Goal: Information Seeking & Learning: Learn about a topic

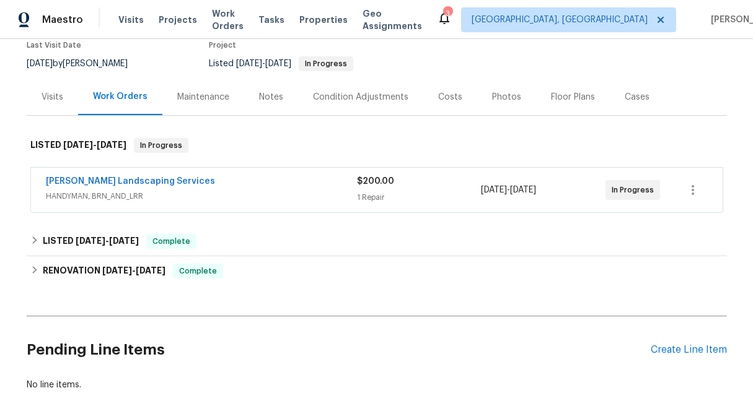
scroll to position [110, 0]
click at [370, 185] on span "$200.00" at bounding box center [375, 181] width 37 height 9
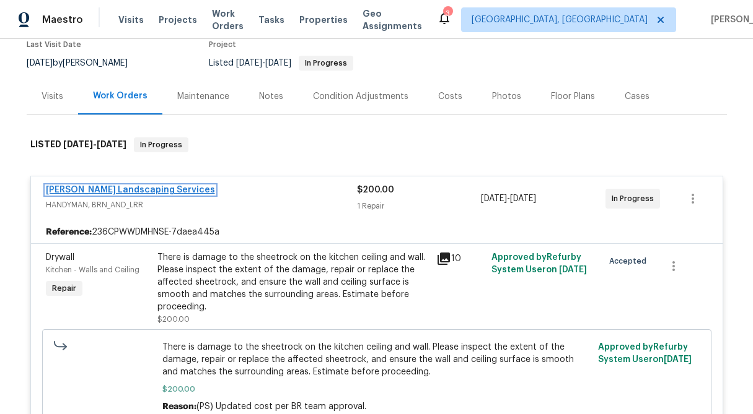
click at [131, 193] on link "Rodriguez Landscaping Services" at bounding box center [130, 190] width 169 height 9
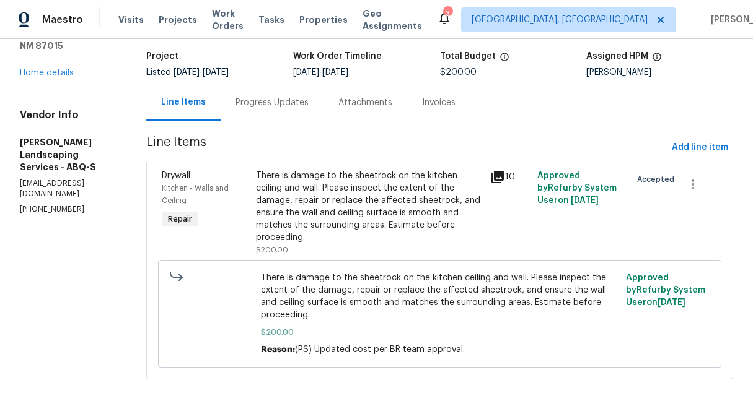
click at [323, 89] on div "Progress Updates" at bounding box center [272, 102] width 103 height 37
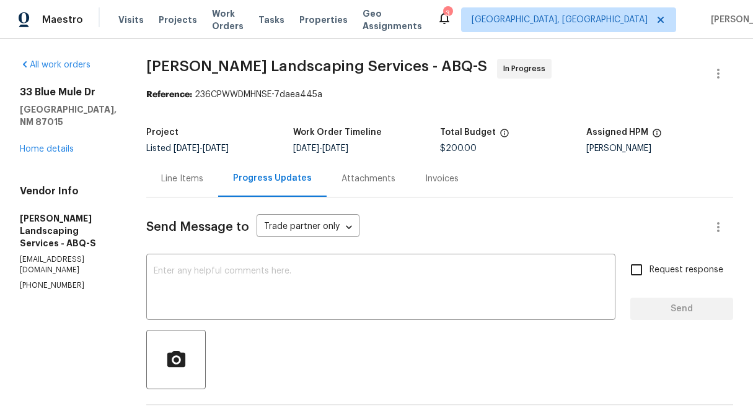
click at [207, 190] on div "Line Items" at bounding box center [182, 178] width 72 height 37
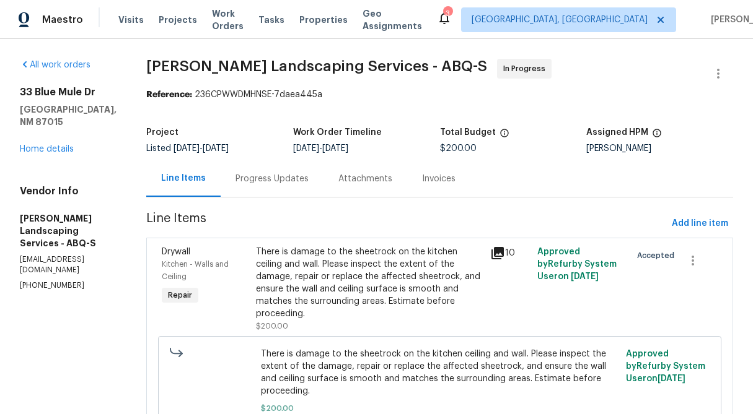
click at [396, 300] on div "There is damage to the sheetrock on the kitchen ceiling and wall. Please inspec…" at bounding box center [369, 283] width 227 height 74
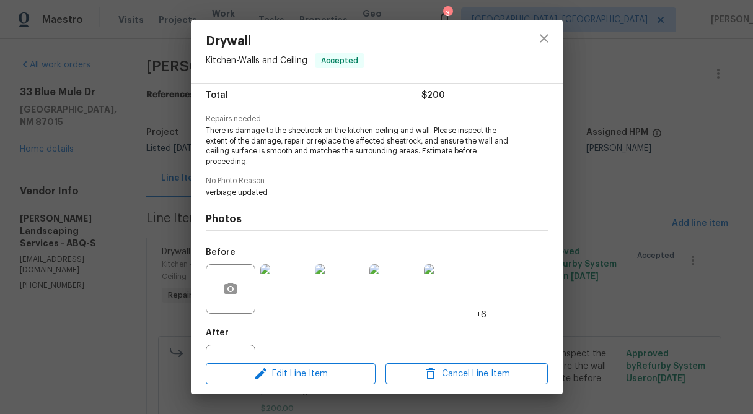
scroll to position [155, 0]
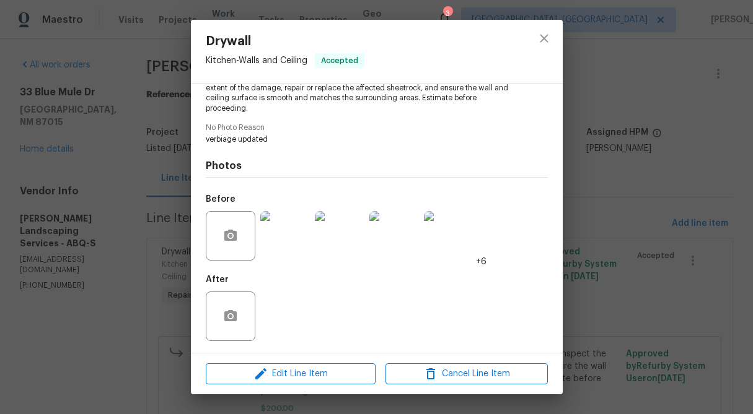
click at [309, 242] on div at bounding box center [285, 236] width 55 height 64
click at [284, 247] on img at bounding box center [285, 236] width 50 height 50
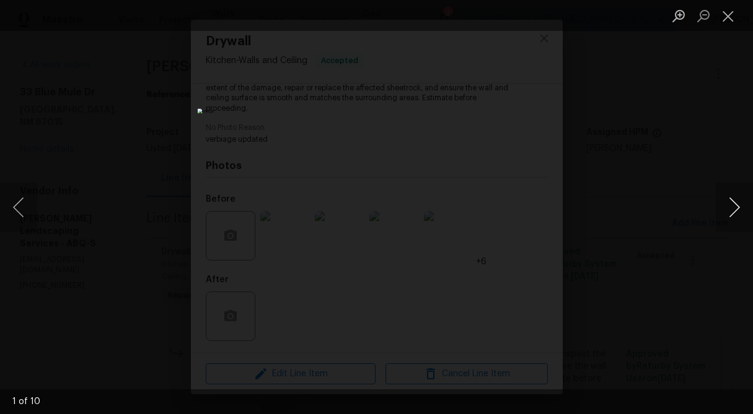
click at [732, 204] on button "Next image" at bounding box center [734, 208] width 37 height 50
click at [731, 15] on button "Close lightbox" at bounding box center [728, 16] width 25 height 22
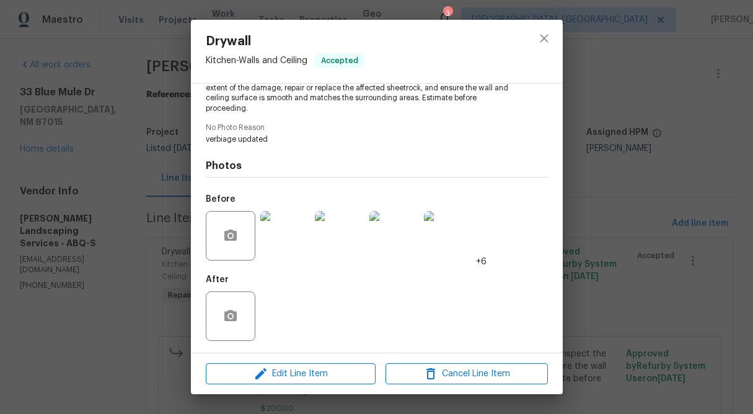
click at [616, 92] on div "Drywall Kitchen - Walls and Ceiling Accepted Vendor Rodriguez Landscaping Servi…" at bounding box center [376, 207] width 753 height 414
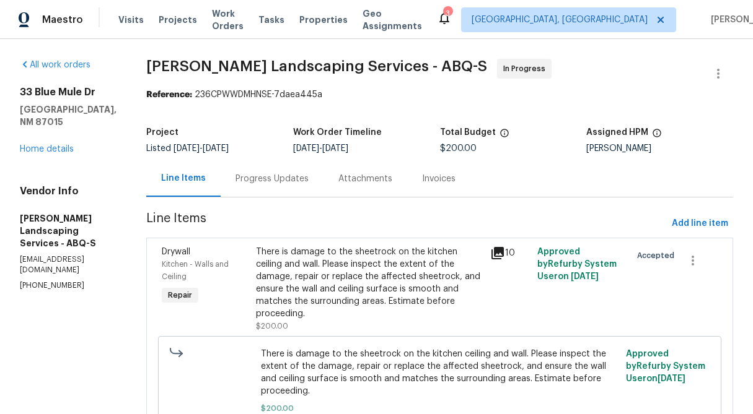
click at [302, 188] on div "Progress Updates" at bounding box center [272, 178] width 103 height 37
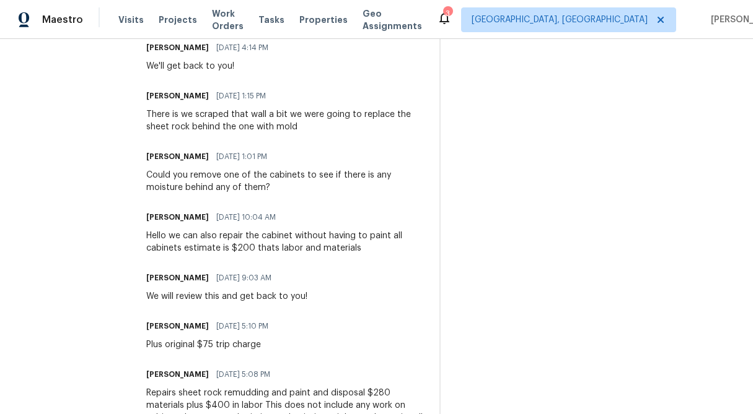
scroll to position [555, 0]
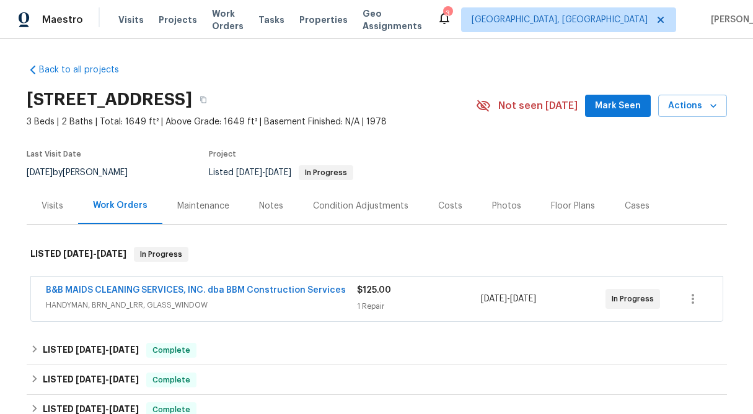
click at [377, 298] on div "$125.00 1 Repair" at bounding box center [419, 299] width 125 height 30
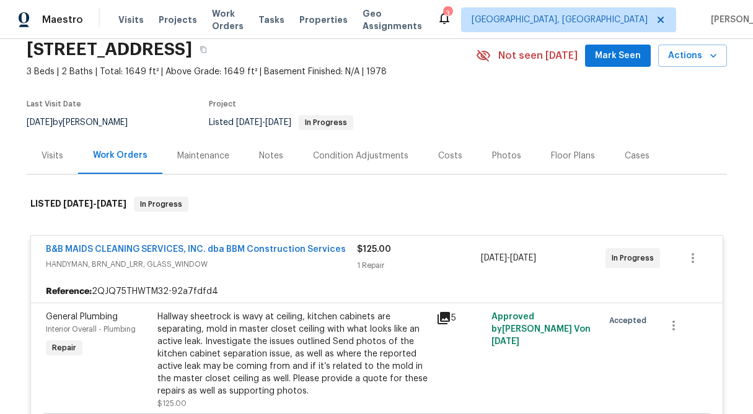
scroll to position [72, 0]
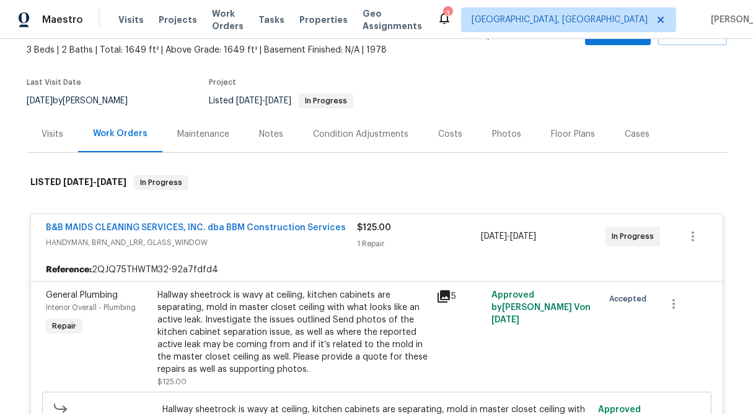
click at [234, 234] on span "B&B MAIDS CLEANING SERVICES, INC. dba BBM Construction Services" at bounding box center [196, 228] width 300 height 12
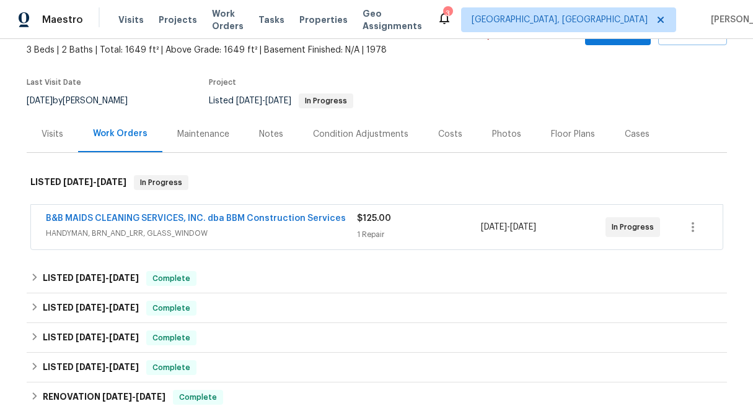
click at [234, 234] on span "HANDYMAN, BRN_AND_LRR, GLASS_WINDOW" at bounding box center [201, 233] width 311 height 12
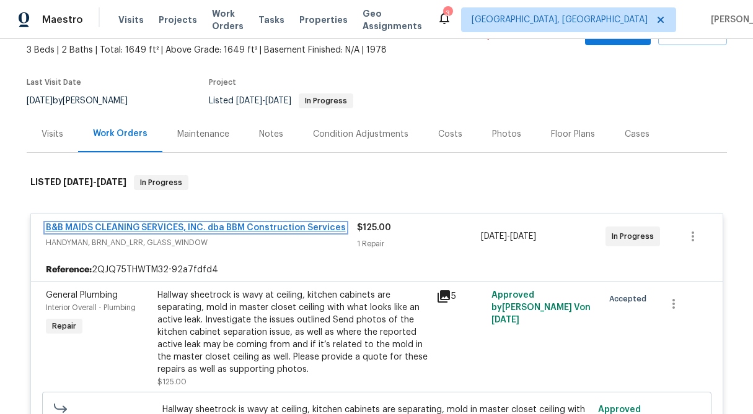
click at [225, 228] on link "B&B MAIDS CLEANING SERVICES, INC. dba BBM Construction Services" at bounding box center [196, 228] width 300 height 9
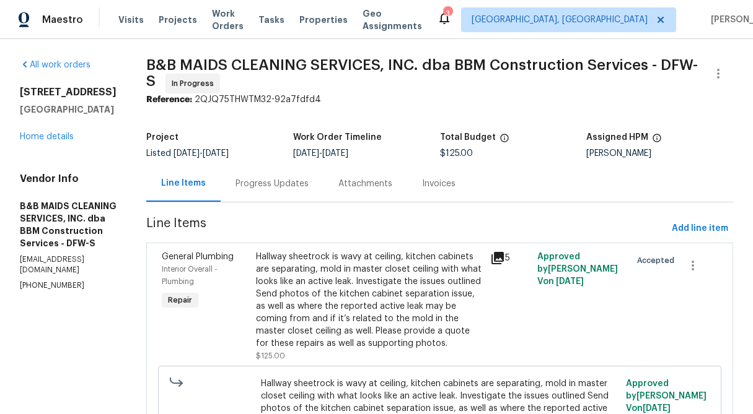
click at [297, 195] on div "Progress Updates" at bounding box center [272, 183] width 103 height 37
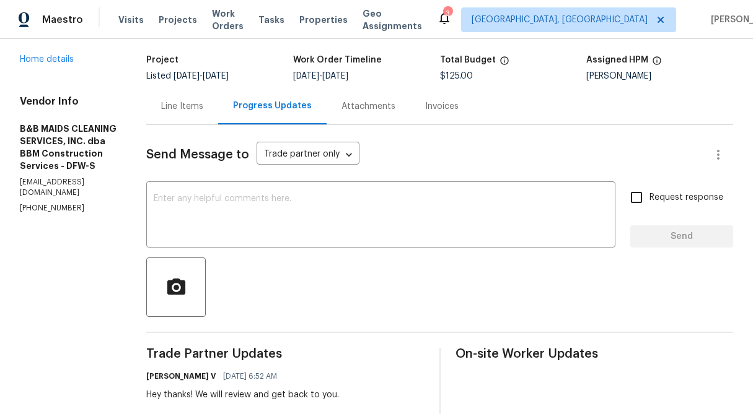
scroll to position [28, 0]
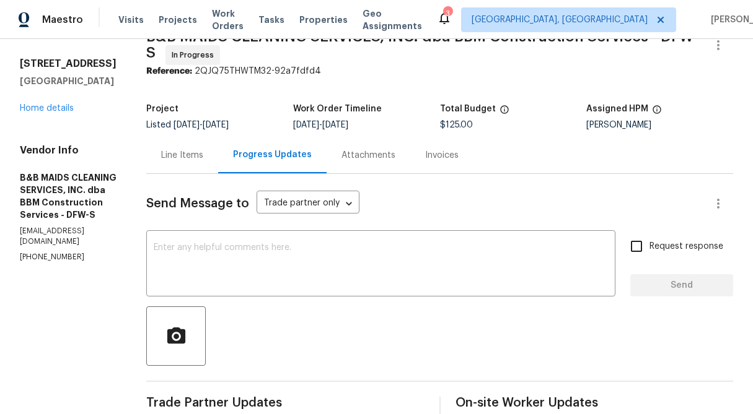
click at [203, 160] on div "Line Items" at bounding box center [182, 155] width 42 height 12
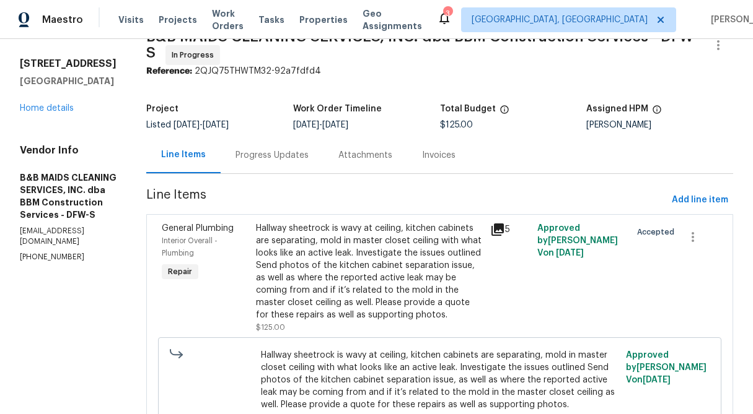
click at [404, 263] on div "Hallway sheetrock is wavy at ceiling, kitchen cabinets are separating, mold in …" at bounding box center [369, 271] width 227 height 99
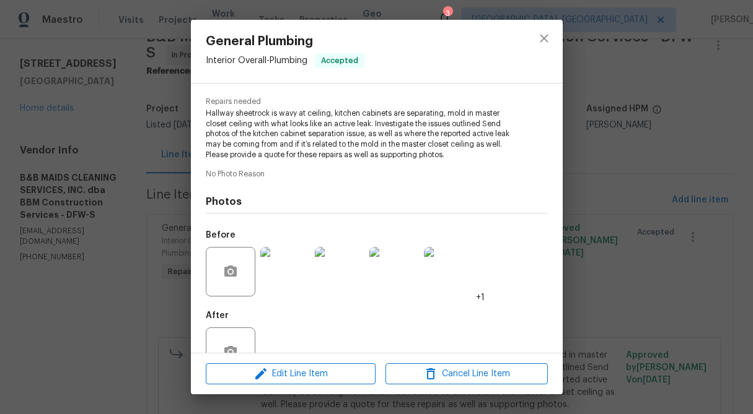
scroll to position [164, 0]
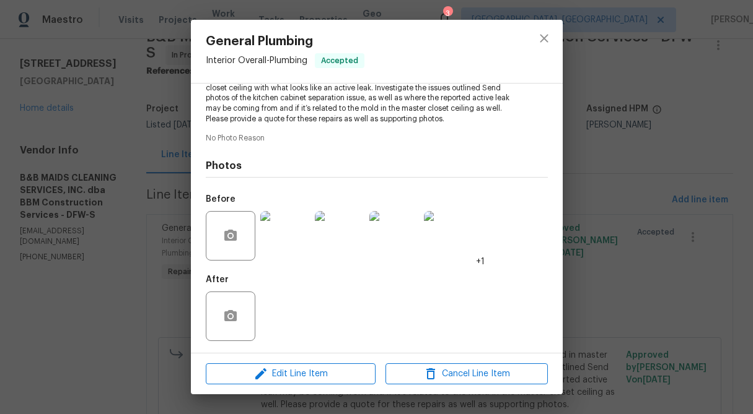
click at [276, 245] on img at bounding box center [285, 236] width 50 height 50
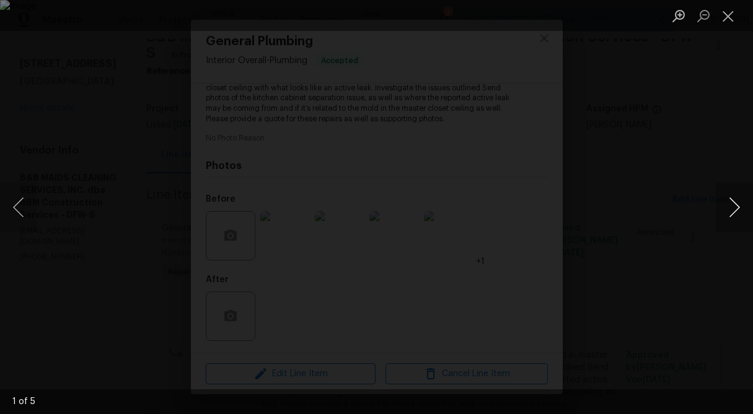
click at [736, 203] on button "Next image" at bounding box center [734, 208] width 37 height 50
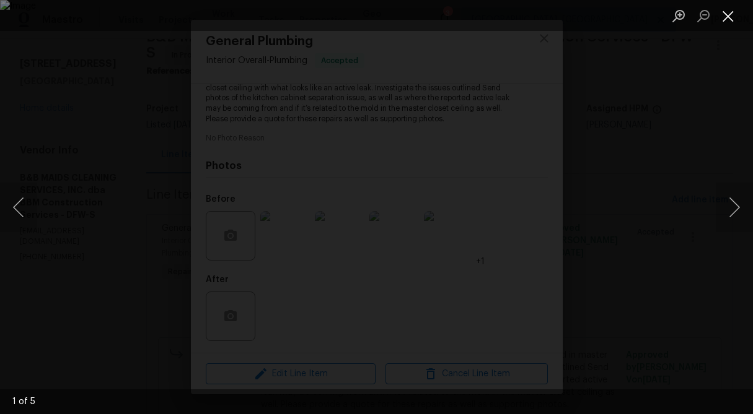
click at [724, 12] on button "Close lightbox" at bounding box center [728, 16] width 25 height 22
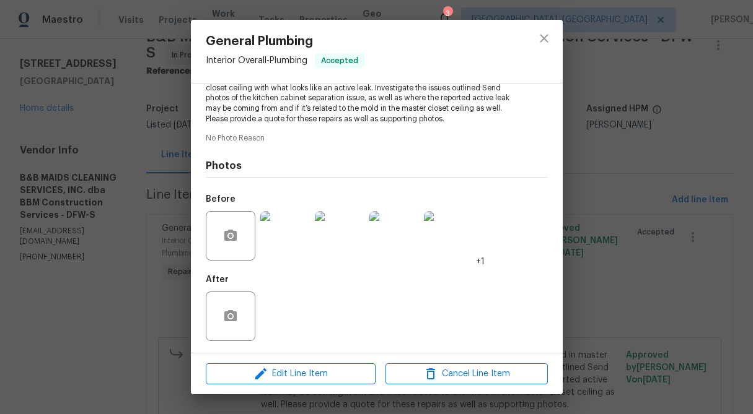
click at [590, 60] on div "General Plumbing Interior Overall - Plumbing Accepted Vendor B&B MAIDS CLEANING…" at bounding box center [376, 207] width 753 height 414
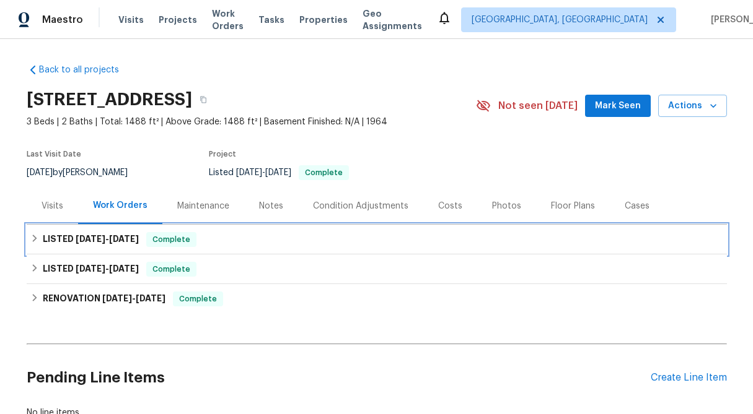
click at [32, 238] on icon at bounding box center [34, 238] width 9 height 9
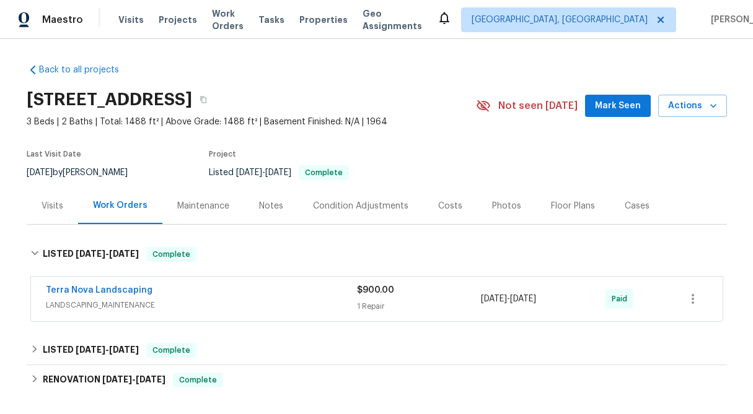
click at [391, 292] on span "$900.00" at bounding box center [375, 290] width 37 height 9
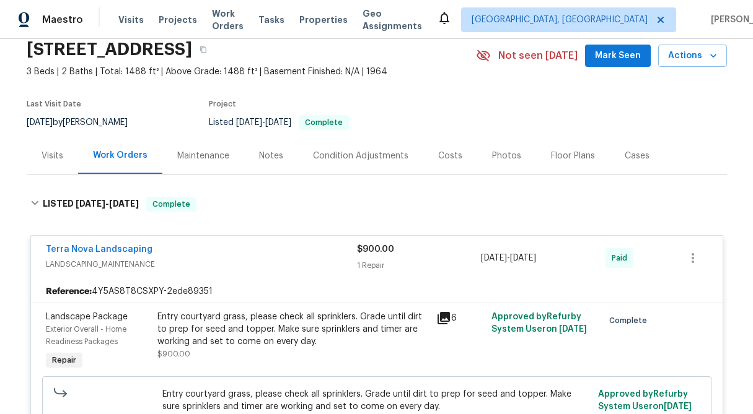
scroll to position [56, 0]
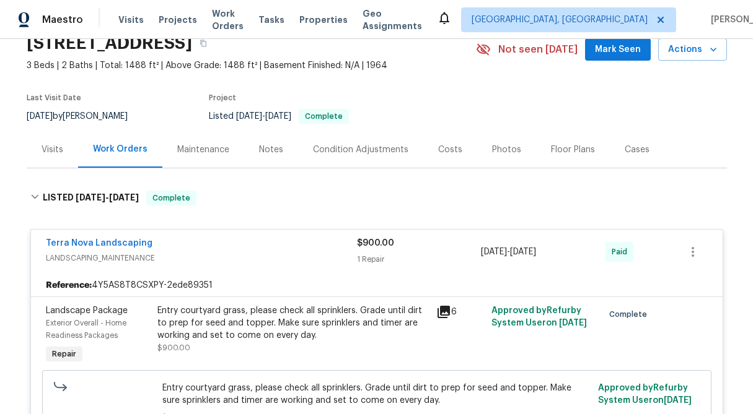
click at [377, 252] on div "$900.00 1 Repair" at bounding box center [419, 252] width 125 height 30
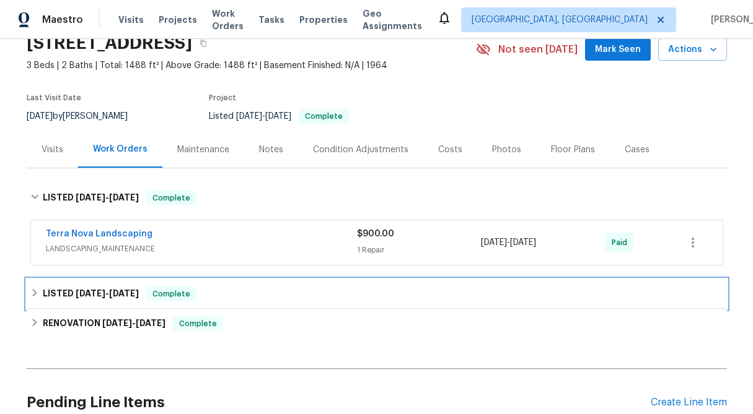
click at [33, 295] on icon at bounding box center [34, 292] width 4 height 7
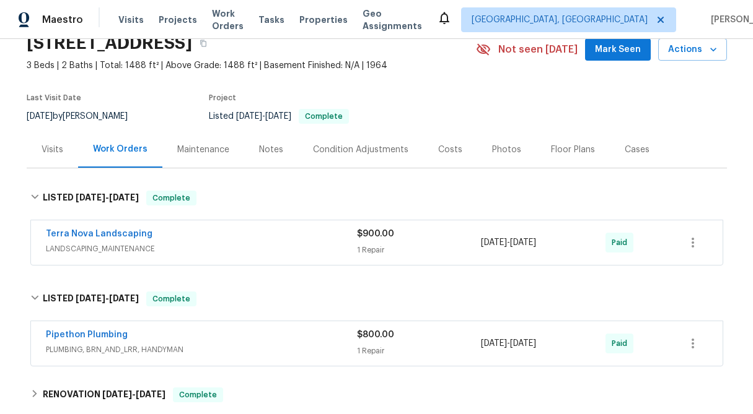
click at [375, 345] on div "1 Repair" at bounding box center [419, 351] width 125 height 12
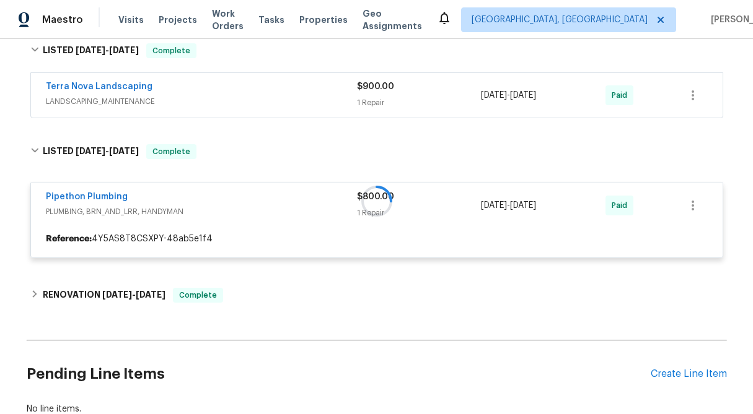
scroll to position [204, 0]
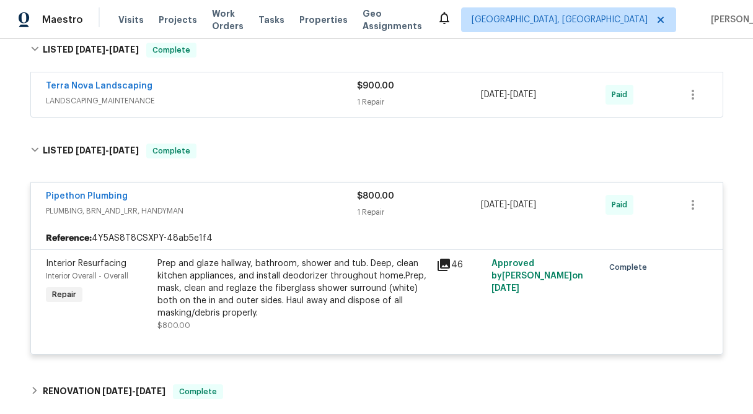
click at [375, 212] on div "1 Repair" at bounding box center [419, 212] width 125 height 12
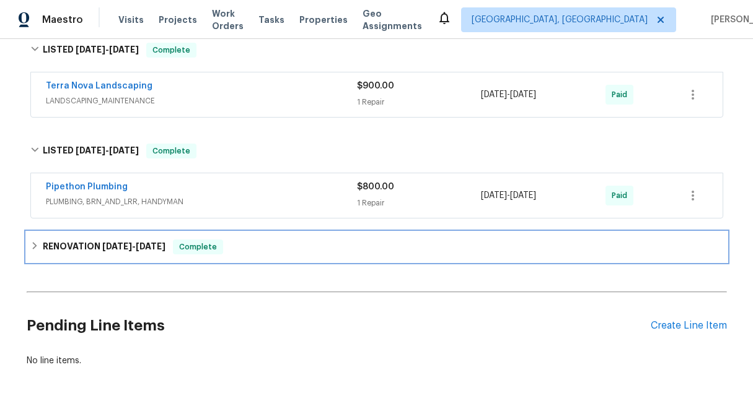
click at [34, 249] on icon at bounding box center [34, 246] width 9 height 9
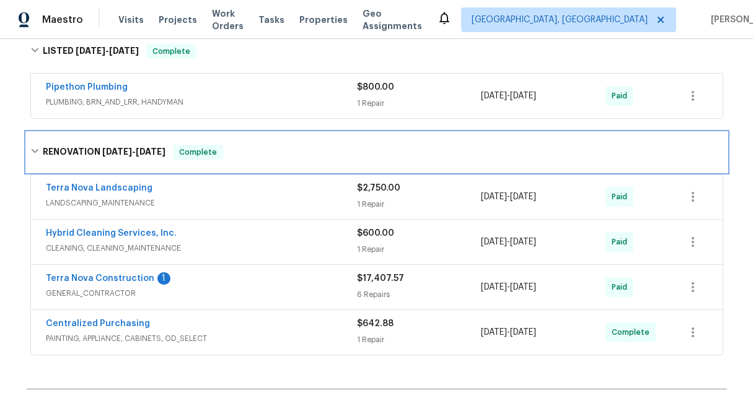
scroll to position [336, 0]
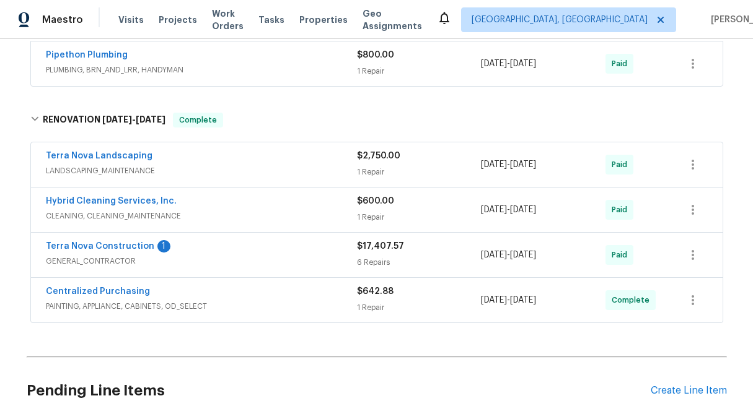
click at [387, 162] on div "$2,750.00 1 Repair" at bounding box center [419, 165] width 125 height 30
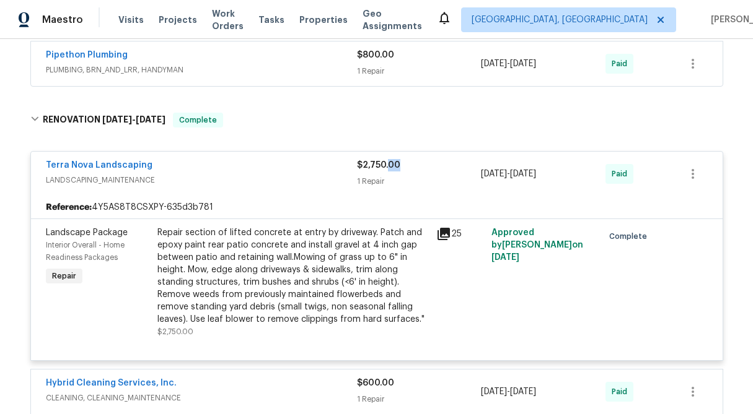
click at [343, 252] on div "Repair section of lifted concrete at entry by driveway. Patch and epoxy paint r…" at bounding box center [292, 276] width 271 height 99
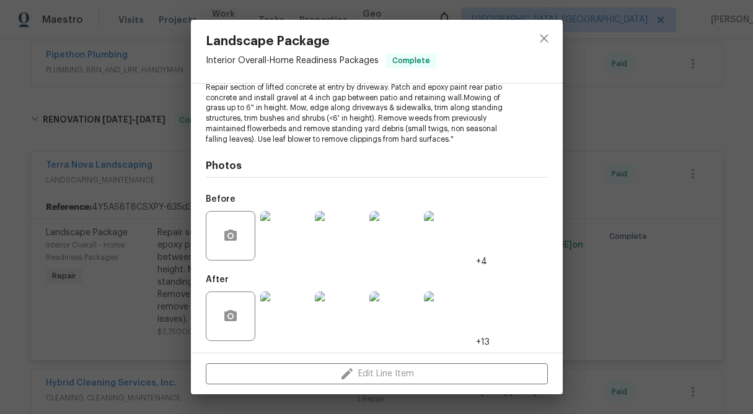
scroll to position [146, 0]
click at [294, 321] on img at bounding box center [285, 317] width 50 height 50
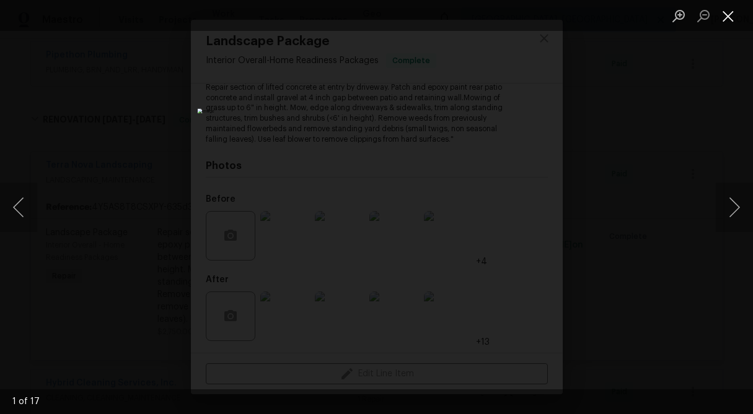
click at [729, 17] on button "Close lightbox" at bounding box center [728, 16] width 25 height 22
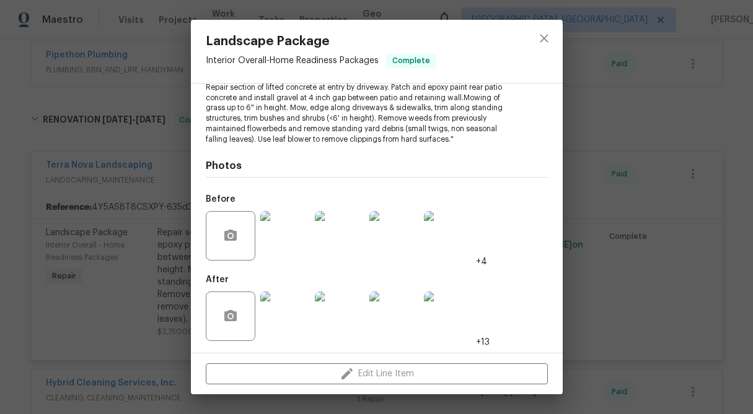
click at [297, 250] on img at bounding box center [285, 236] width 50 height 50
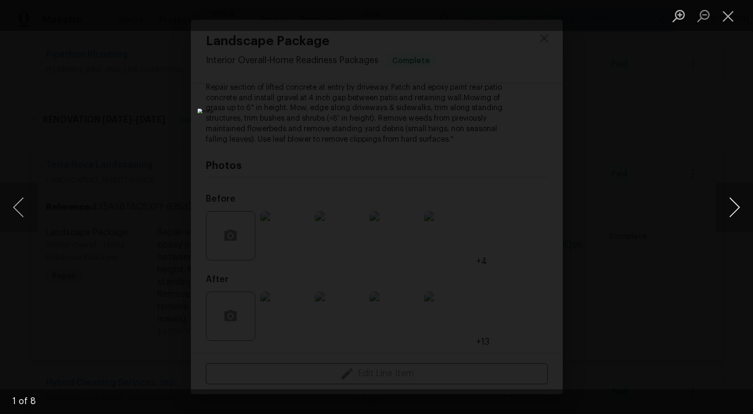
click at [729, 209] on button "Next image" at bounding box center [734, 208] width 37 height 50
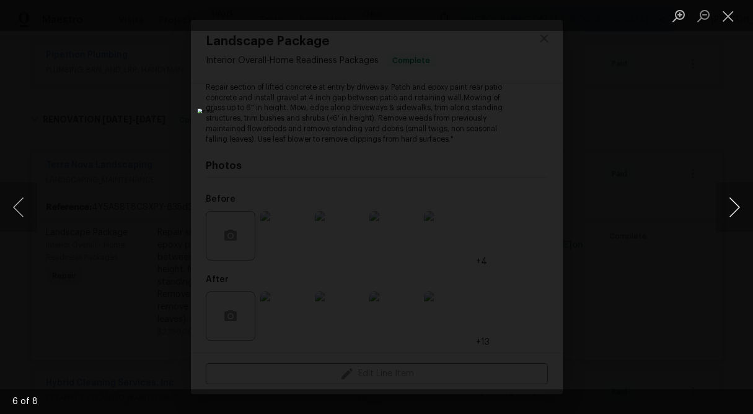
click at [729, 209] on button "Next image" at bounding box center [734, 208] width 37 height 50
click at [731, 12] on button "Close lightbox" at bounding box center [728, 16] width 25 height 22
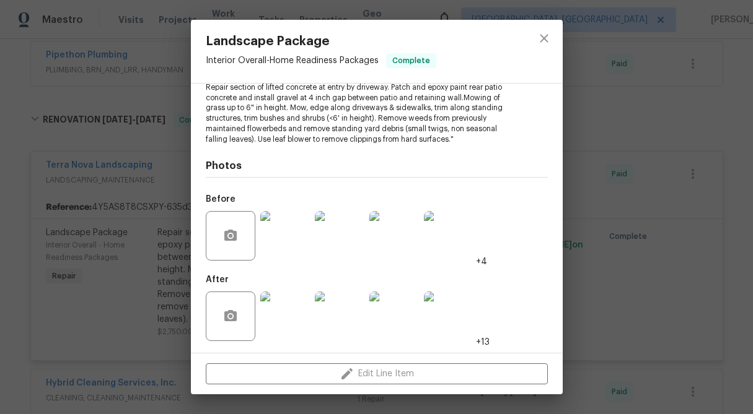
click at [267, 341] on div at bounding box center [285, 316] width 55 height 64
click at [278, 309] on img at bounding box center [285, 317] width 50 height 50
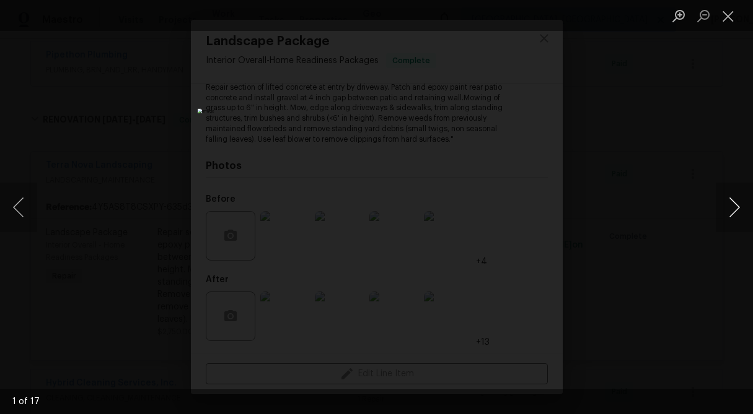
click at [724, 209] on button "Next image" at bounding box center [734, 208] width 37 height 50
click at [734, 98] on div "Lightbox" at bounding box center [376, 207] width 753 height 414
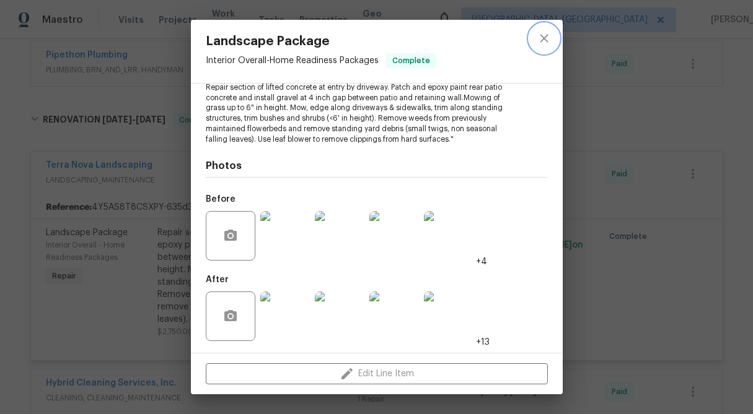
click at [542, 39] on icon "close" at bounding box center [544, 38] width 8 height 8
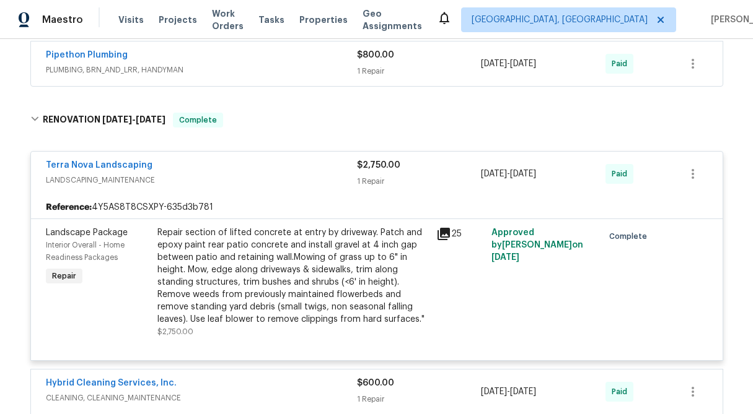
click at [395, 172] on div "$2,750.00 1 Repair" at bounding box center [419, 174] width 125 height 30
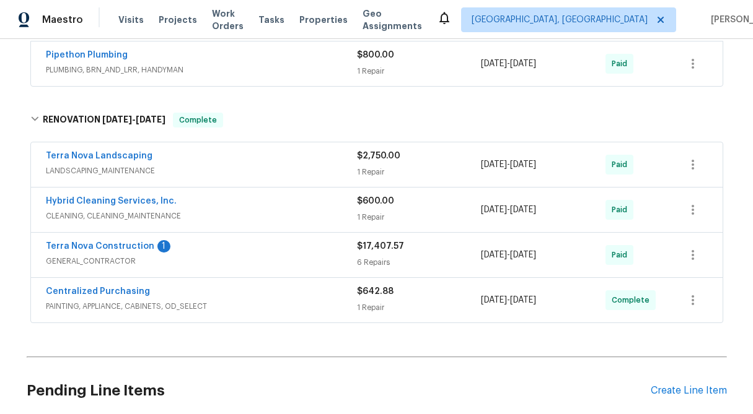
click at [385, 208] on div "$600.00 1 Repair" at bounding box center [419, 210] width 125 height 30
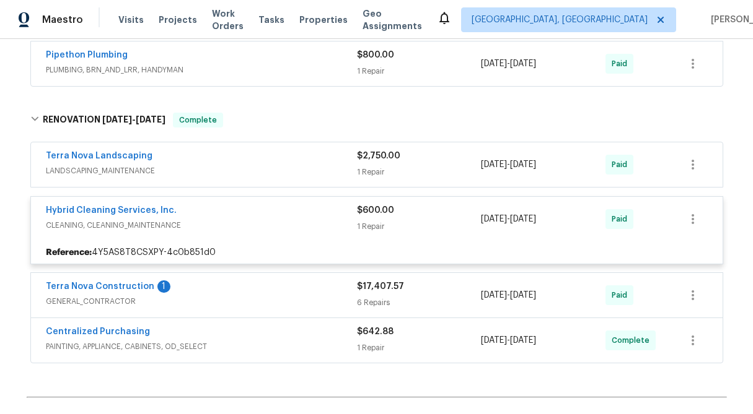
click at [374, 299] on div "6 Repairs" at bounding box center [419, 303] width 125 height 12
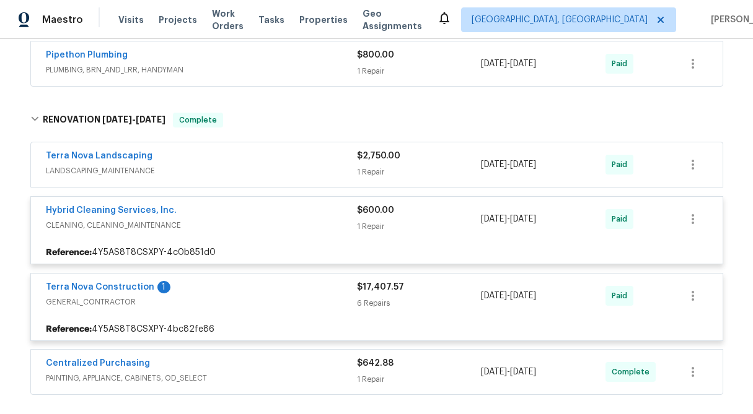
click at [374, 299] on div "6 Repairs" at bounding box center [419, 303] width 125 height 12
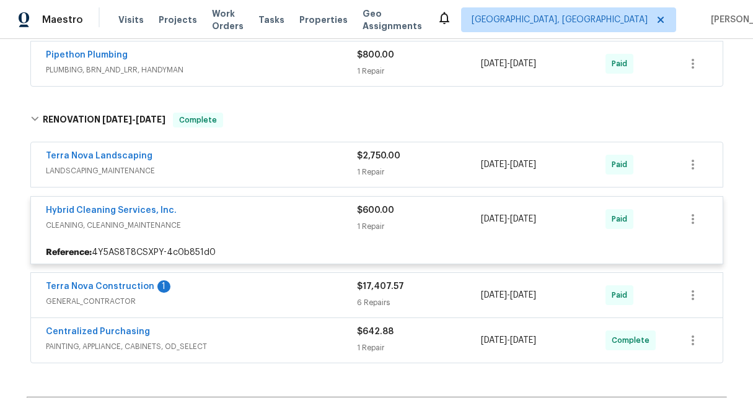
click at [374, 299] on div "6 Repairs" at bounding box center [419, 303] width 125 height 12
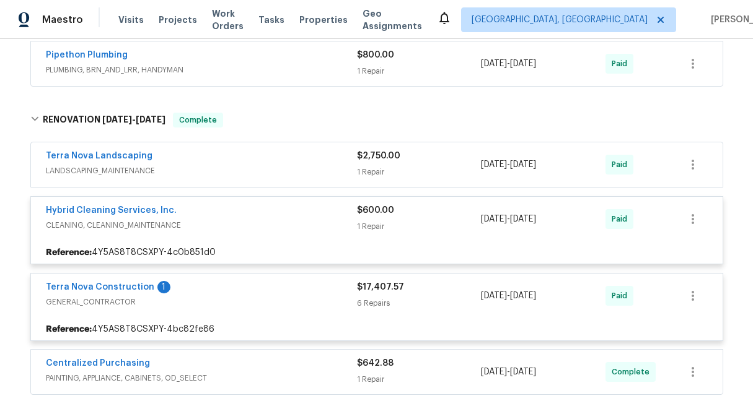
click at [120, 282] on span "Terra Nova Construction" at bounding box center [100, 287] width 108 height 12
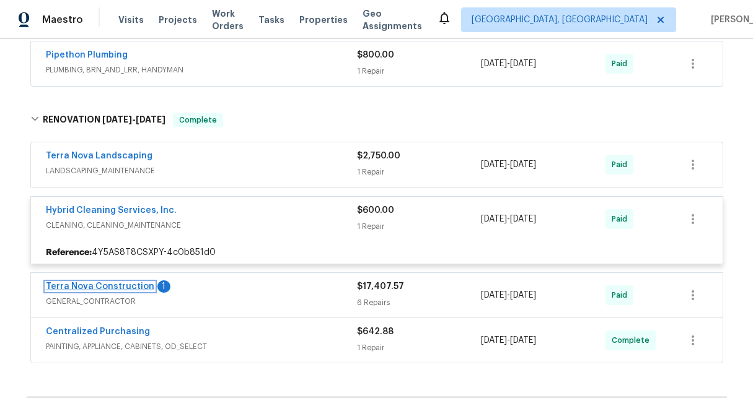
click at [120, 287] on link "Terra Nova Construction" at bounding box center [100, 286] width 108 height 9
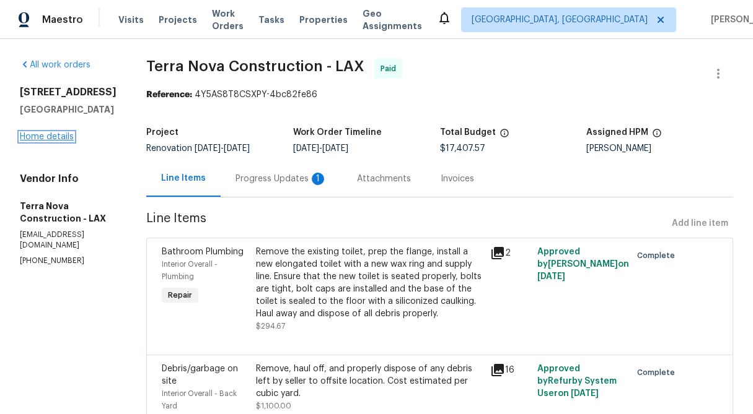
click at [48, 136] on link "Home details" at bounding box center [47, 137] width 54 height 9
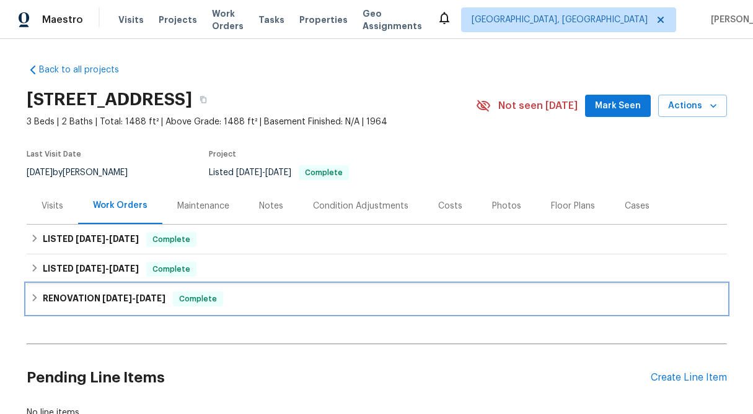
click at [35, 297] on icon at bounding box center [34, 297] width 4 height 7
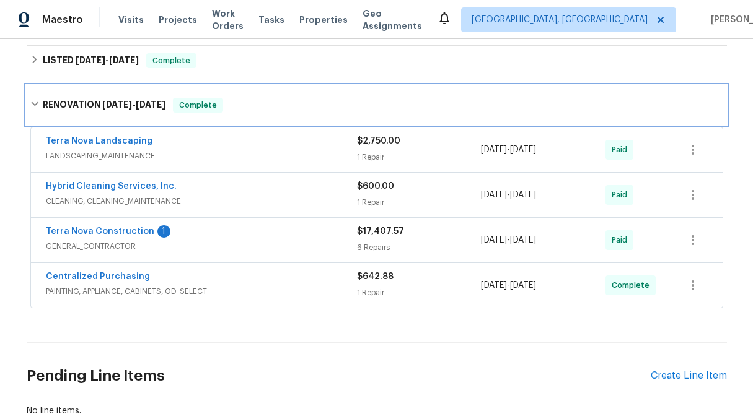
scroll to position [205, 0]
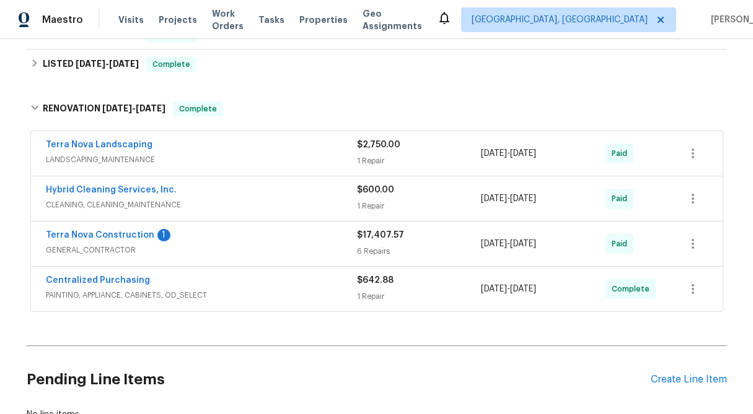
click at [390, 167] on div "1 Repair" at bounding box center [419, 161] width 125 height 12
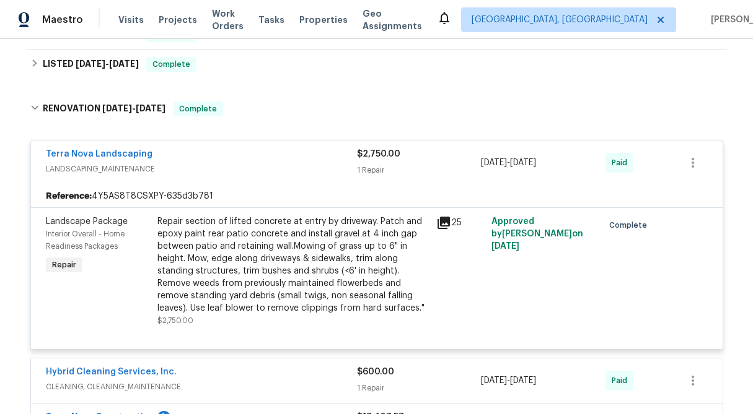
click at [409, 165] on div "1 Repair" at bounding box center [419, 170] width 125 height 12
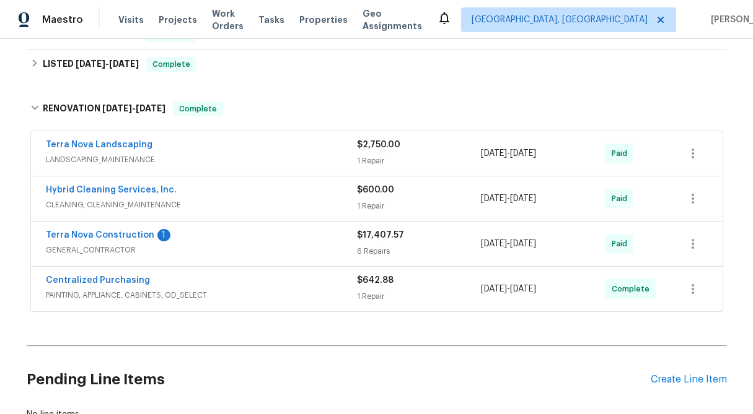
click at [375, 237] on span "$17,407.57" at bounding box center [380, 235] width 47 height 9
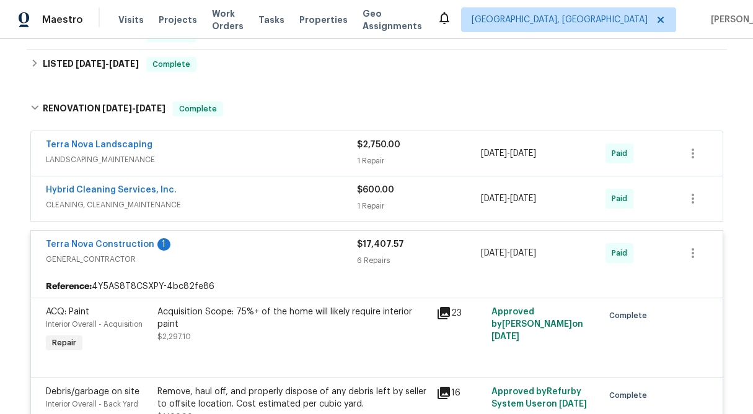
click at [378, 160] on div "1 Repair" at bounding box center [419, 161] width 125 height 12
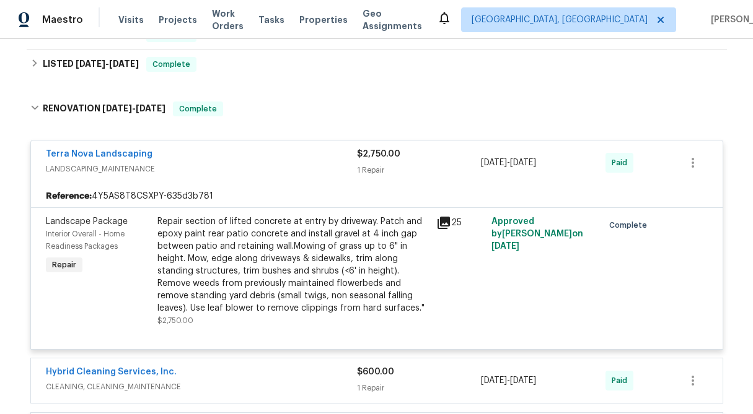
click at [376, 177] on div "$2,750.00 1 Repair" at bounding box center [419, 163] width 125 height 30
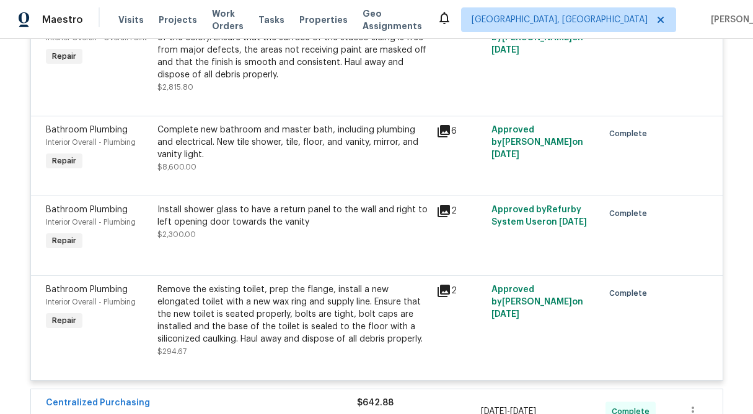
scroll to position [955, 0]
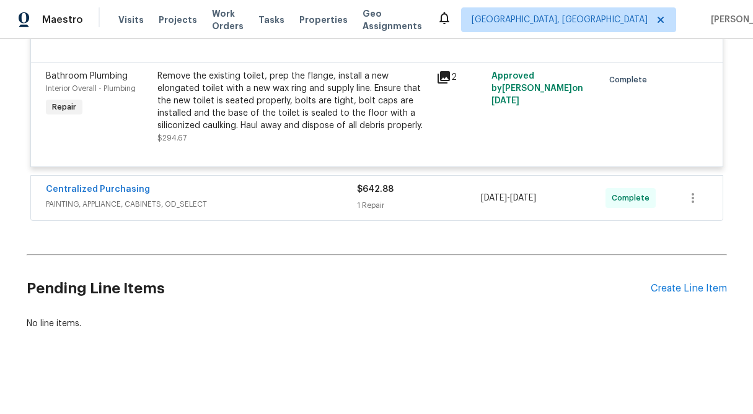
click at [375, 212] on div "$642.88 1 Repair" at bounding box center [419, 198] width 125 height 30
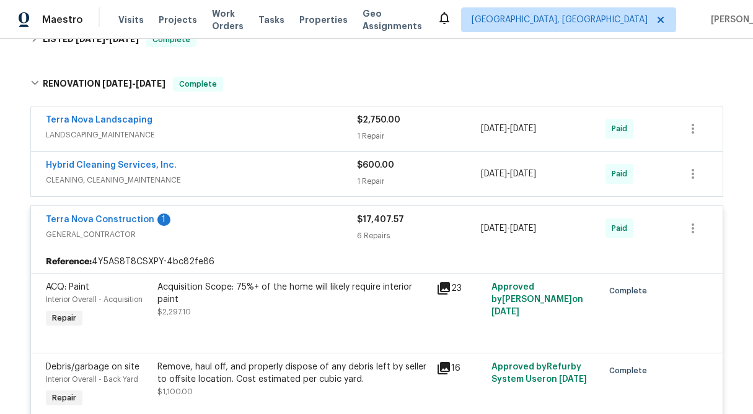
scroll to position [229, 0]
click at [360, 165] on span "$600.00" at bounding box center [375, 166] width 37 height 9
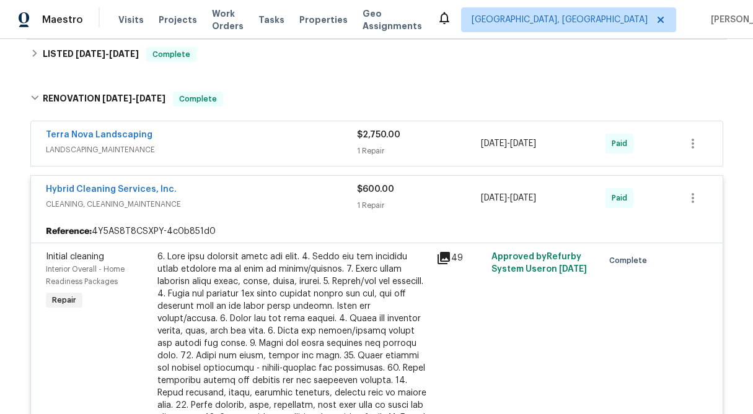
scroll to position [196, 0]
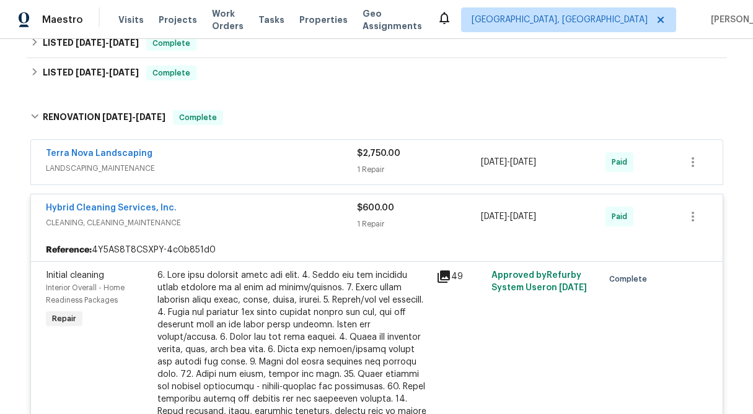
click at [377, 164] on div "1 Repair" at bounding box center [419, 170] width 125 height 12
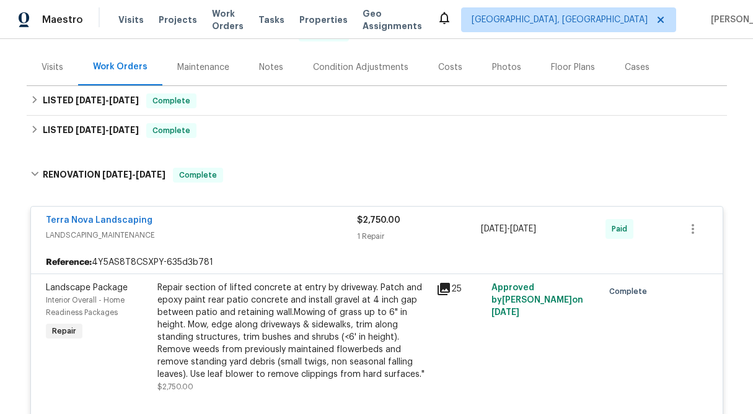
scroll to position [112, 0]
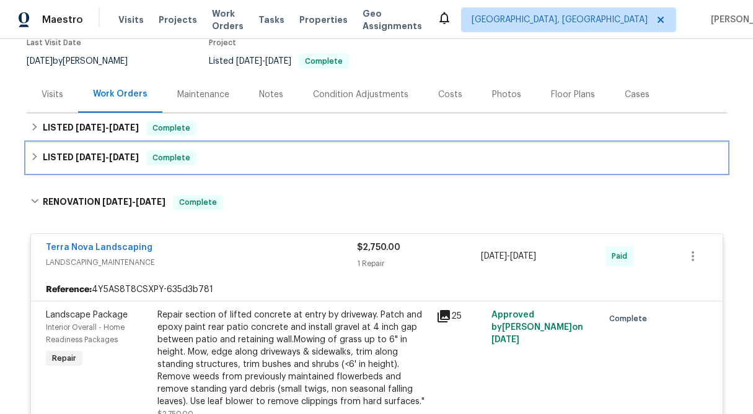
click at [33, 160] on icon at bounding box center [34, 156] width 9 height 9
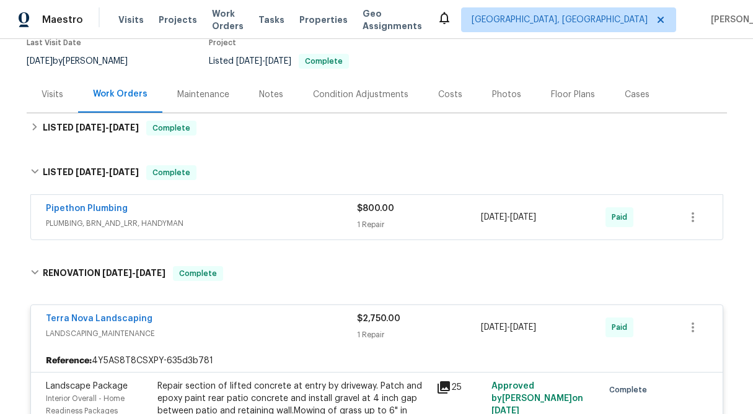
click at [396, 227] on div "1 Repair" at bounding box center [419, 225] width 125 height 12
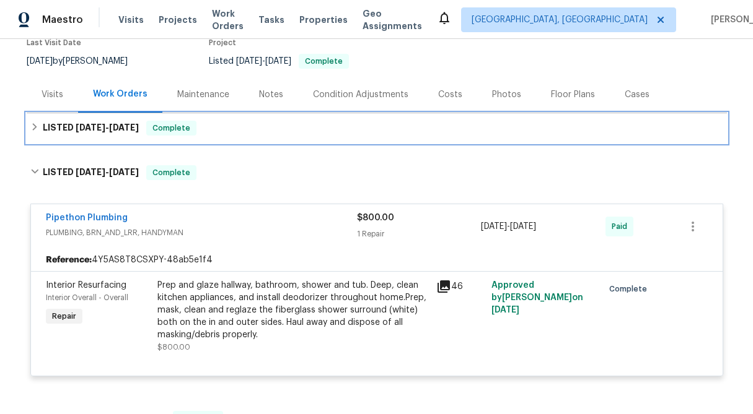
click at [33, 126] on icon at bounding box center [34, 127] width 9 height 9
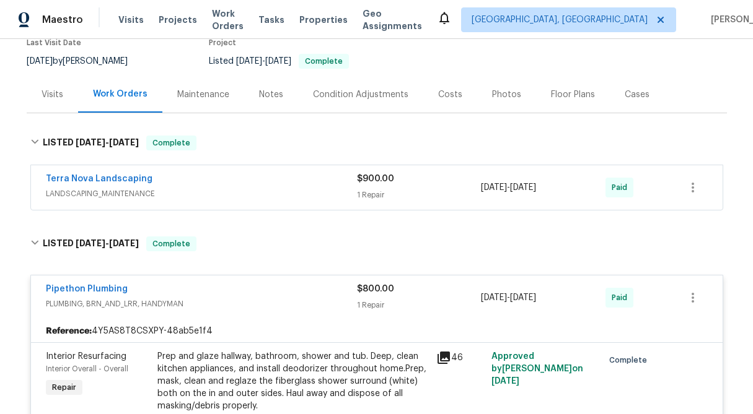
click at [372, 181] on span "$900.00" at bounding box center [375, 179] width 37 height 9
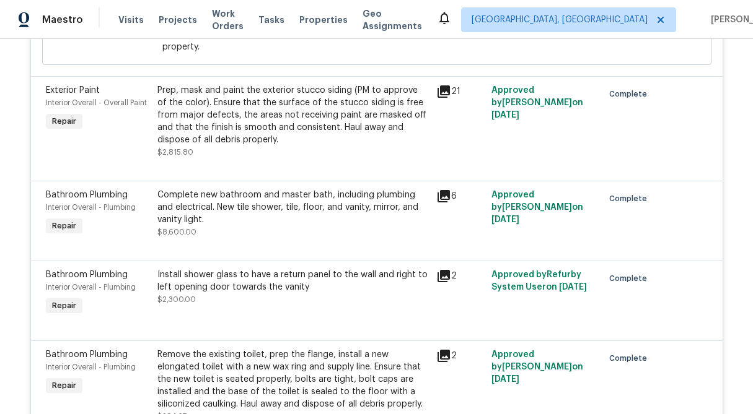
scroll to position [1894, 0]
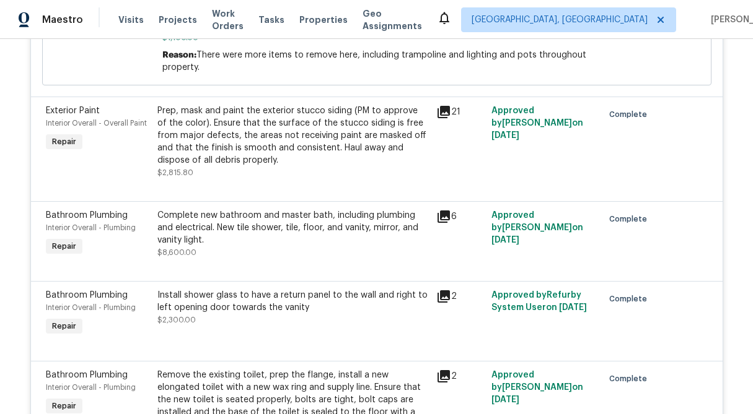
click at [304, 216] on div "Complete new bathroom and master bath, including plumbing and electrical. New t…" at bounding box center [292, 227] width 271 height 37
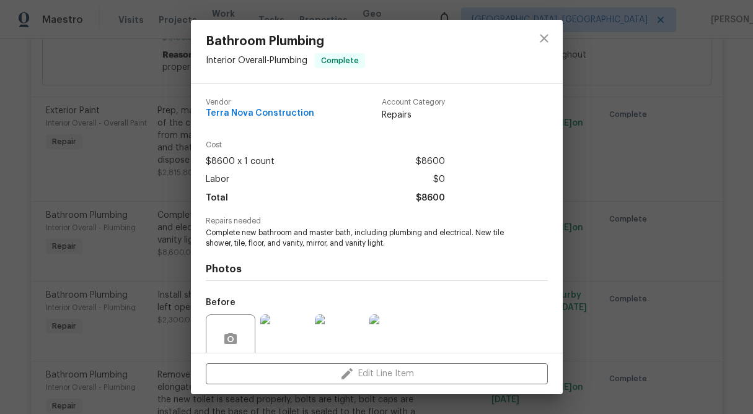
scroll to position [104, 0]
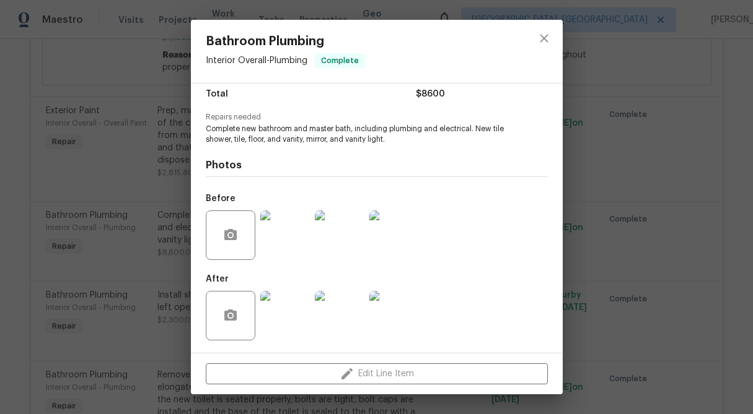
click at [291, 237] on img at bounding box center [285, 236] width 50 height 50
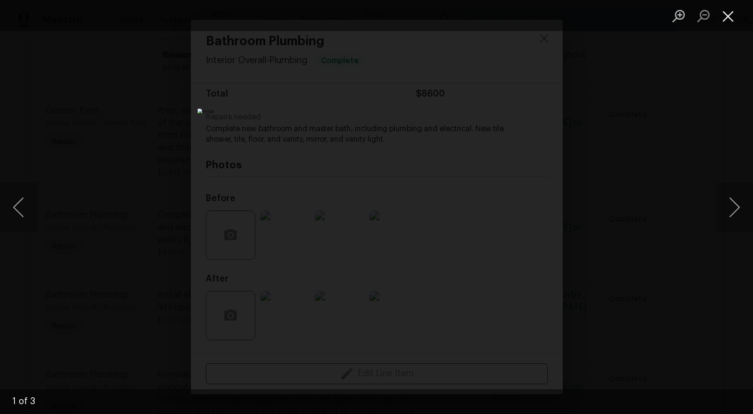
click at [729, 11] on button "Close lightbox" at bounding box center [728, 16] width 25 height 22
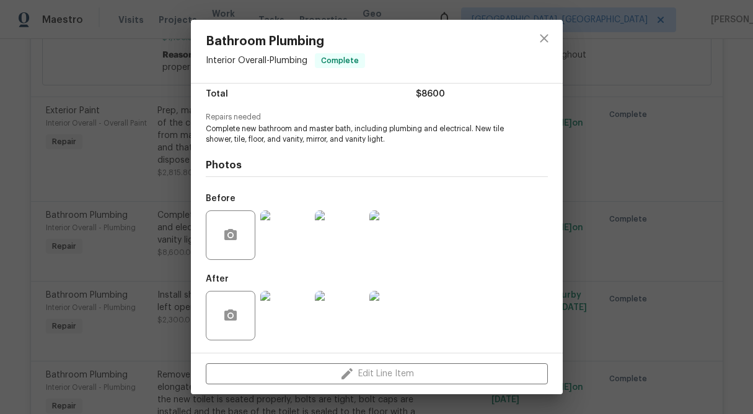
click at [175, 225] on div "Bathroom Plumbing Interior Overall - Plumbing Complete Vendor Terra Nova Constr…" at bounding box center [376, 207] width 753 height 414
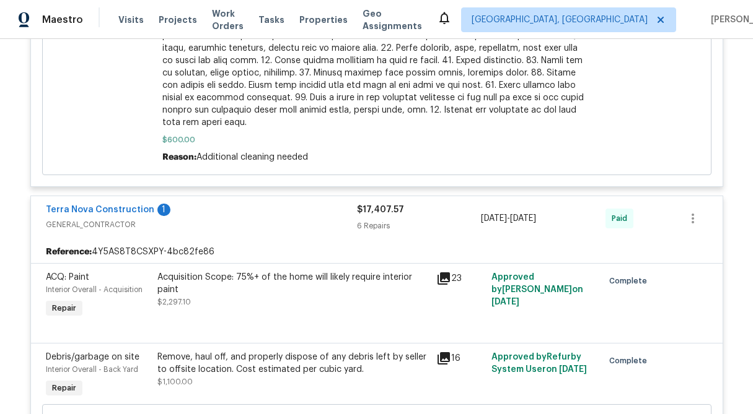
scroll to position [1463, 0]
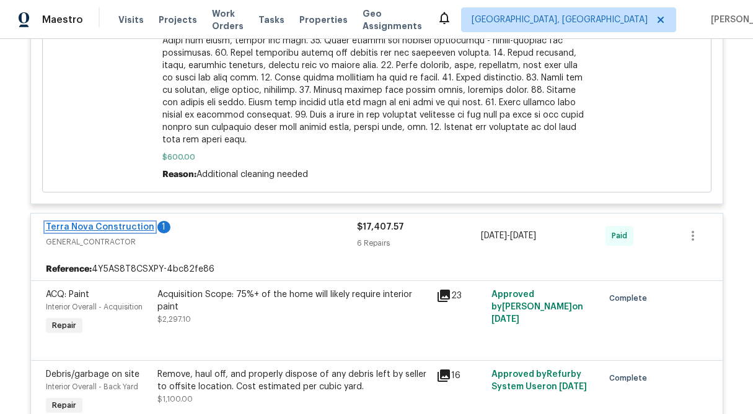
click at [116, 223] on link "Terra Nova Construction" at bounding box center [100, 227] width 108 height 9
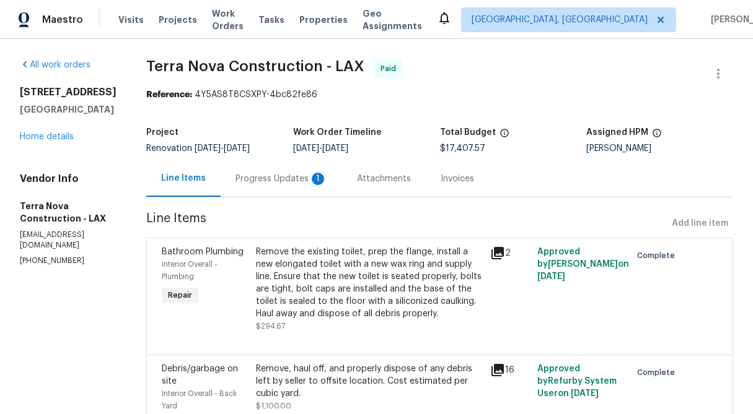
click at [305, 185] on div "Progress Updates 1" at bounding box center [281, 179] width 92 height 12
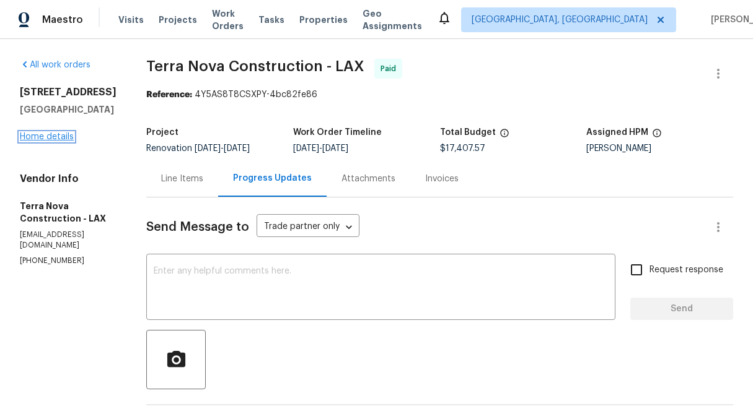
click at [46, 138] on link "Home details" at bounding box center [47, 137] width 54 height 9
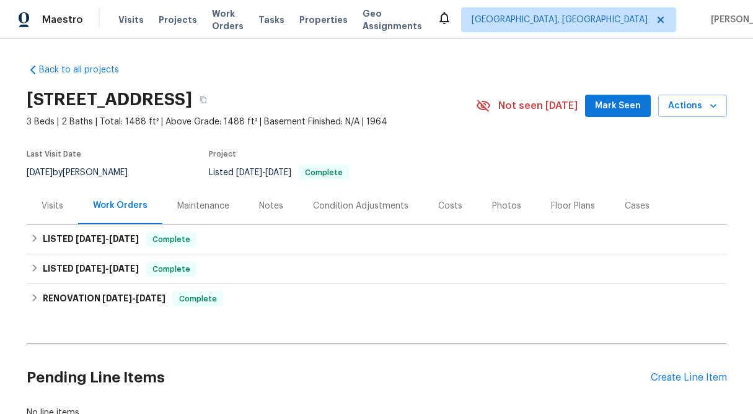
scroll to position [17, 0]
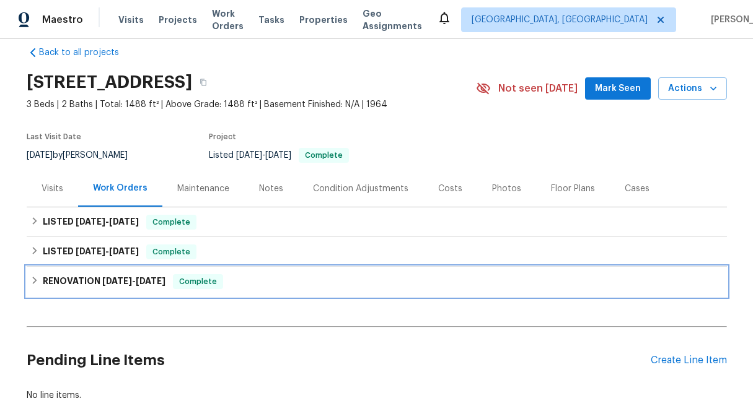
click at [32, 278] on icon at bounding box center [34, 280] width 9 height 9
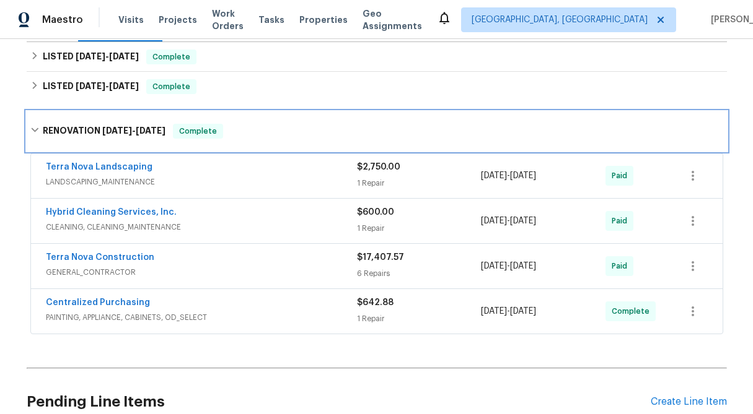
scroll to position [183, 0]
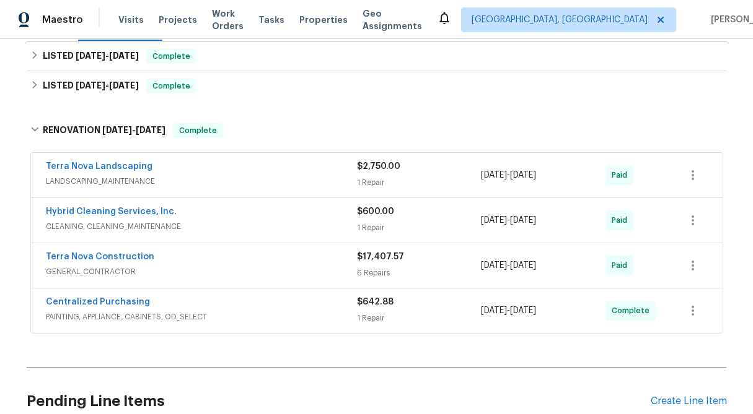
click at [402, 263] on div "$17,407.57" at bounding box center [419, 257] width 125 height 12
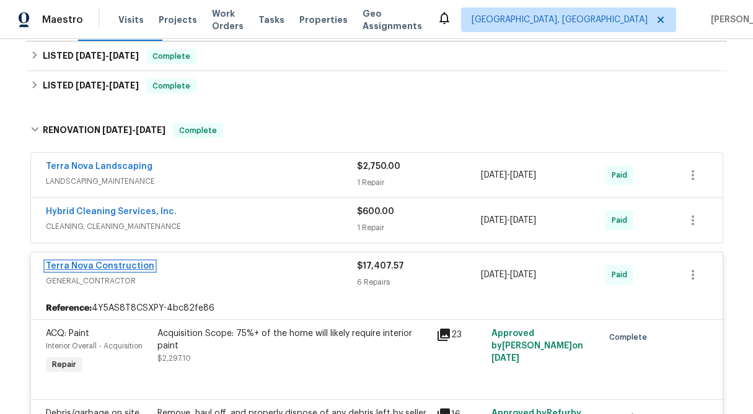
click at [123, 266] on link "Terra Nova Construction" at bounding box center [100, 266] width 108 height 9
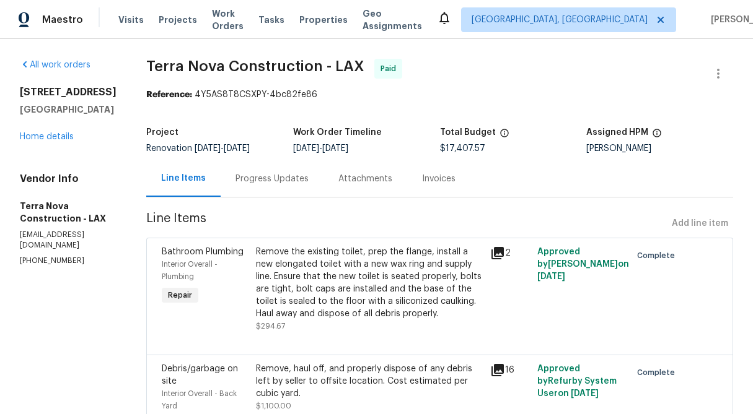
click at [304, 185] on div "Progress Updates" at bounding box center [271, 179] width 73 height 12
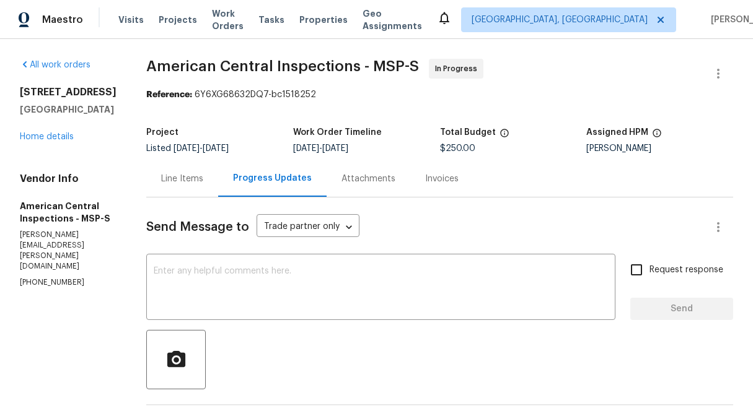
click at [178, 177] on div "Line Items" at bounding box center [182, 179] width 42 height 12
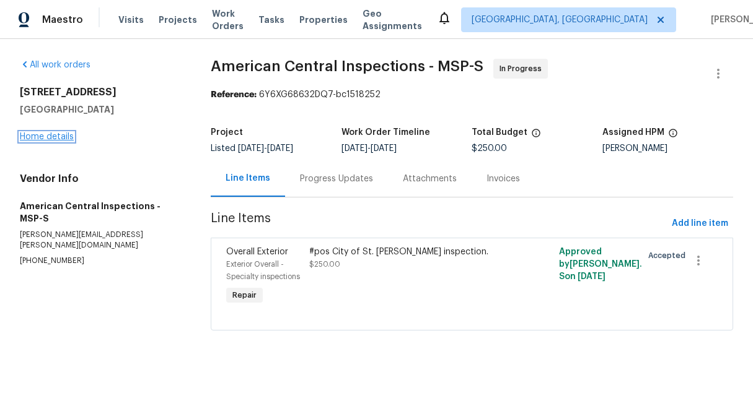
click at [59, 136] on link "Home details" at bounding box center [47, 137] width 54 height 9
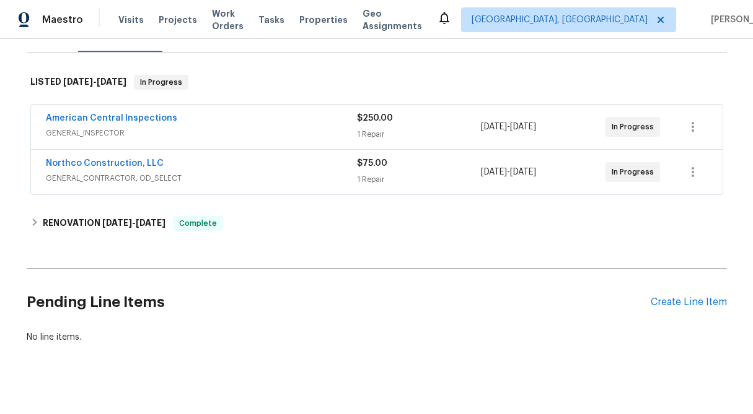
scroll to position [172, 0]
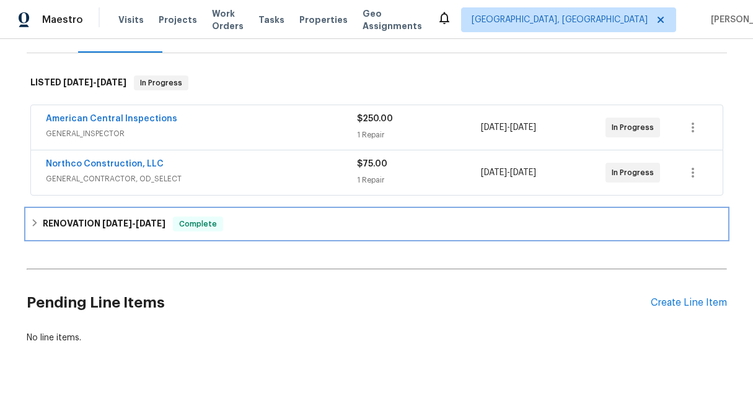
click at [29, 217] on div "RENOVATION 6/2/25 - 9/19/25 Complete" at bounding box center [377, 224] width 700 height 30
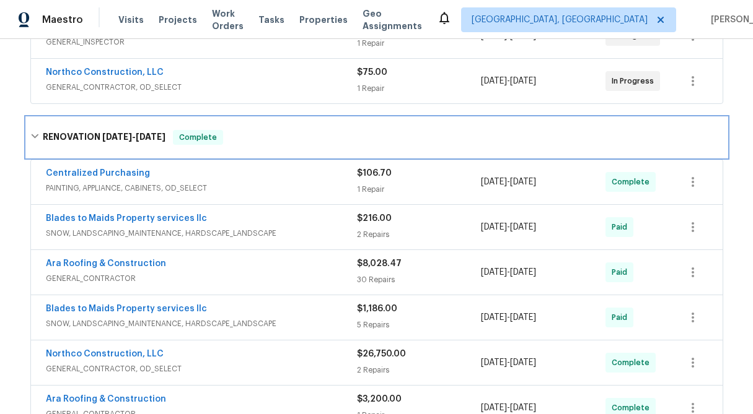
scroll to position [393, 0]
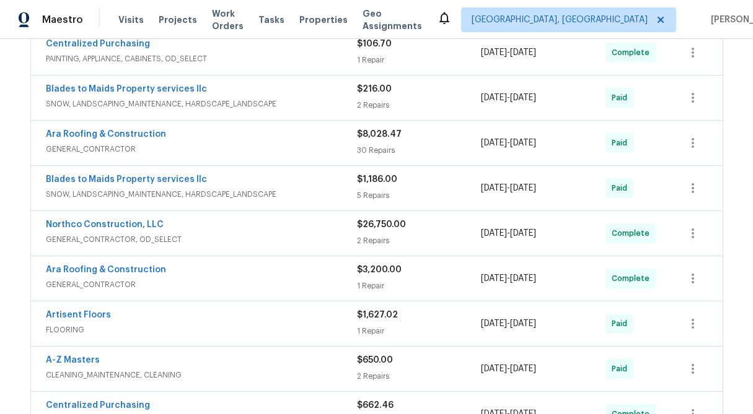
click at [388, 133] on span "$8,028.47" at bounding box center [379, 134] width 45 height 9
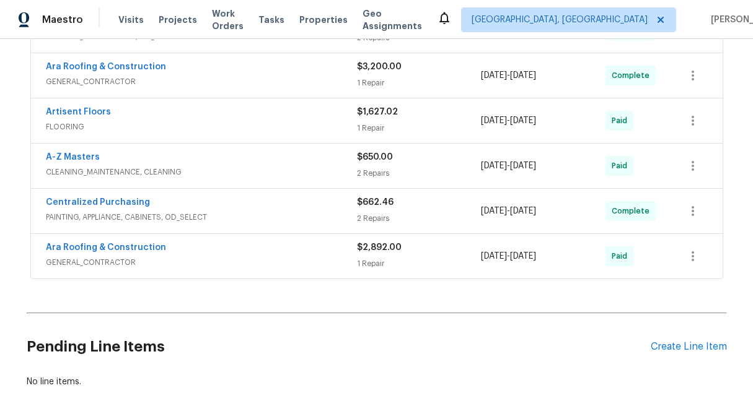
scroll to position [680, 0]
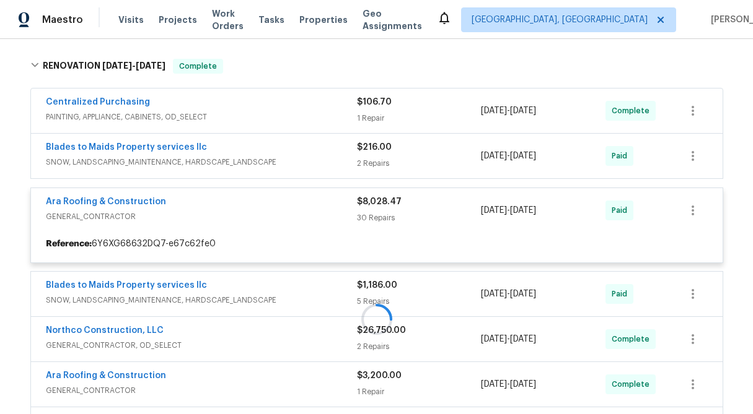
scroll to position [294, 0]
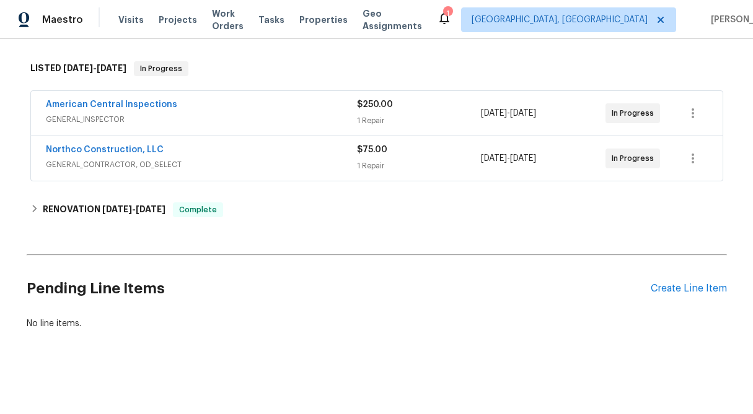
scroll to position [185, 0]
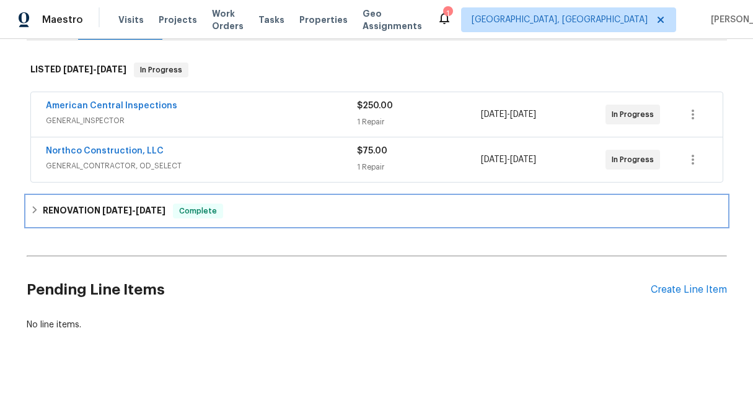
click at [32, 207] on icon at bounding box center [34, 210] width 9 height 9
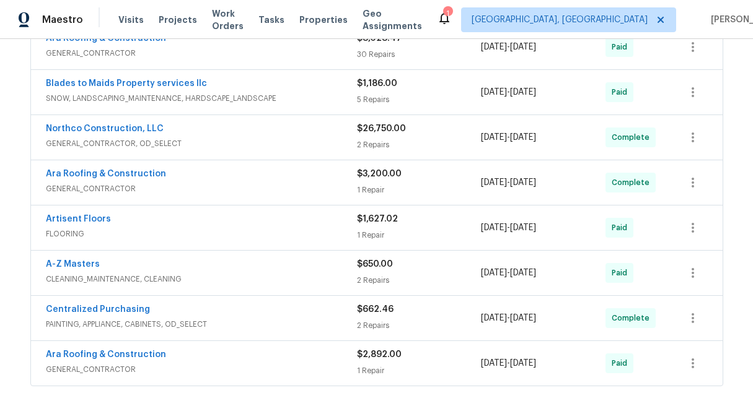
scroll to position [654, 0]
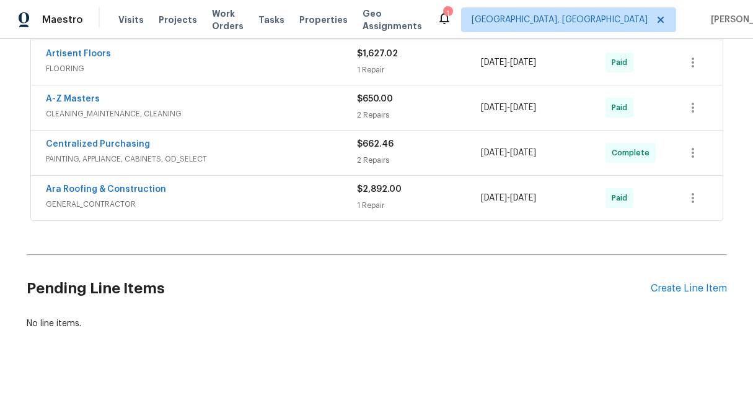
click at [388, 195] on div "$2,892.00" at bounding box center [419, 189] width 125 height 12
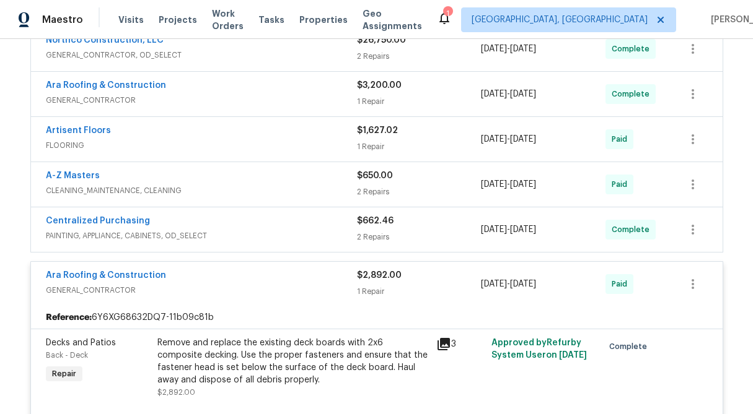
scroll to position [569, 0]
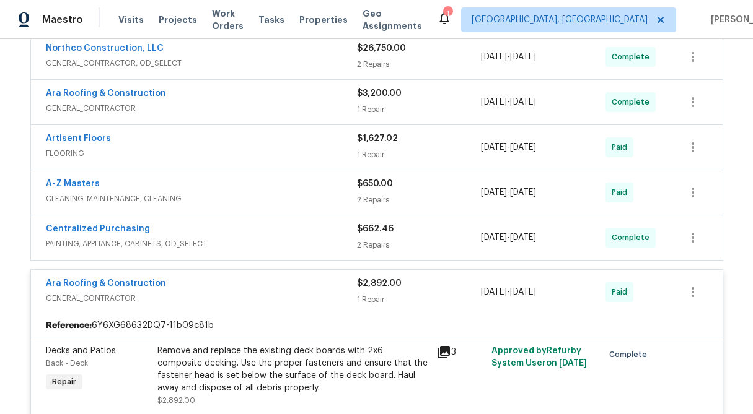
click at [380, 190] on div "$650.00" at bounding box center [419, 184] width 125 height 12
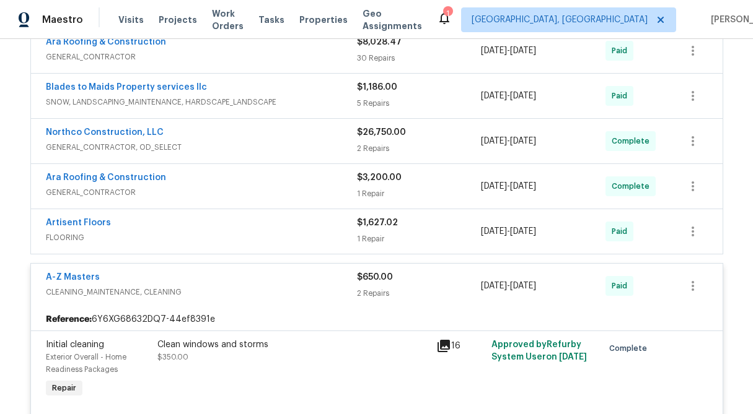
scroll to position [479, 0]
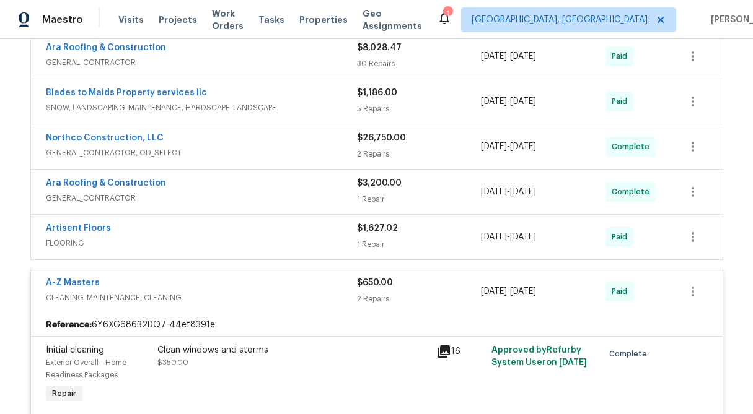
click at [379, 188] on div "$3,200.00" at bounding box center [419, 183] width 125 height 12
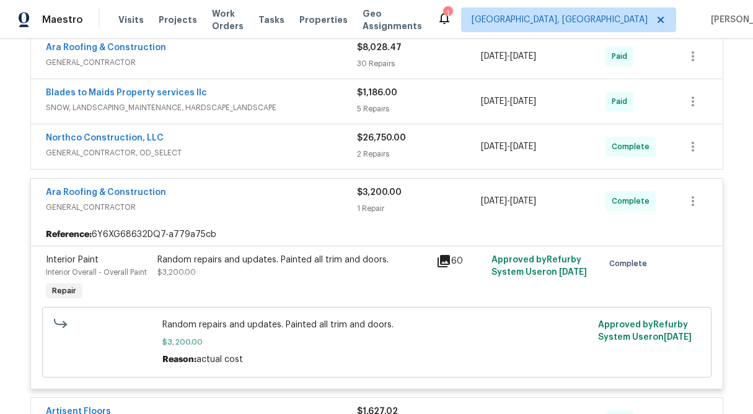
click at [374, 144] on div "$26,750.00" at bounding box center [419, 138] width 125 height 12
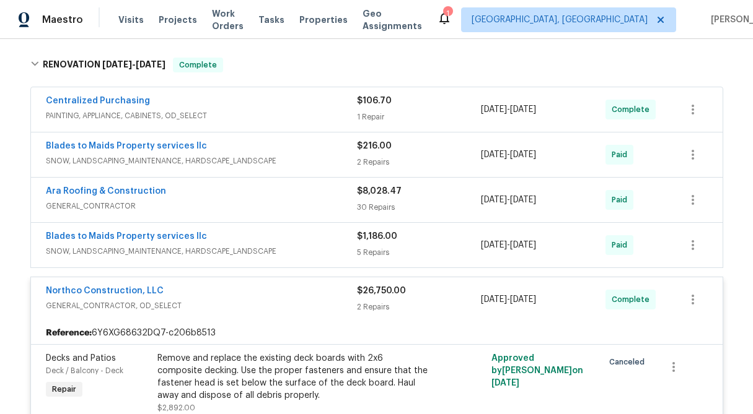
scroll to position [334, 0]
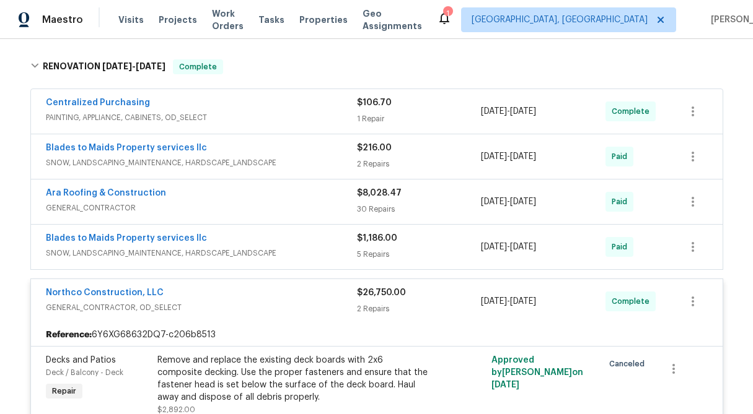
click at [374, 241] on span "$1,186.00" at bounding box center [377, 238] width 40 height 9
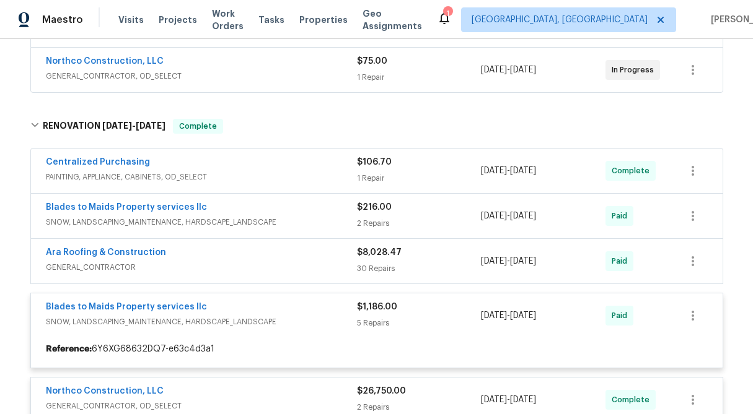
scroll to position [267, 0]
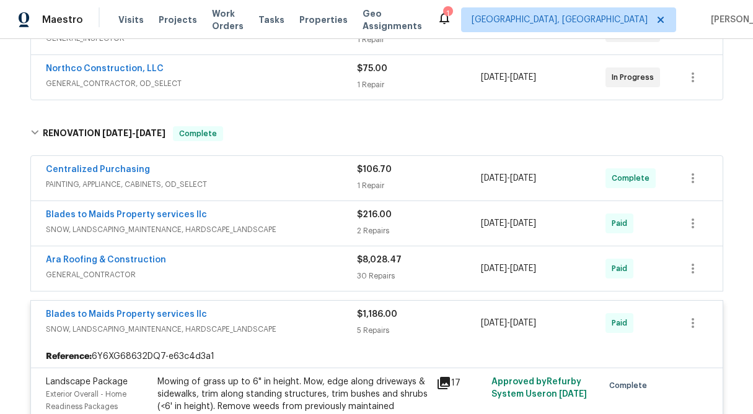
click at [379, 271] on div "30 Repairs" at bounding box center [419, 276] width 125 height 12
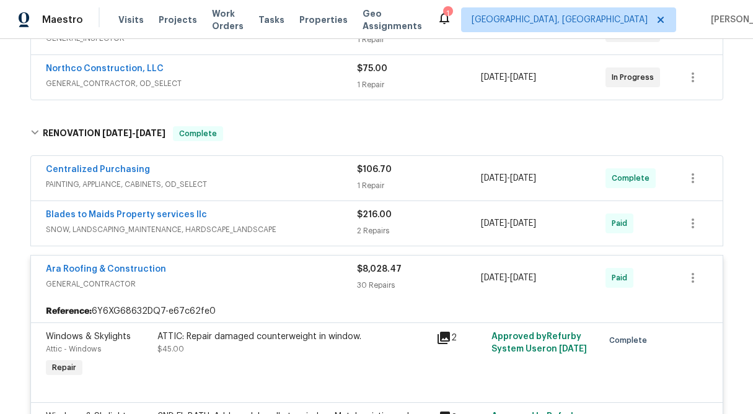
click at [368, 216] on span "$216.00" at bounding box center [374, 215] width 35 height 9
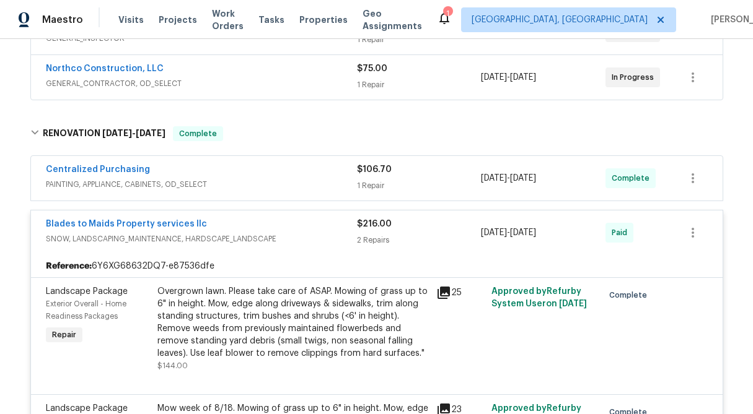
click at [370, 172] on span "$106.70" at bounding box center [374, 169] width 35 height 9
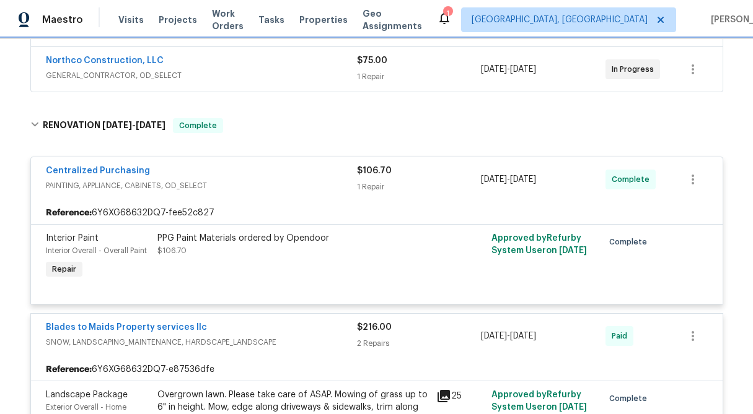
scroll to position [0, 0]
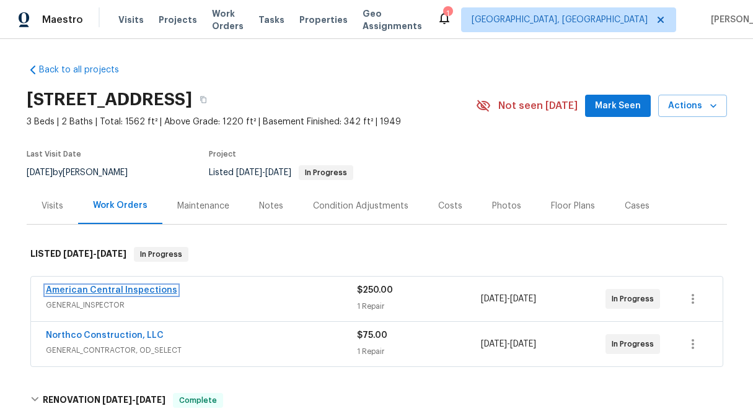
click at [124, 288] on link "American Central Inspections" at bounding box center [111, 290] width 131 height 9
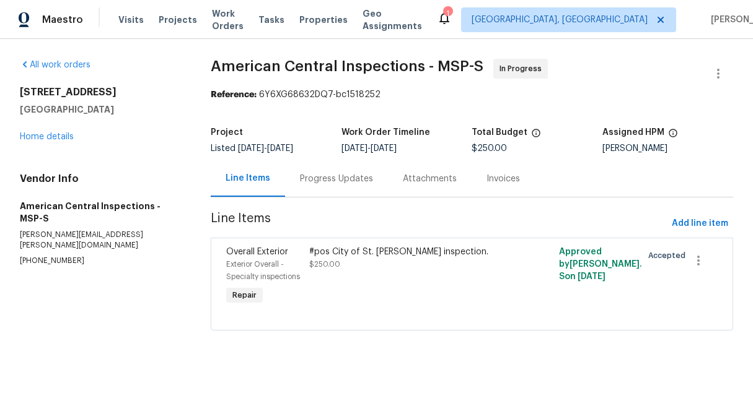
click at [304, 187] on div "Progress Updates" at bounding box center [336, 178] width 103 height 37
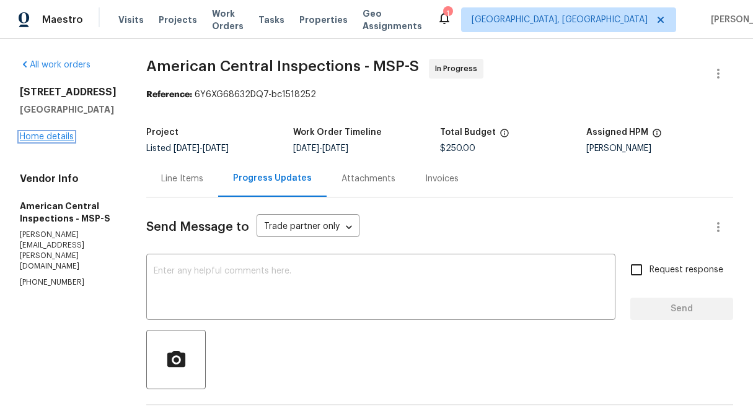
click at [57, 141] on link "Home details" at bounding box center [47, 137] width 54 height 9
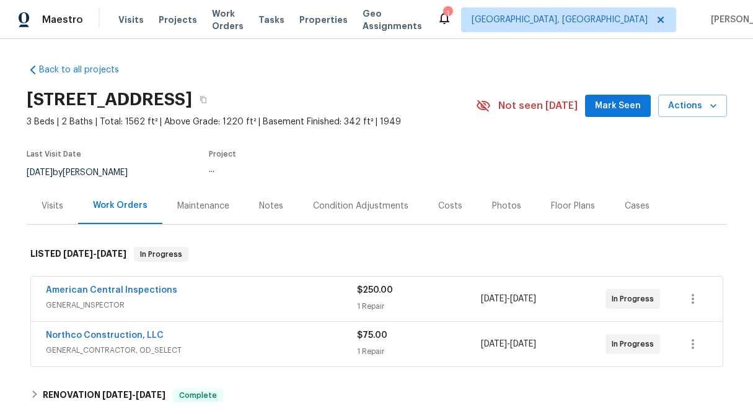
scroll to position [186, 0]
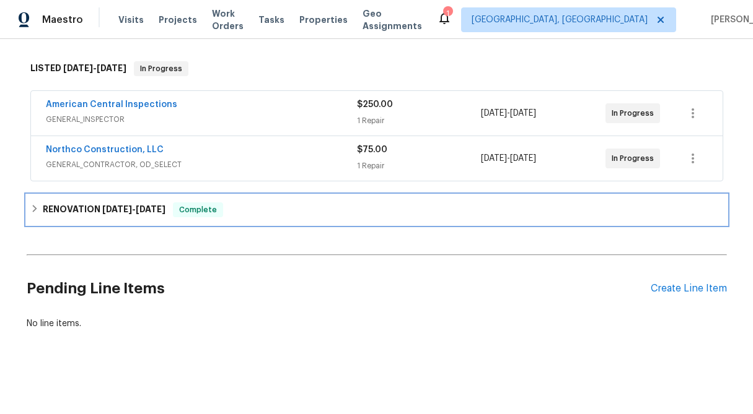
click at [27, 203] on div "RENOVATION 6/2/25 - 9/19/25 Complete" at bounding box center [377, 210] width 700 height 30
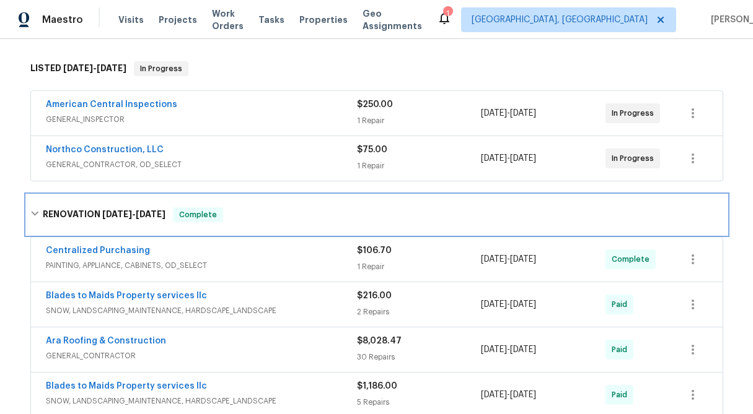
scroll to position [654, 0]
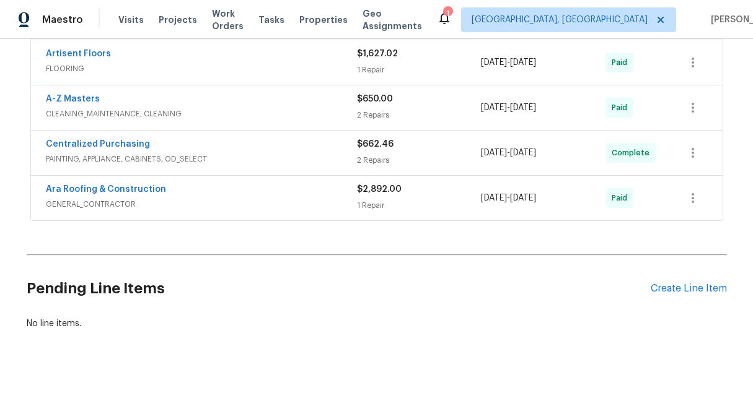
click at [383, 194] on div "$2,892.00" at bounding box center [419, 189] width 125 height 12
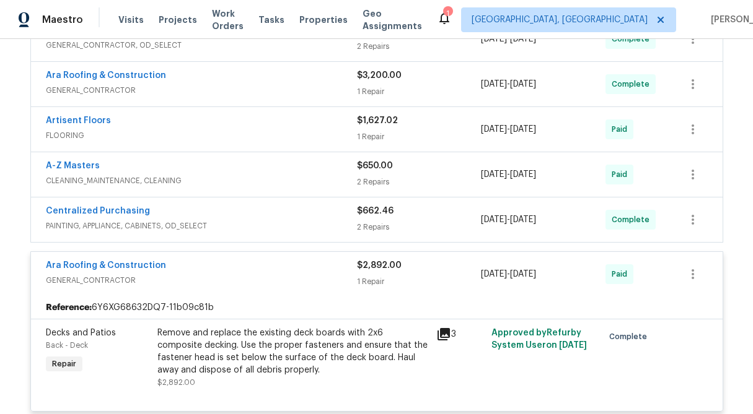
scroll to position [587, 0]
click at [377, 125] on span "$1,627.02" at bounding box center [377, 121] width 41 height 9
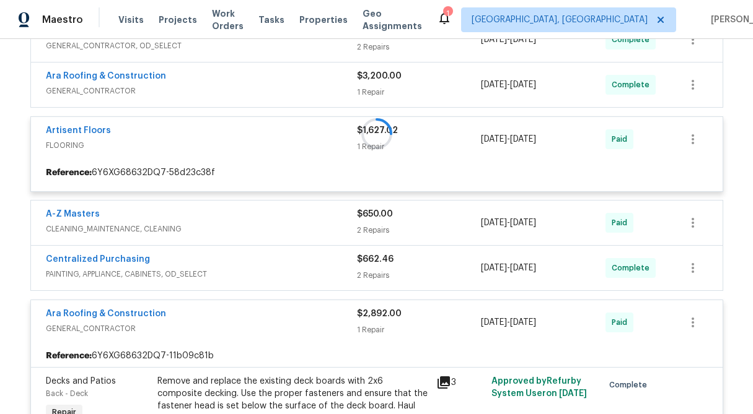
click at [375, 88] on div at bounding box center [377, 133] width 700 height 678
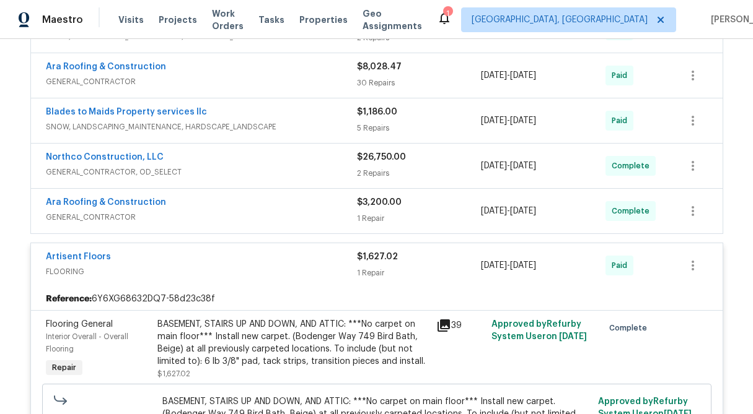
scroll to position [455, 0]
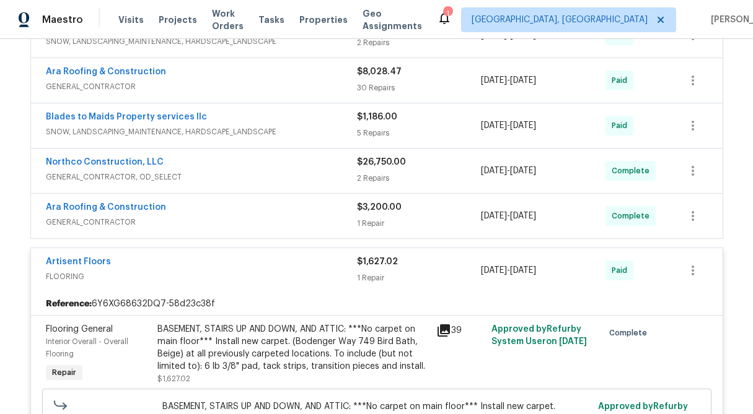
click at [377, 210] on span "$3,200.00" at bounding box center [379, 207] width 45 height 9
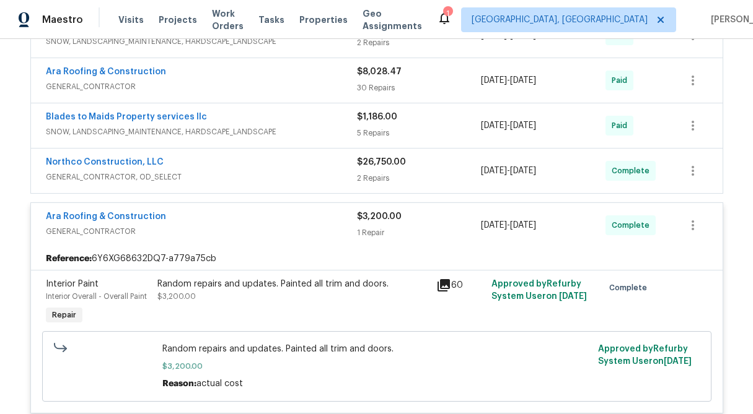
click at [379, 168] on div "$26,750.00" at bounding box center [419, 162] width 125 height 12
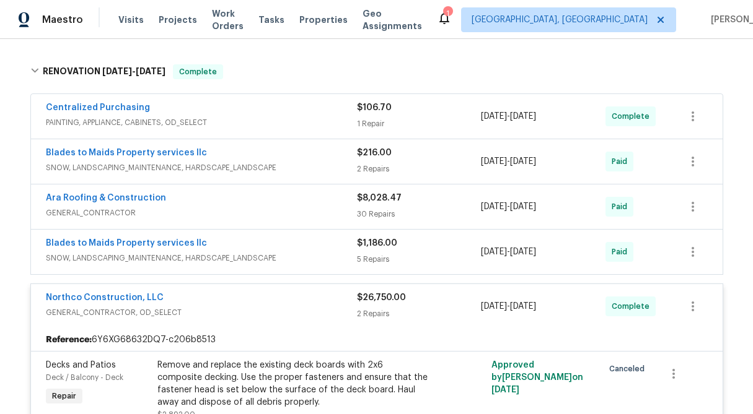
scroll to position [326, 0]
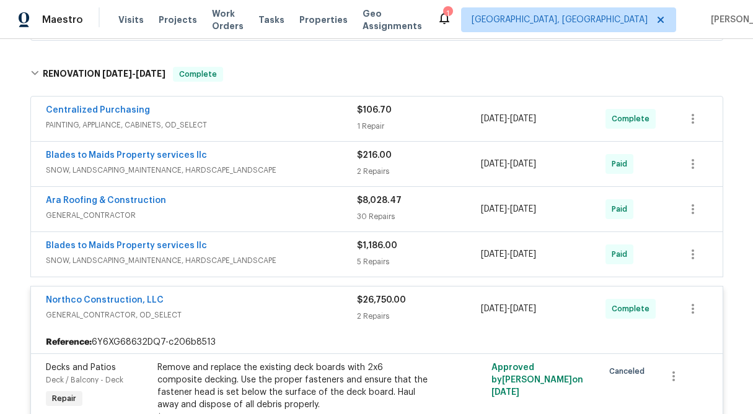
click at [392, 252] on div "$1,186.00 5 Repairs" at bounding box center [419, 255] width 125 height 30
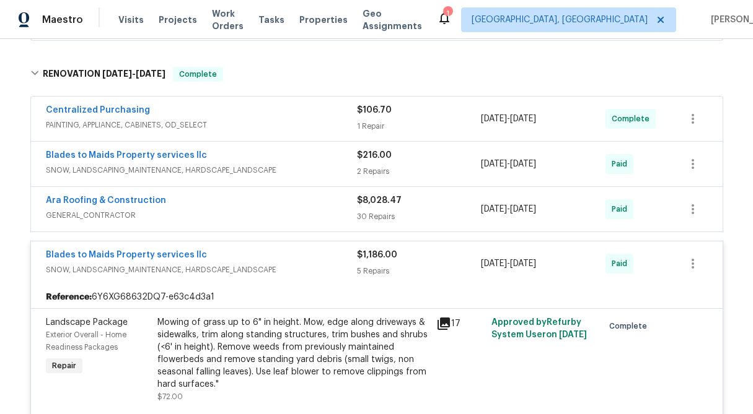
click at [383, 204] on span "$8,028.47" at bounding box center [379, 200] width 45 height 9
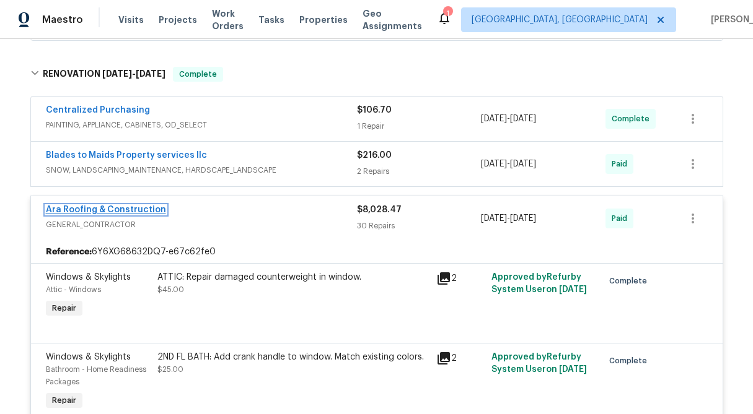
click at [114, 208] on link "Ara Roofing & Construction" at bounding box center [106, 210] width 120 height 9
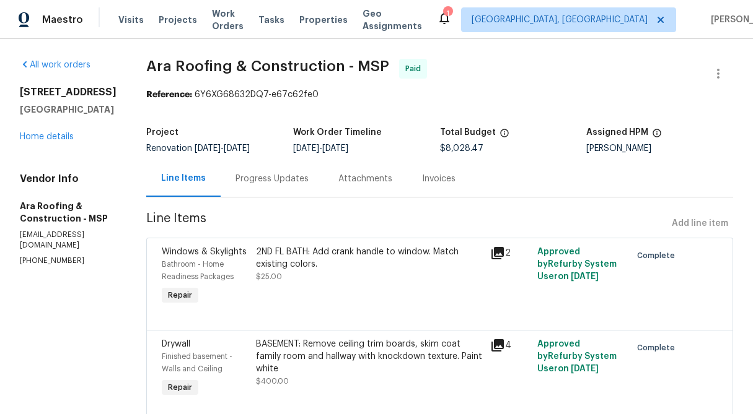
click at [280, 182] on div "Progress Updates" at bounding box center [271, 179] width 73 height 12
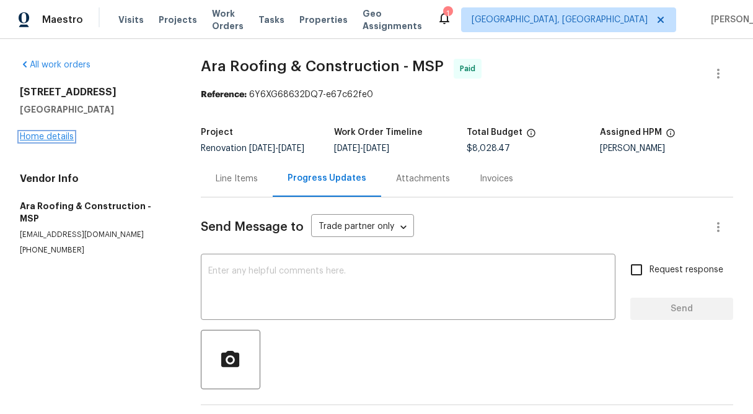
click at [56, 134] on link "Home details" at bounding box center [47, 137] width 54 height 9
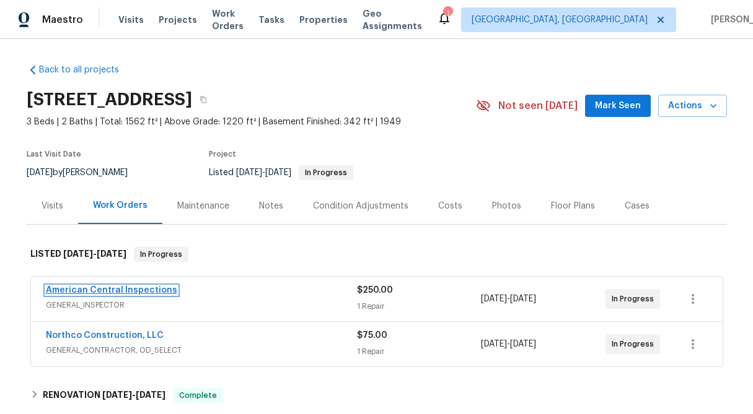
click at [103, 291] on link "American Central Inspections" at bounding box center [111, 290] width 131 height 9
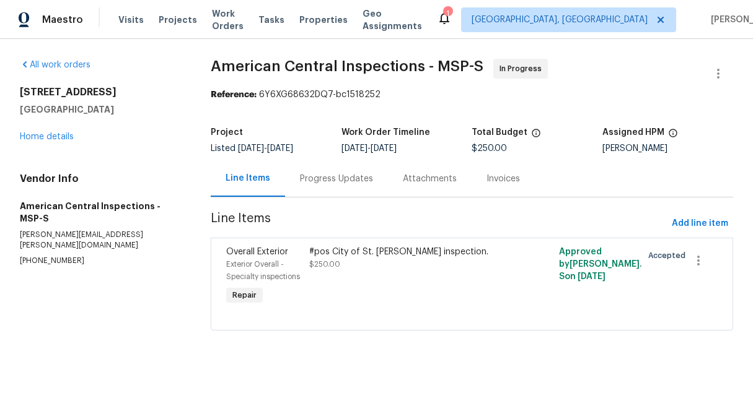
click at [328, 185] on div "Progress Updates" at bounding box center [336, 179] width 73 height 12
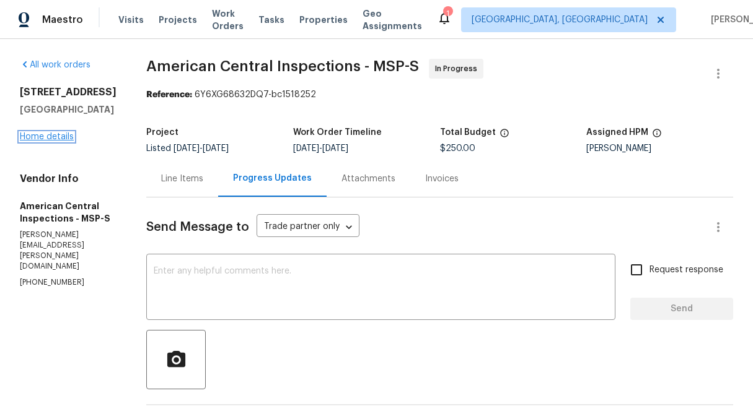
click at [36, 141] on link "Home details" at bounding box center [47, 137] width 54 height 9
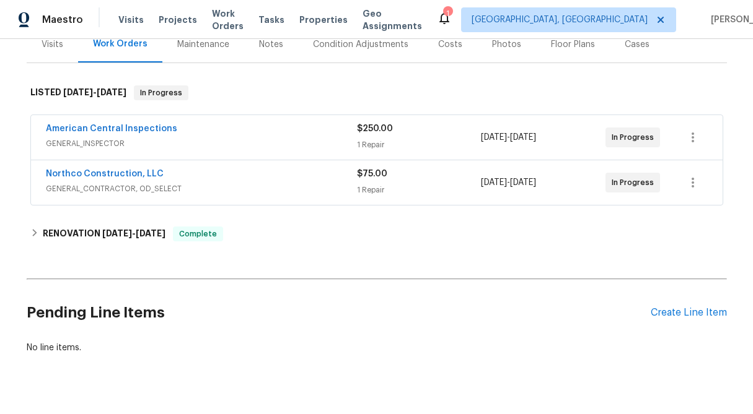
scroll to position [186, 0]
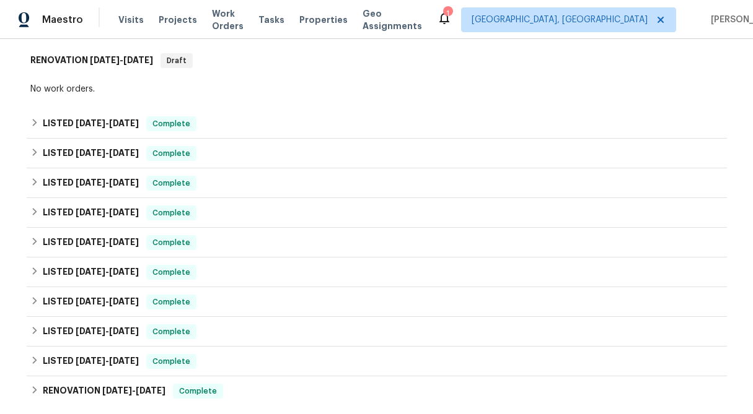
scroll to position [195, 0]
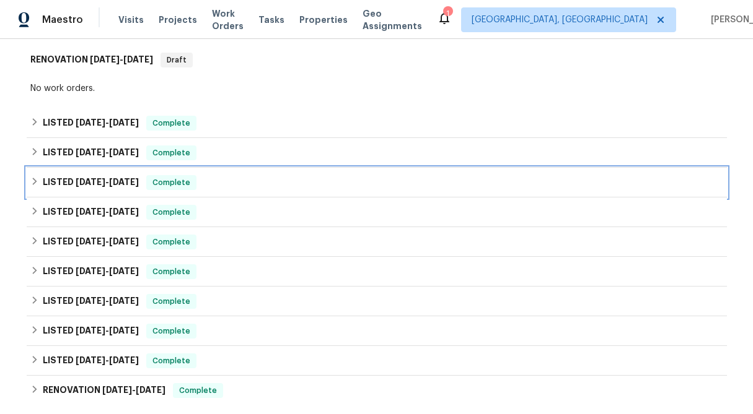
click at [34, 181] on icon at bounding box center [34, 181] width 9 height 9
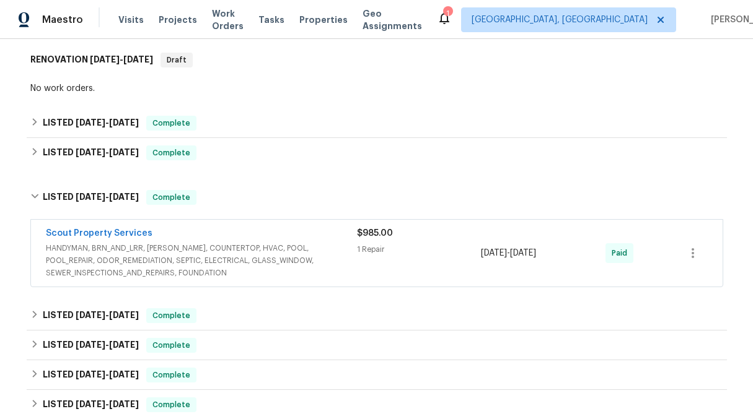
click at [454, 258] on div "$985.00 1 Repair" at bounding box center [419, 253] width 125 height 52
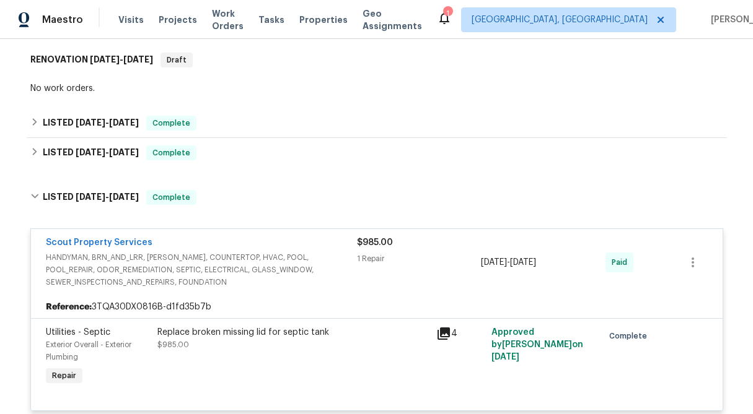
click at [312, 348] on div "Replace broken missing lid for septic tank $985.00" at bounding box center [292, 338] width 271 height 25
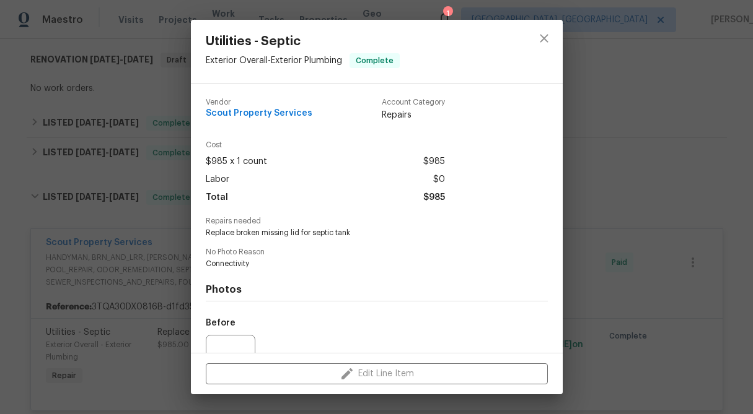
scroll to position [125, 0]
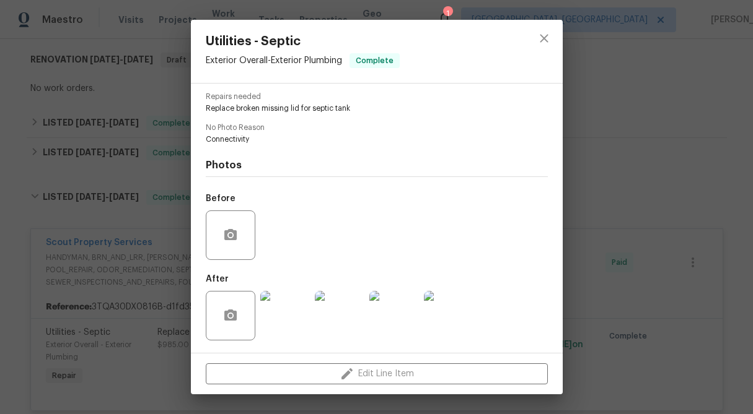
click at [286, 330] on img at bounding box center [285, 316] width 50 height 50
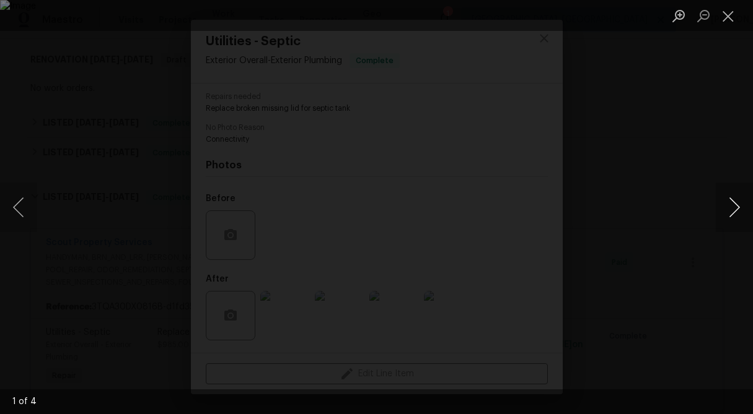
click at [729, 211] on button "Next image" at bounding box center [734, 208] width 37 height 50
click at [727, 14] on button "Close lightbox" at bounding box center [728, 16] width 25 height 22
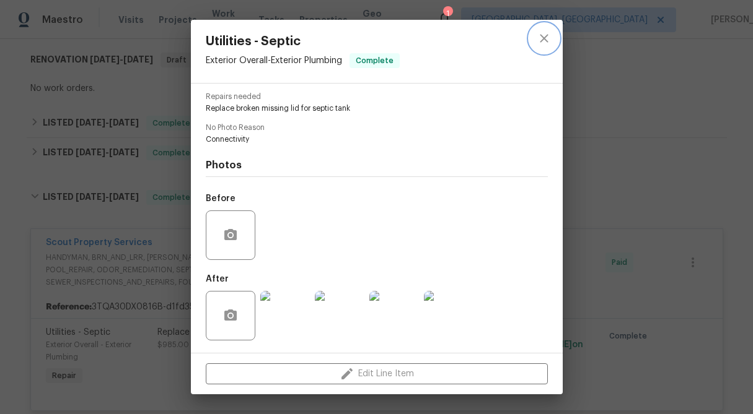
click at [545, 39] on icon "close" at bounding box center [543, 38] width 15 height 15
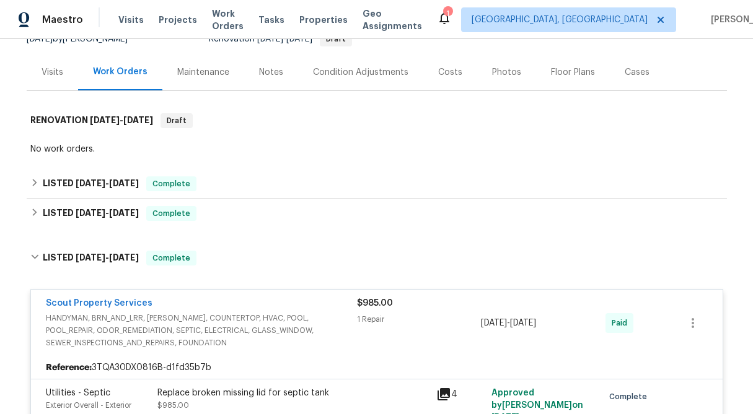
scroll to position [0, 0]
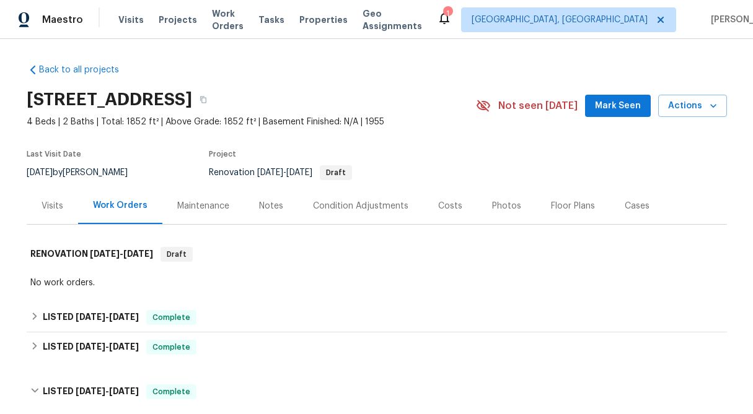
click at [51, 206] on div "Visits" at bounding box center [53, 206] width 22 height 12
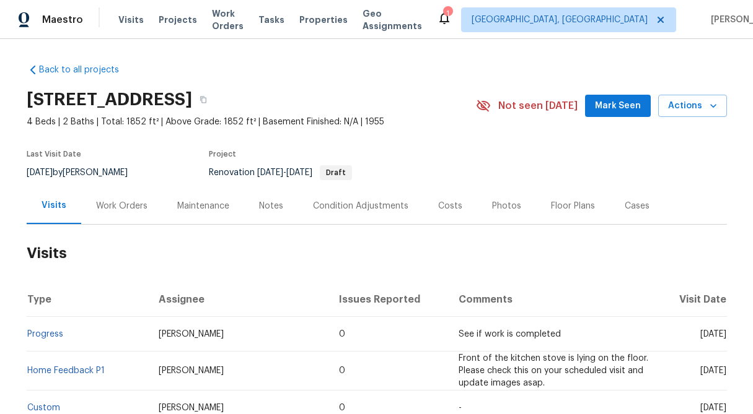
scroll to position [146, 0]
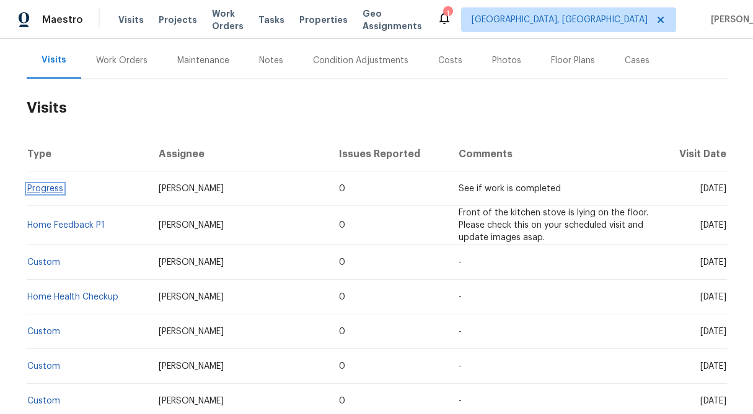
click at [39, 191] on link "Progress" at bounding box center [45, 189] width 36 height 9
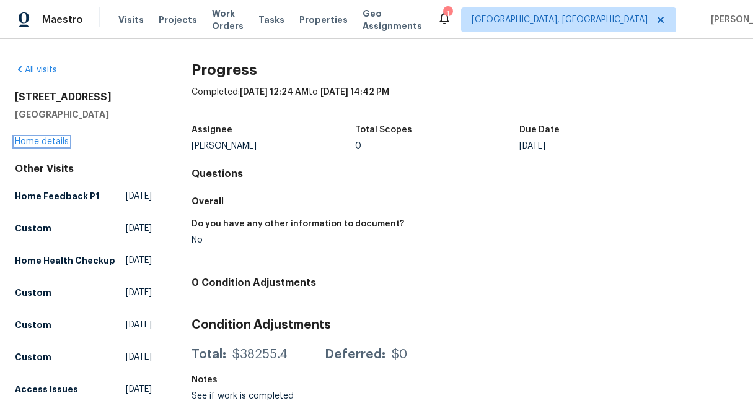
click at [41, 144] on link "Home details" at bounding box center [42, 142] width 54 height 9
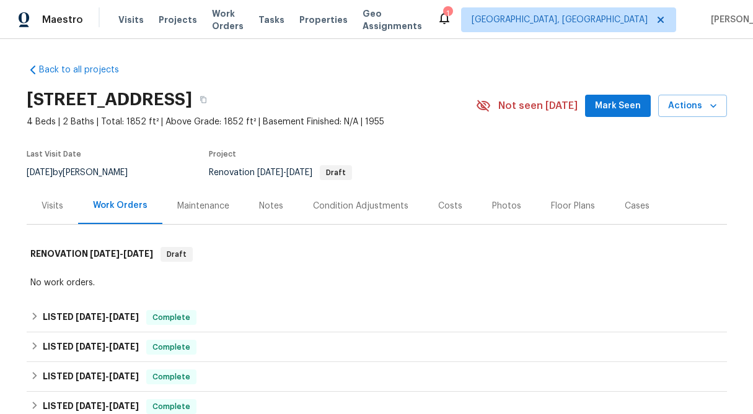
scroll to position [68, 0]
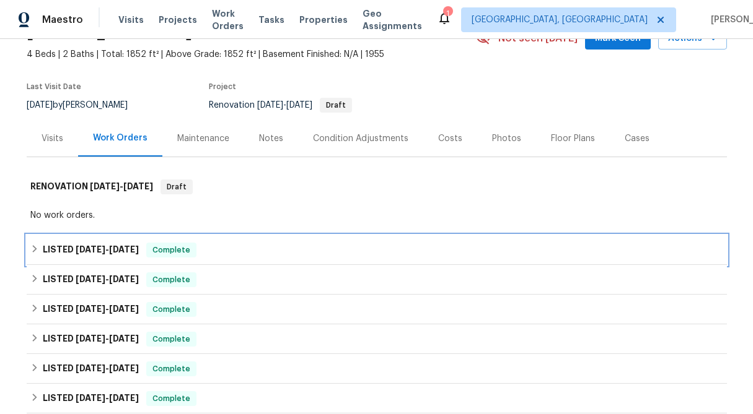
click at [29, 245] on div "LISTED [DATE] - [DATE] Complete" at bounding box center [377, 250] width 700 height 30
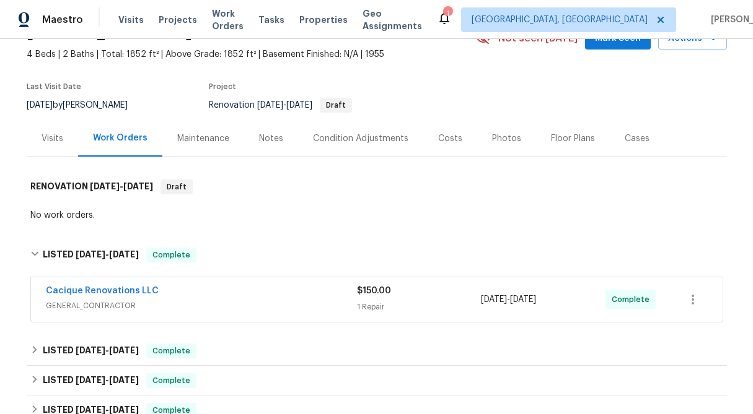
click at [378, 295] on div "$150.00" at bounding box center [419, 291] width 125 height 12
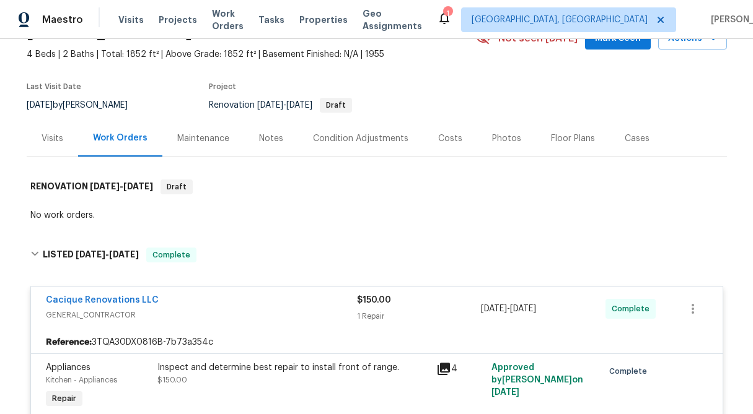
click at [378, 295] on div "$150.00" at bounding box center [419, 300] width 125 height 12
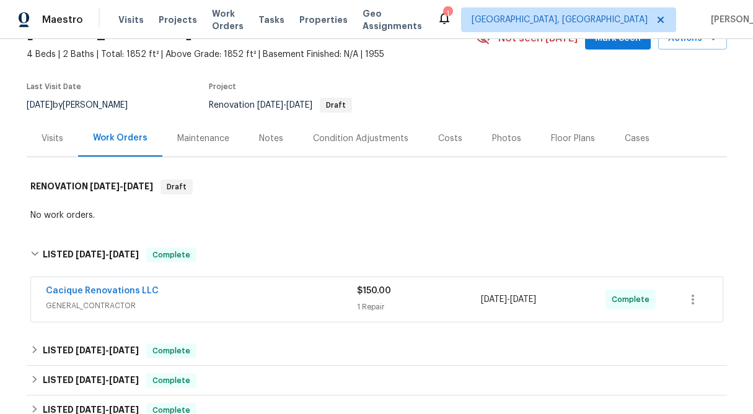
click at [47, 140] on div "Visits" at bounding box center [53, 139] width 22 height 12
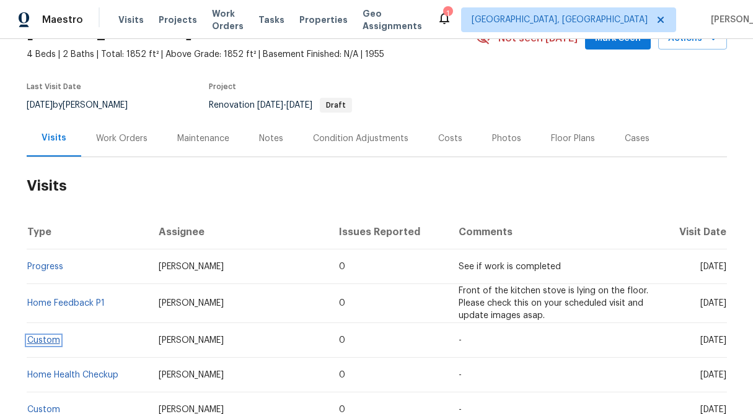
click at [47, 336] on link "Custom" at bounding box center [43, 340] width 33 height 9
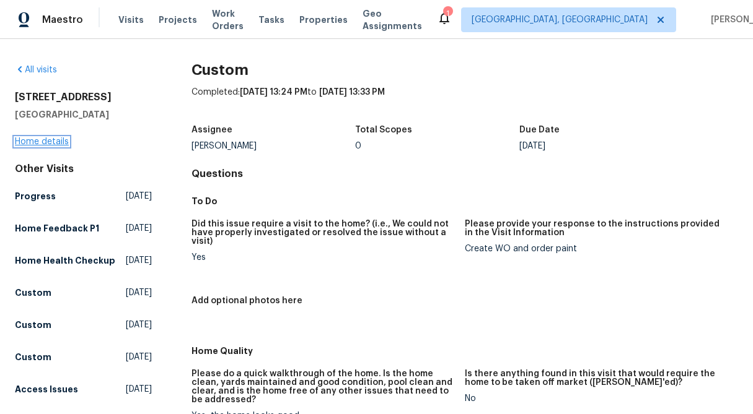
click at [24, 140] on link "Home details" at bounding box center [42, 142] width 54 height 9
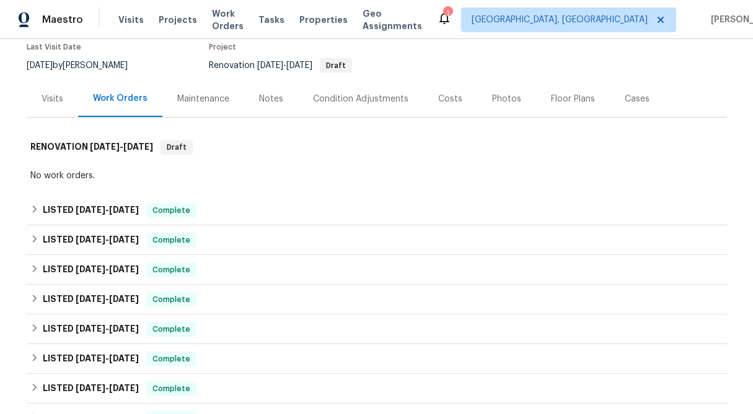
scroll to position [154, 0]
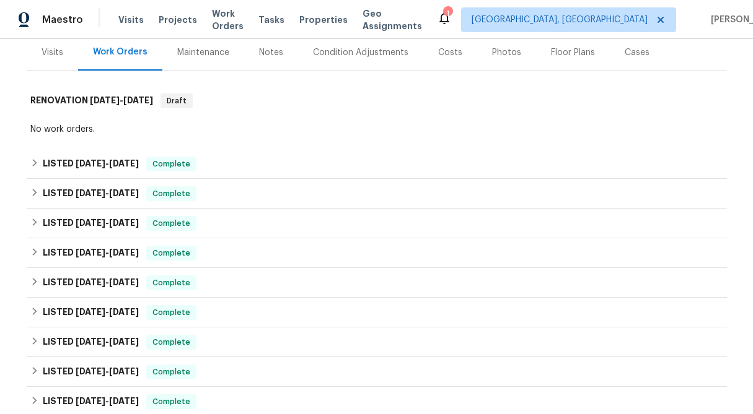
click at [46, 50] on div "Visits" at bounding box center [53, 52] width 22 height 12
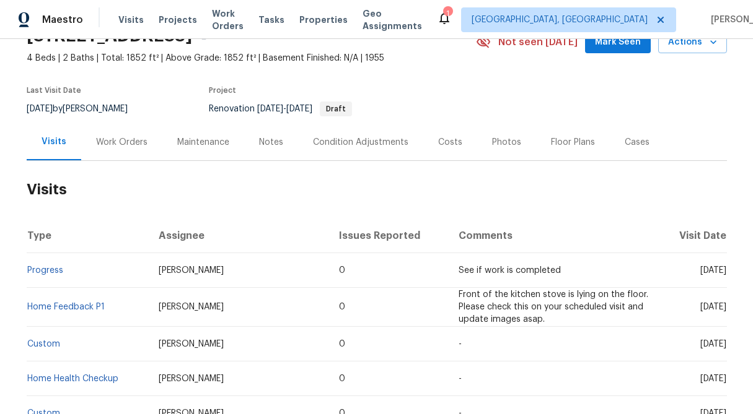
scroll to position [58, 0]
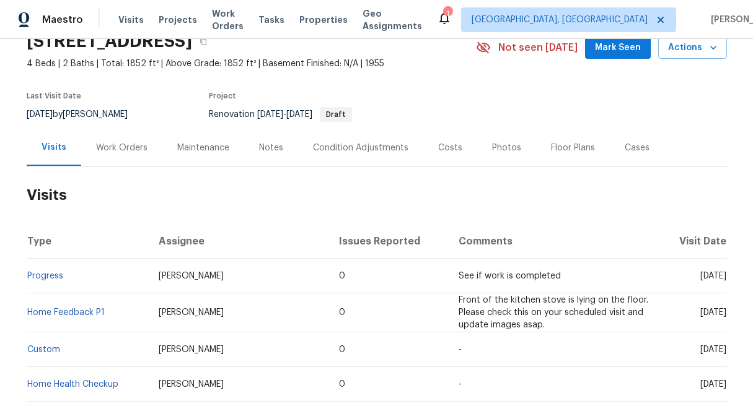
click at [110, 152] on div "Work Orders" at bounding box center [121, 148] width 51 height 12
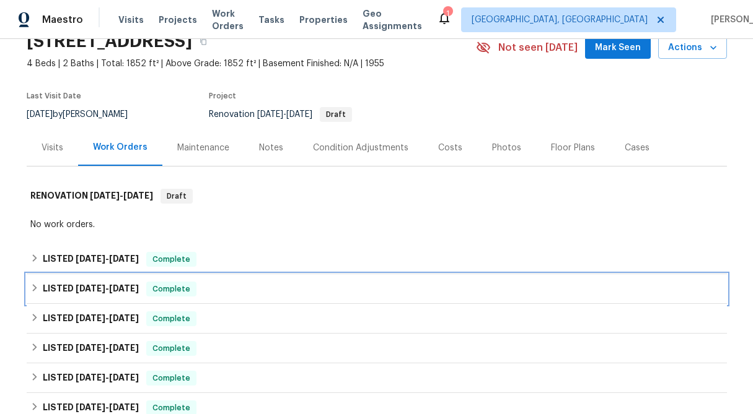
click at [33, 287] on icon at bounding box center [34, 288] width 9 height 9
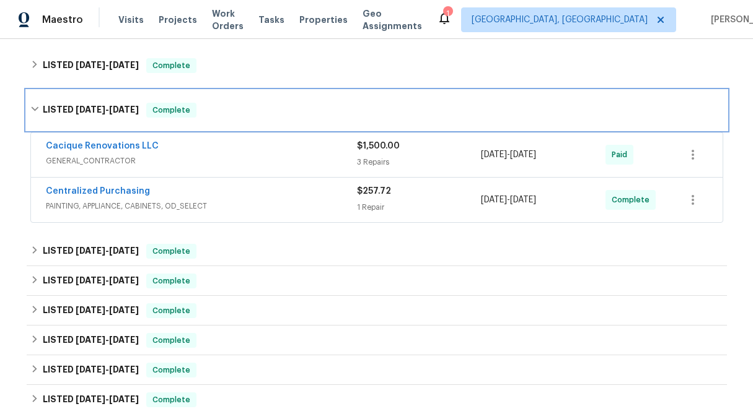
scroll to position [253, 0]
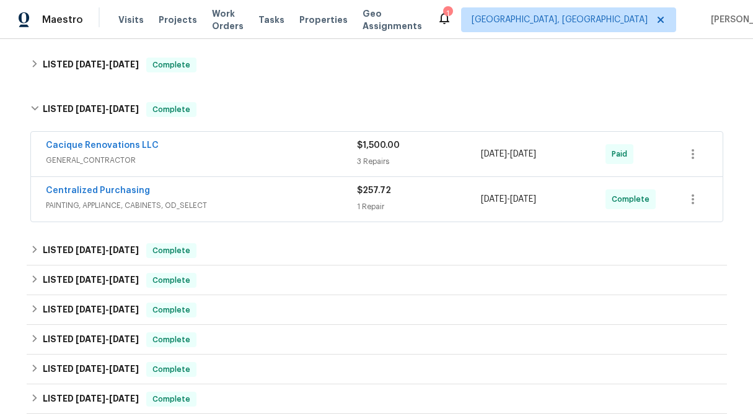
click at [402, 159] on div "3 Repairs" at bounding box center [419, 161] width 125 height 12
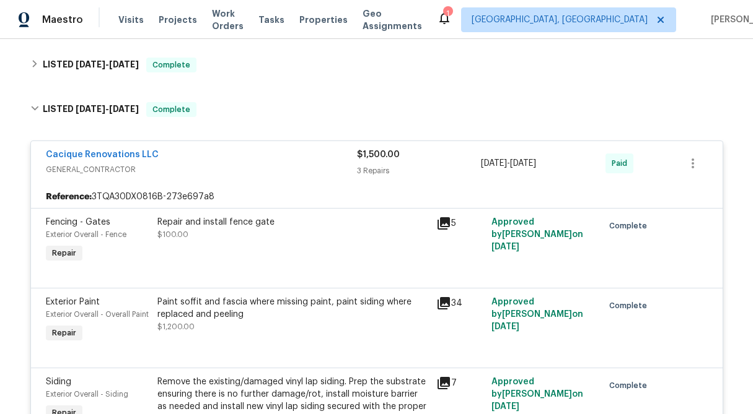
click at [390, 163] on div "$1,500.00 3 Repairs" at bounding box center [419, 164] width 125 height 30
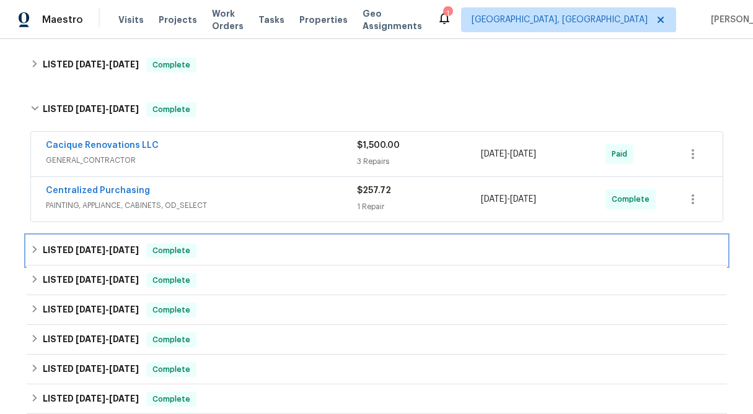
click at [32, 252] on icon at bounding box center [34, 249] width 9 height 9
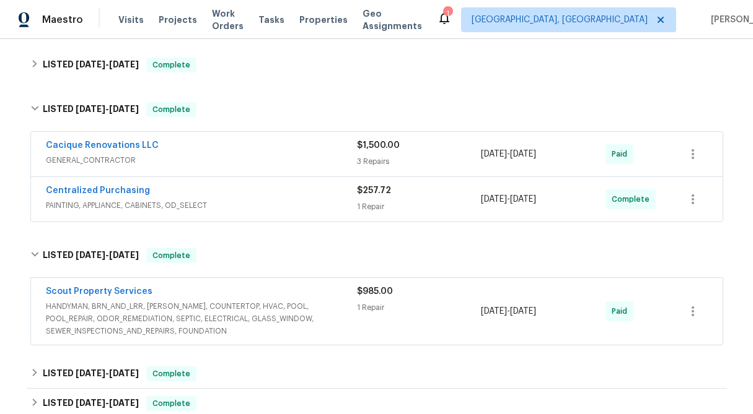
click at [369, 290] on span "$985.00" at bounding box center [375, 291] width 36 height 9
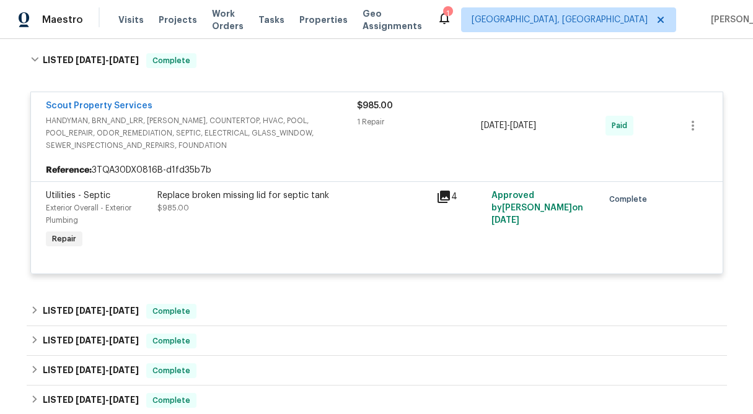
scroll to position [449, 0]
click at [362, 213] on div "Replace broken missing lid for septic tank $985.00" at bounding box center [292, 201] width 271 height 25
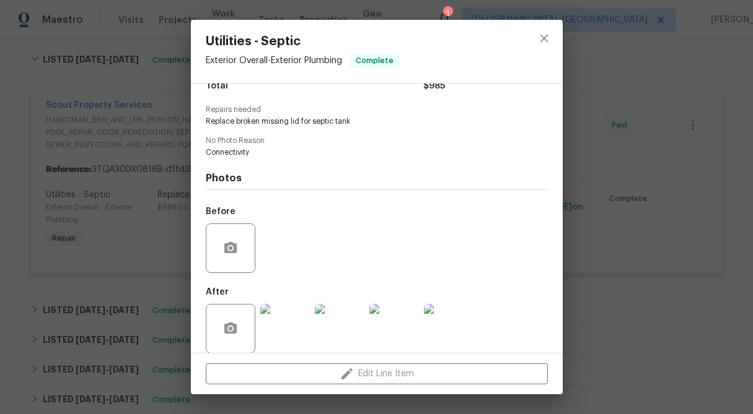
scroll to position [125, 0]
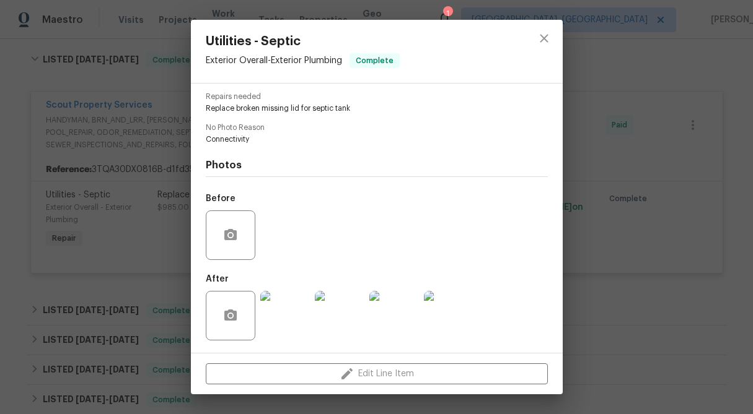
click at [272, 325] on img at bounding box center [285, 316] width 50 height 50
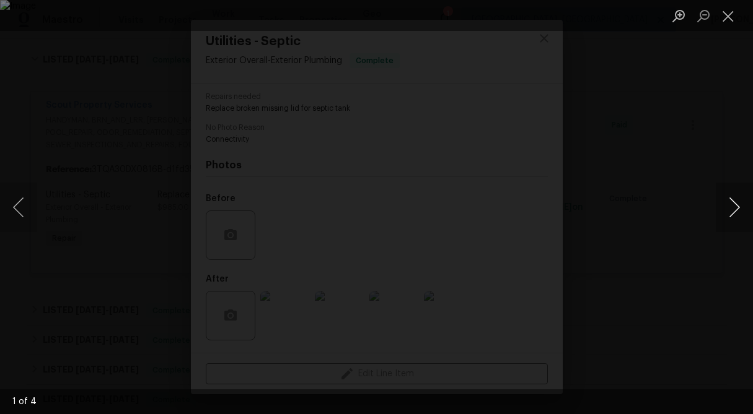
click at [722, 204] on button "Next image" at bounding box center [734, 208] width 37 height 50
click at [726, 22] on button "Close lightbox" at bounding box center [728, 16] width 25 height 22
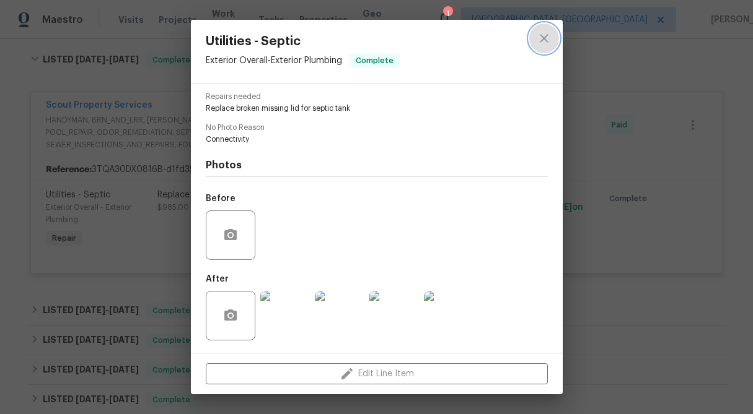
click at [537, 44] on icon "close" at bounding box center [543, 38] width 15 height 15
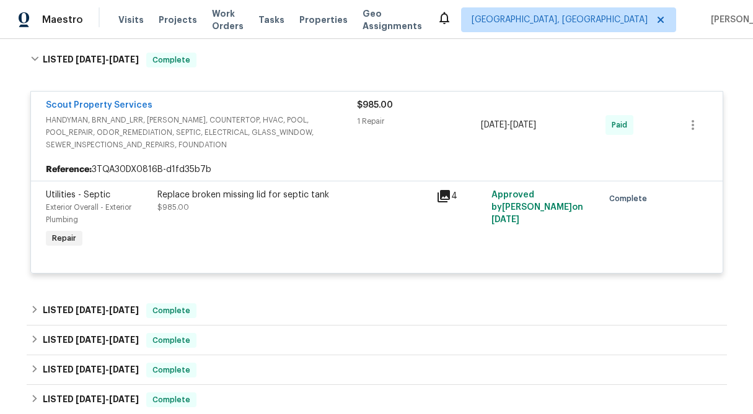
click at [343, 195] on div "Replace broken missing lid for septic tank" at bounding box center [292, 195] width 271 height 12
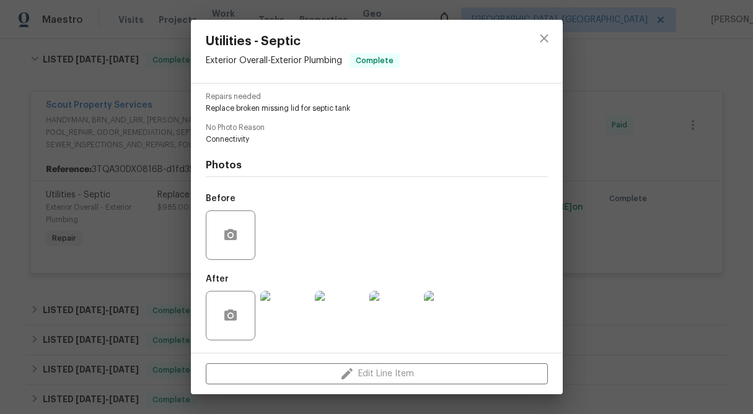
click at [275, 330] on img at bounding box center [285, 316] width 50 height 50
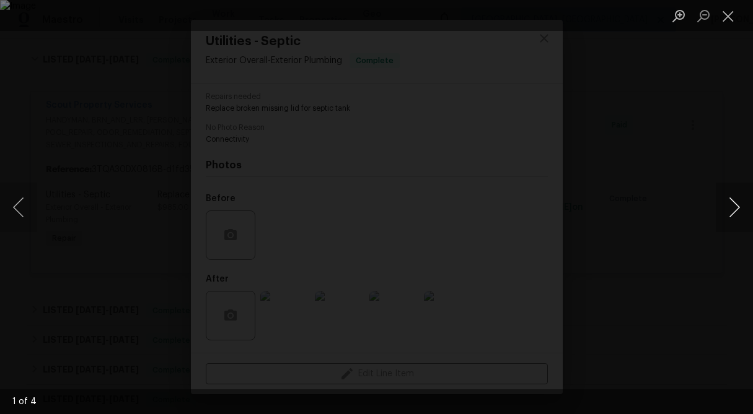
click at [737, 211] on button "Next image" at bounding box center [734, 208] width 37 height 50
click at [27, 212] on button "Previous image" at bounding box center [18, 208] width 37 height 50
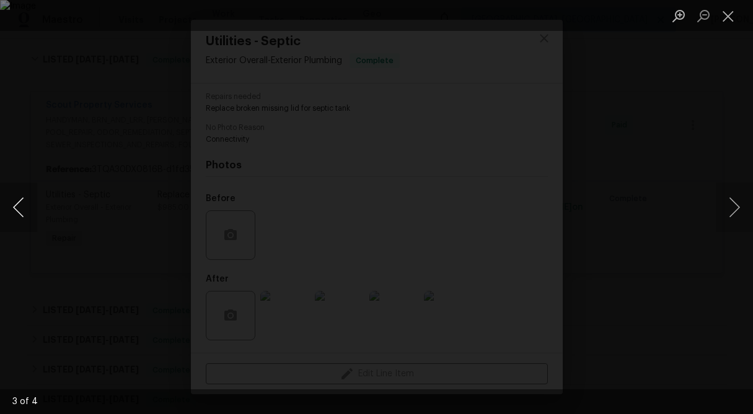
click at [27, 212] on button "Previous image" at bounding box center [18, 208] width 37 height 50
click at [735, 208] on button "Next image" at bounding box center [734, 208] width 37 height 50
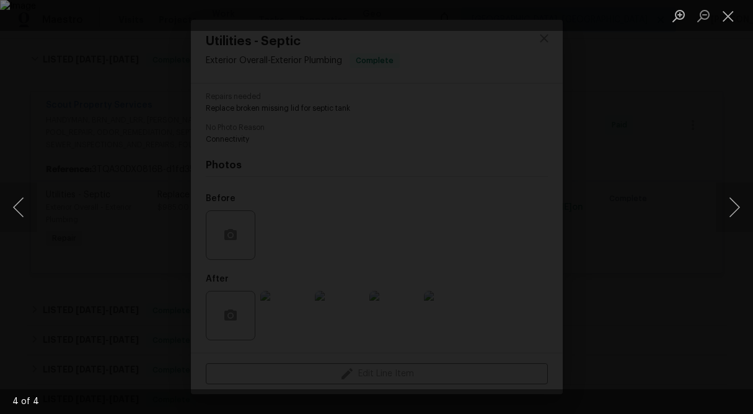
click at [576, 34] on div "Lightbox" at bounding box center [376, 207] width 753 height 414
click at [725, 15] on button "Close lightbox" at bounding box center [728, 16] width 25 height 22
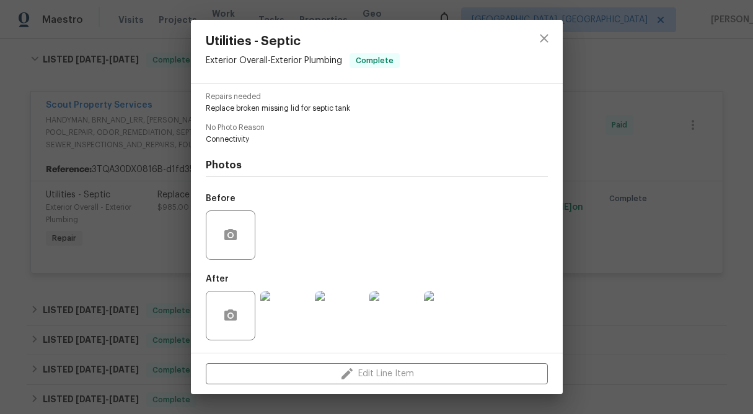
click at [653, 91] on div "Utilities - Septic Exterior Overall - Exterior Plumbing Complete Vendor Scout P…" at bounding box center [376, 207] width 753 height 414
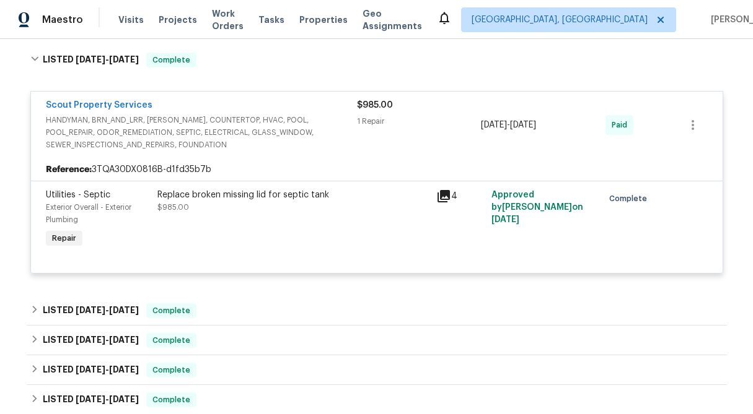
click at [232, 189] on div "Replace broken missing lid for septic tank" at bounding box center [292, 195] width 271 height 12
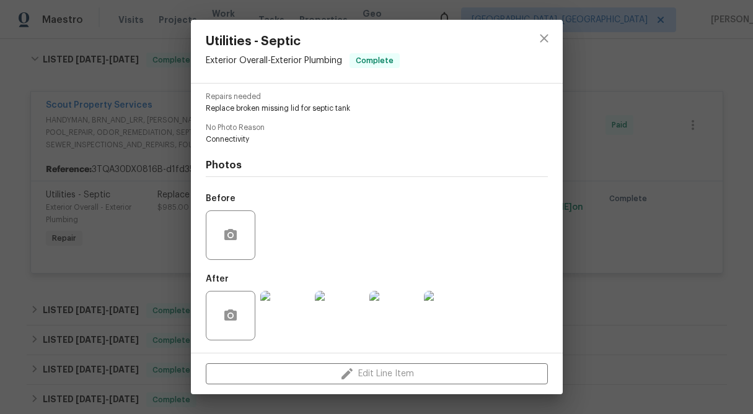
click at [287, 312] on img at bounding box center [285, 316] width 50 height 50
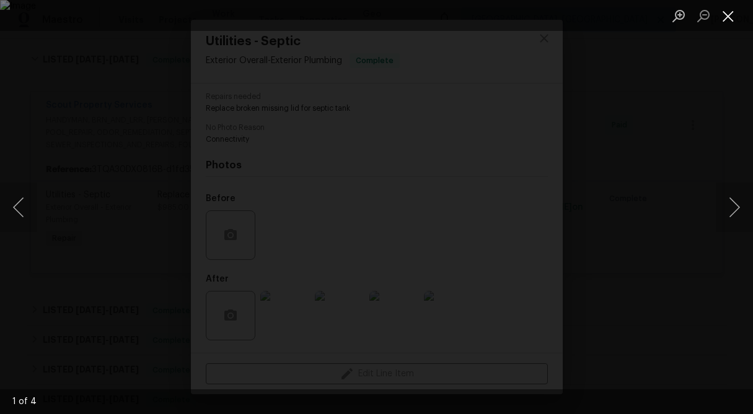
click at [732, 12] on button "Close lightbox" at bounding box center [728, 16] width 25 height 22
click at [724, 14] on button "Close lightbox" at bounding box center [728, 16] width 25 height 22
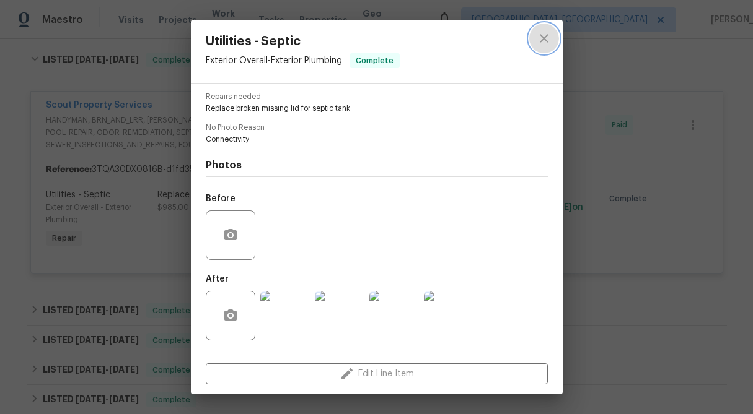
click at [545, 32] on icon "close" at bounding box center [543, 38] width 15 height 15
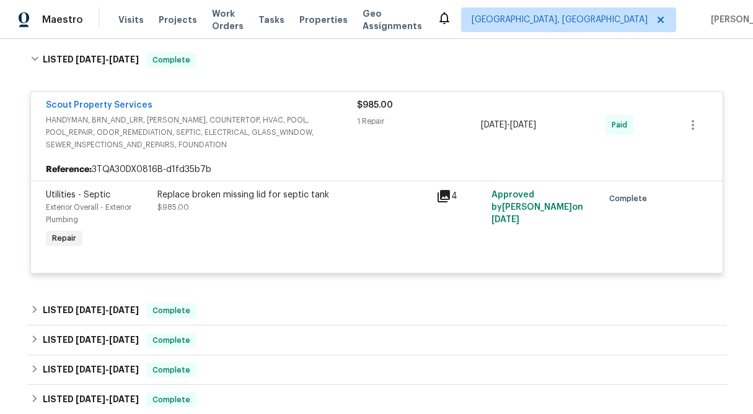
click at [366, 105] on span "$985.00" at bounding box center [375, 105] width 36 height 9
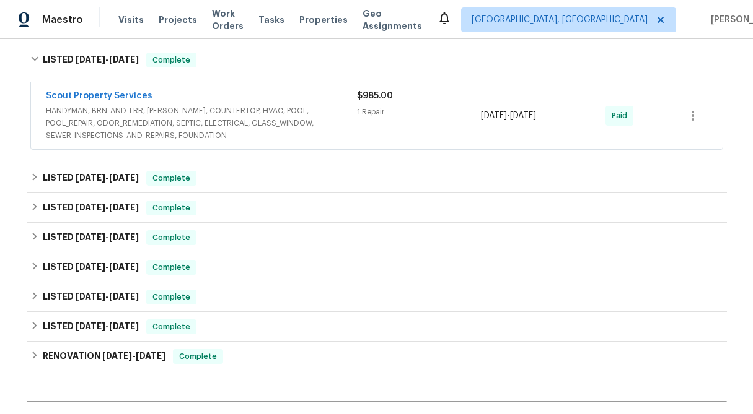
scroll to position [0, 0]
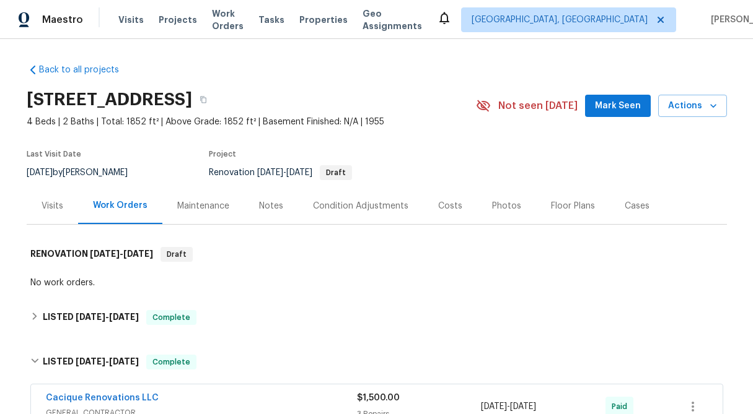
click at [52, 207] on div "Visits" at bounding box center [53, 206] width 22 height 12
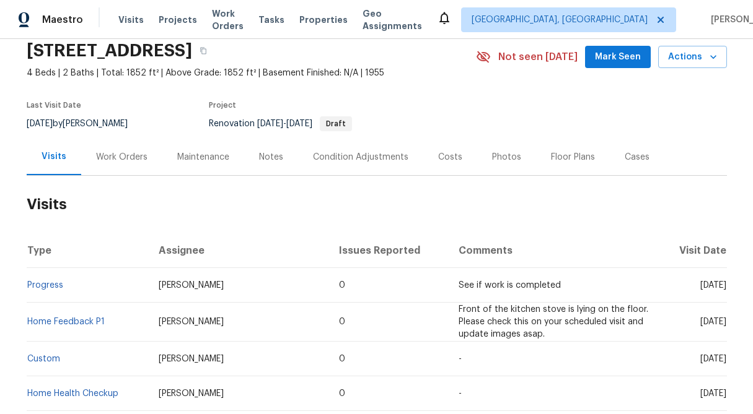
scroll to position [50, 0]
click at [108, 158] on div "Work Orders" at bounding box center [121, 157] width 51 height 12
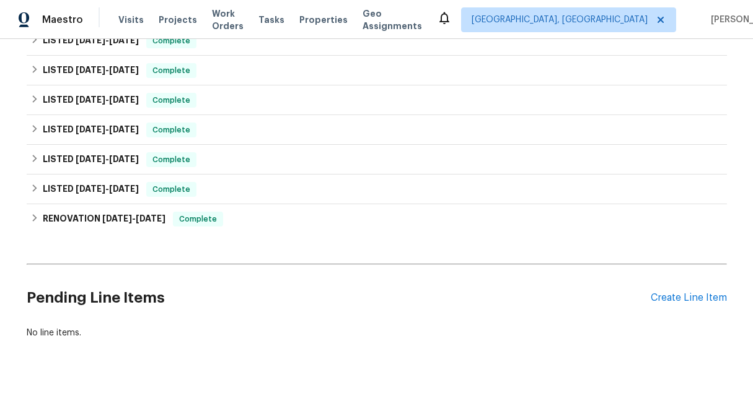
scroll to position [375, 0]
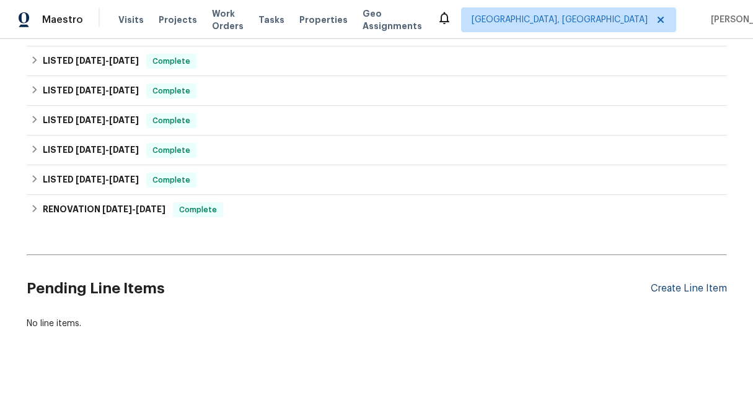
click at [678, 294] on div "Create Line Item" at bounding box center [688, 289] width 76 height 12
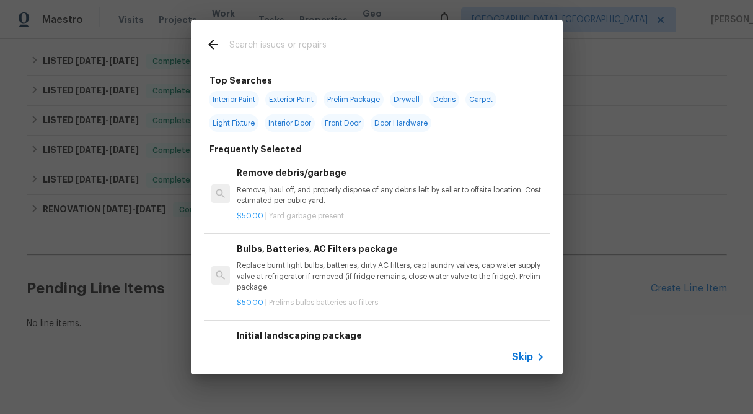
click at [530, 361] on span "Skip" at bounding box center [522, 357] width 21 height 12
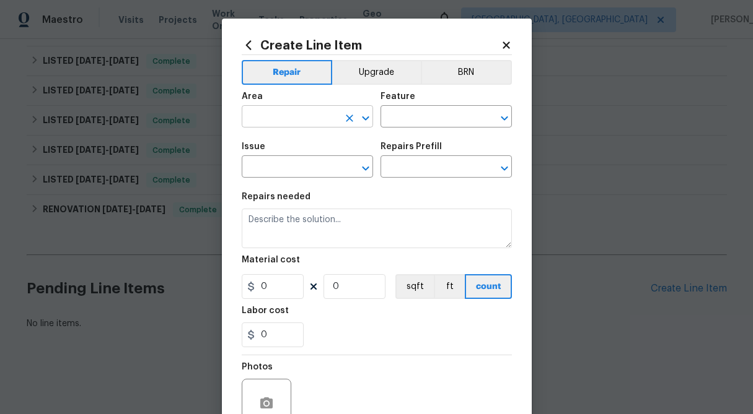
click at [299, 118] on input "text" at bounding box center [290, 117] width 97 height 19
type input "y"
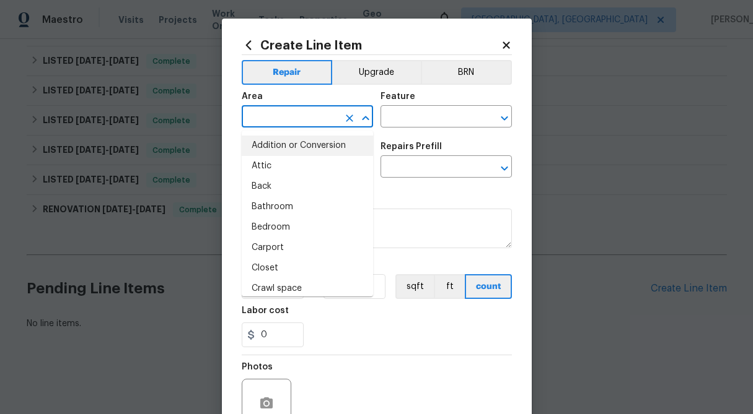
click at [299, 118] on input "text" at bounding box center [290, 117] width 97 height 19
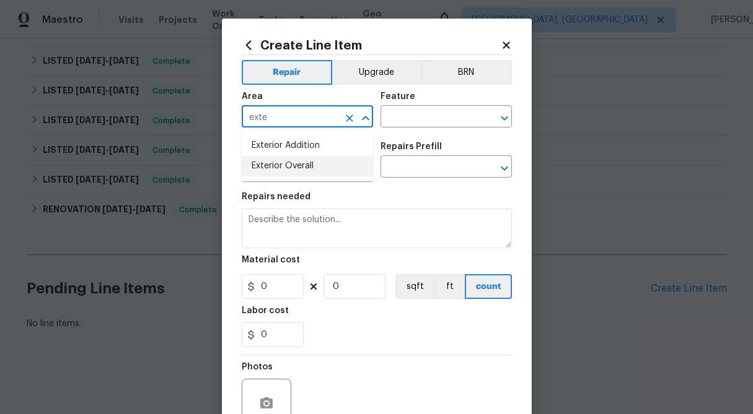
click at [294, 173] on li "Exterior Overall" at bounding box center [307, 166] width 131 height 20
type input "Exterior Overall"
click at [422, 111] on input "text" at bounding box center [428, 117] width 97 height 19
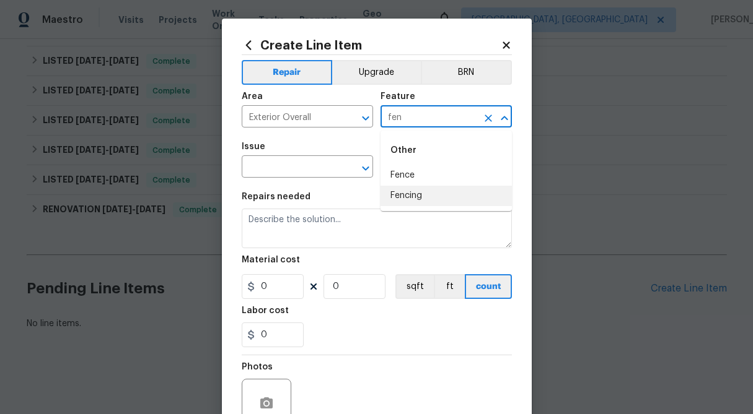
click at [424, 194] on li "Fencing" at bounding box center [445, 196] width 131 height 20
type input "Fencing"
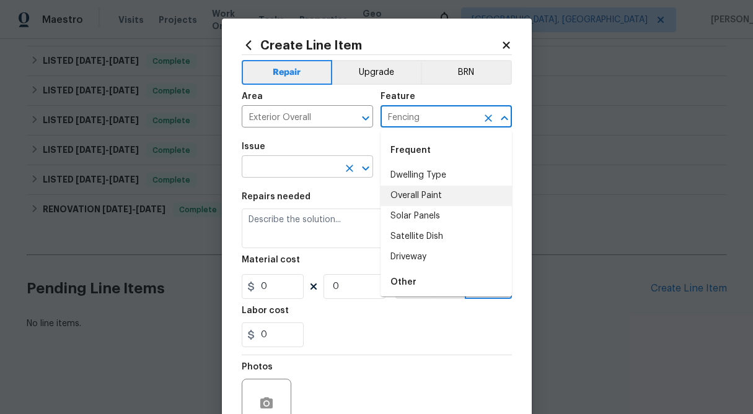
click at [305, 172] on input "text" at bounding box center [290, 168] width 97 height 19
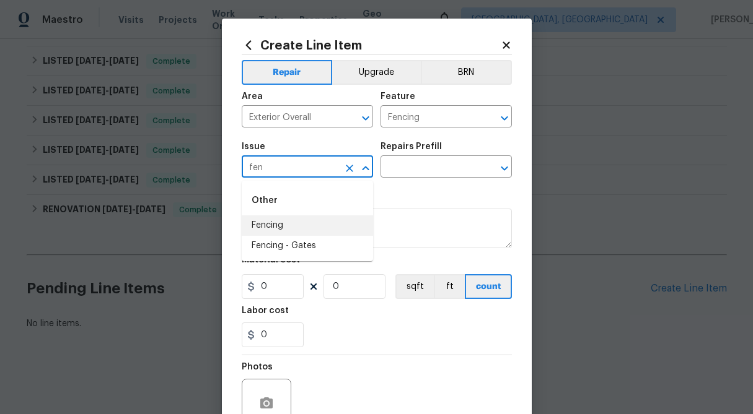
click at [298, 233] on li "Fencing" at bounding box center [307, 226] width 131 height 20
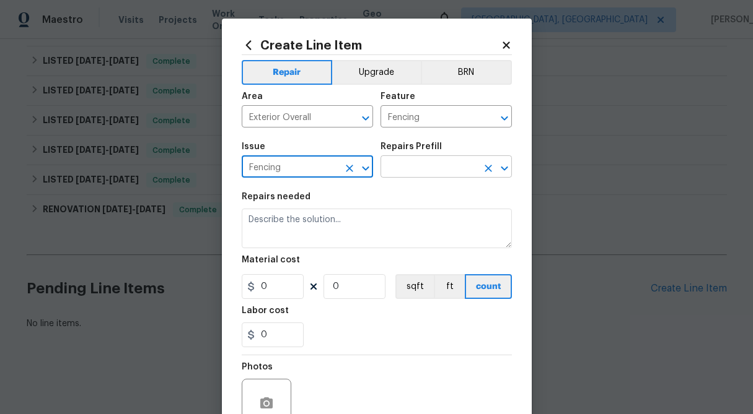
type input "Fencing"
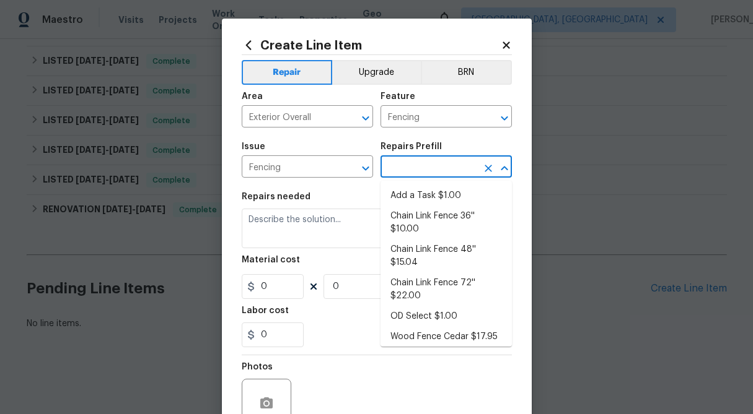
click at [432, 168] on input "text" at bounding box center [428, 168] width 97 height 19
click at [507, 46] on icon at bounding box center [505, 45] width 7 height 7
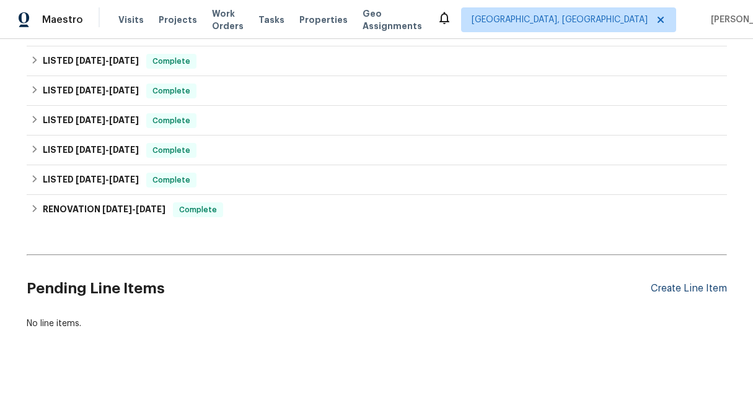
click at [681, 288] on div "Create Line Item" at bounding box center [688, 289] width 76 height 12
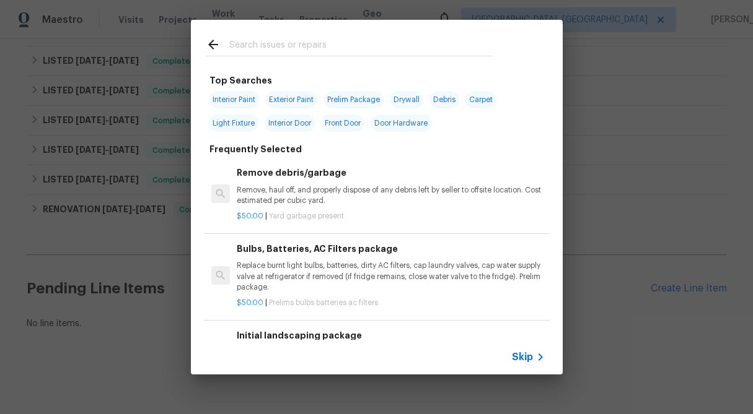
click at [524, 352] on span "Skip" at bounding box center [522, 357] width 21 height 12
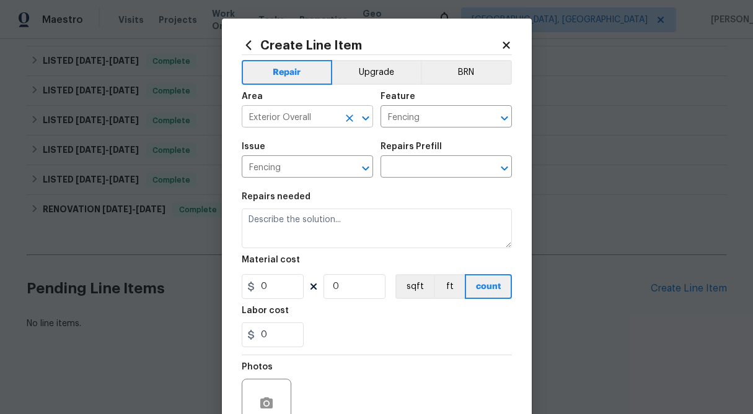
click at [344, 116] on icon "Clear" at bounding box center [349, 118] width 12 height 12
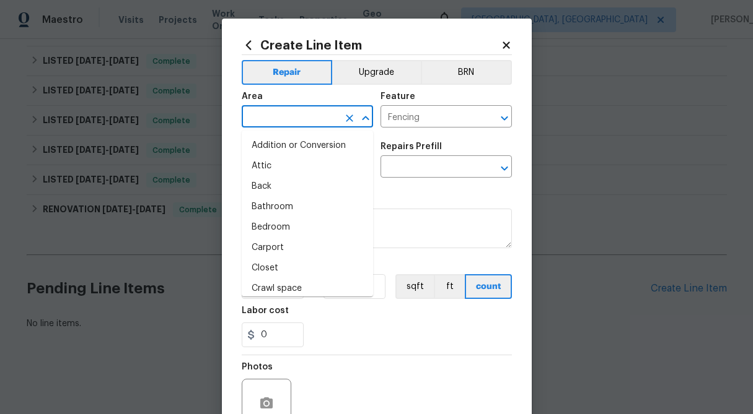
click at [303, 120] on input "text" at bounding box center [290, 117] width 97 height 19
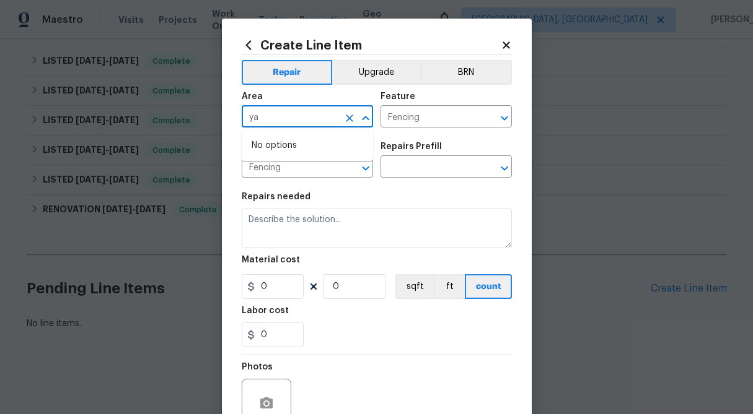
type input "y"
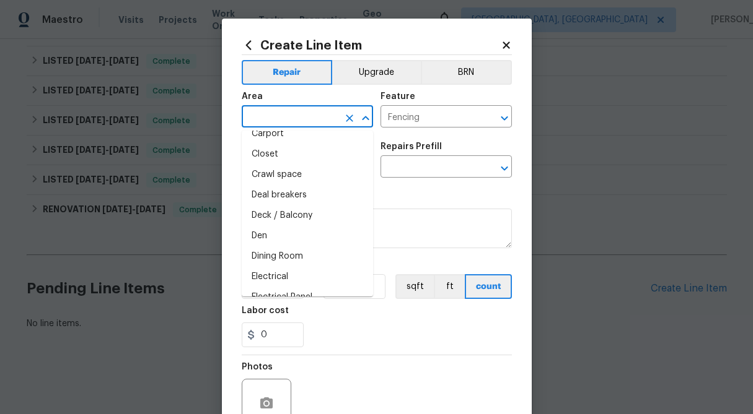
scroll to position [154, 0]
click at [512, 43] on div "Create Line Item Repair Upgrade BRN Area ​ Feature Fencing ​ Issue Fencing ​ Re…" at bounding box center [377, 267] width 310 height 496
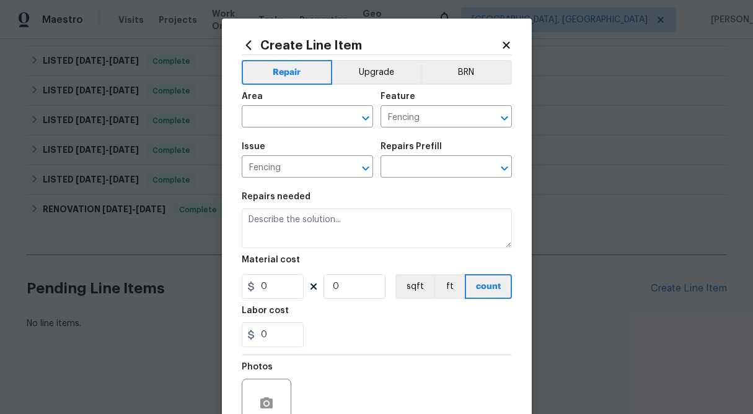
click at [502, 43] on icon at bounding box center [506, 45] width 11 height 11
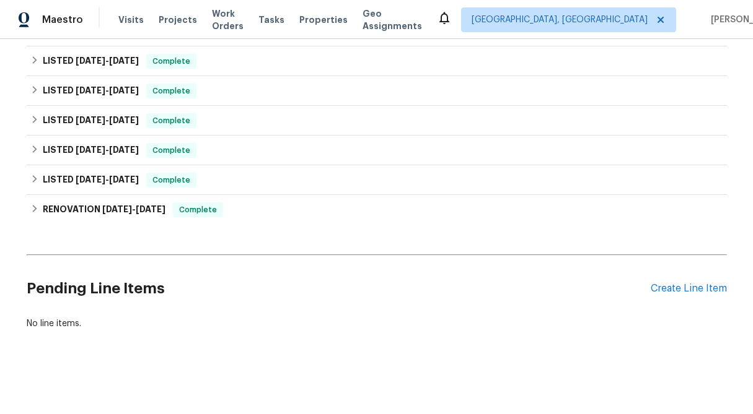
click at [475, 15] on div "Maestro Visits Projects Work Orders Tasks Properties Geo Assignments Albuquerqu…" at bounding box center [376, 19] width 753 height 39
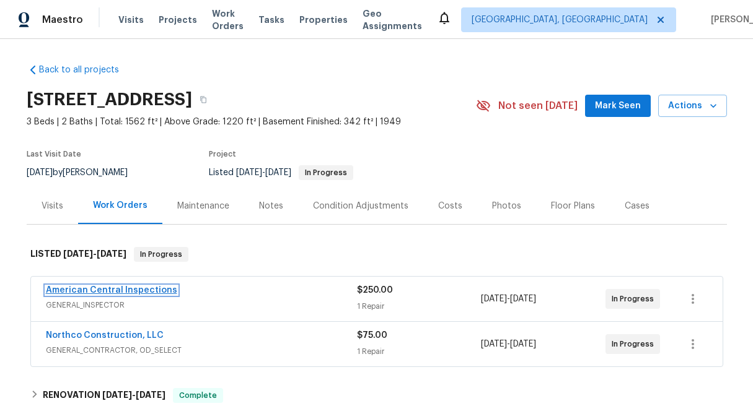
click at [76, 289] on link "American Central Inspections" at bounding box center [111, 290] width 131 height 9
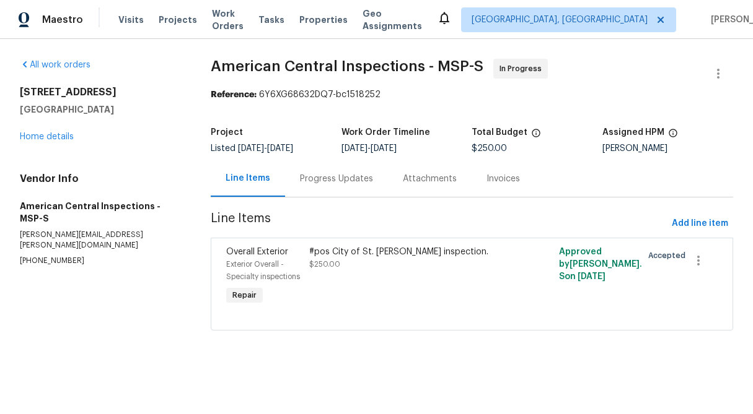
click at [345, 177] on div "Progress Updates" at bounding box center [336, 179] width 73 height 12
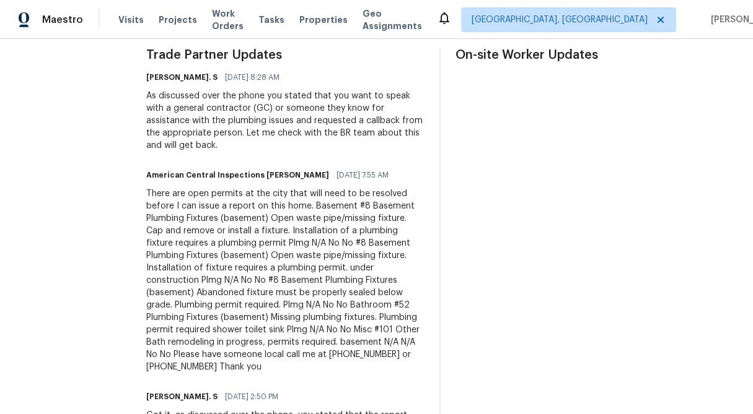
scroll to position [373, 0]
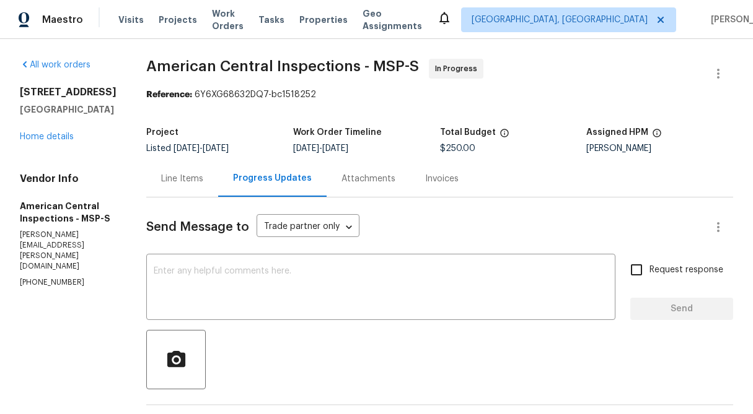
click at [190, 181] on div "Line Items" at bounding box center [182, 179] width 42 height 12
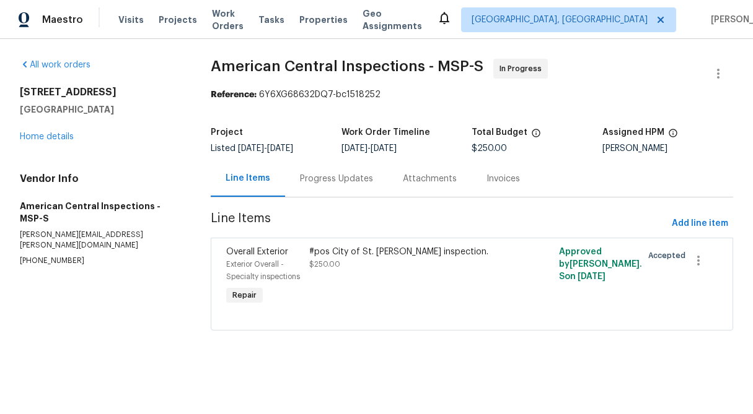
drag, startPoint x: 126, startPoint y: 108, endPoint x: 12, endPoint y: 89, distance: 115.6
click at [12, 89] on div "All work orders [STREET_ADDRESS] Home details Vendor Info American Central Insp…" at bounding box center [376, 202] width 753 height 326
copy div "[STREET_ADDRESS]"
click at [340, 183] on div "Progress Updates" at bounding box center [336, 179] width 73 height 12
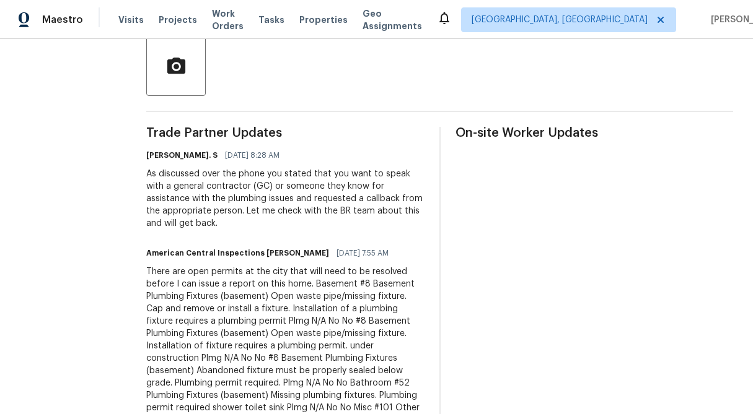
scroll to position [295, 0]
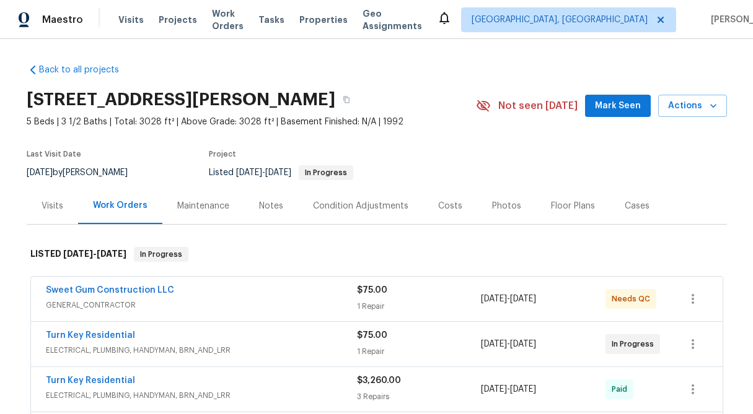
scroll to position [121, 0]
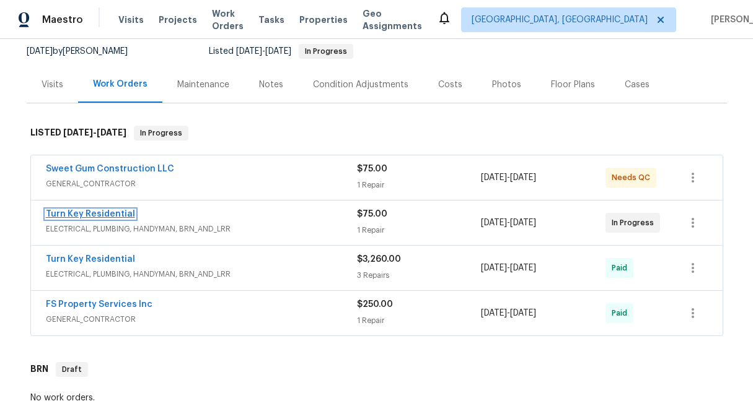
click at [109, 211] on link "Turn Key Residential" at bounding box center [90, 214] width 89 height 9
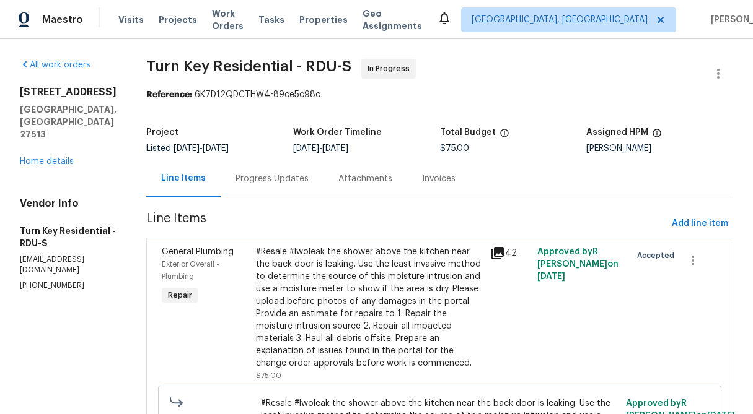
click at [292, 178] on div "Progress Updates" at bounding box center [271, 179] width 73 height 12
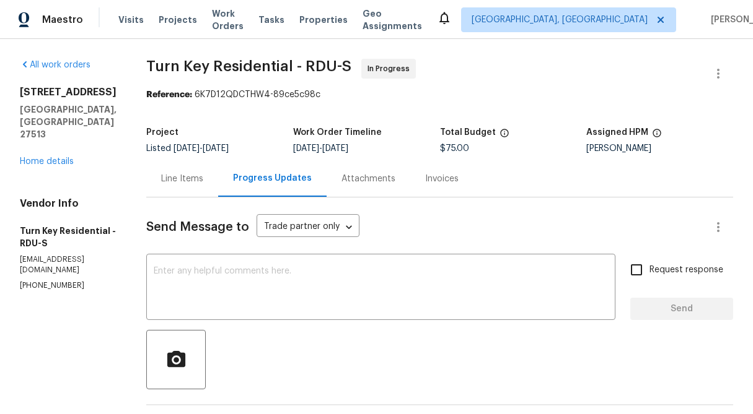
click at [218, 186] on div "Line Items" at bounding box center [182, 178] width 72 height 37
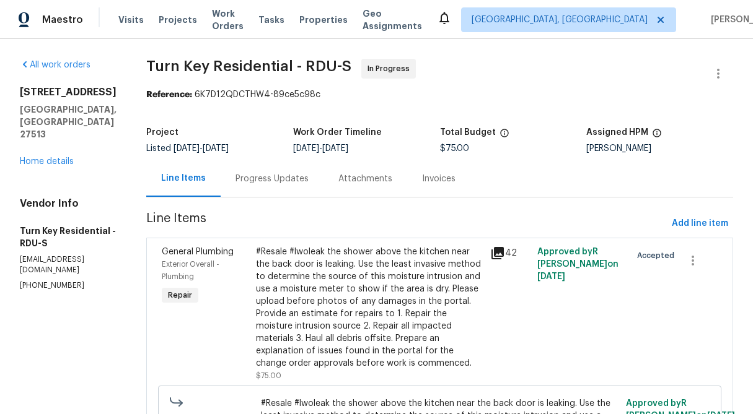
click at [379, 294] on div "#Resale #lwoleak the shower above the kitchen near the back door is leaking. Us…" at bounding box center [369, 308] width 227 height 124
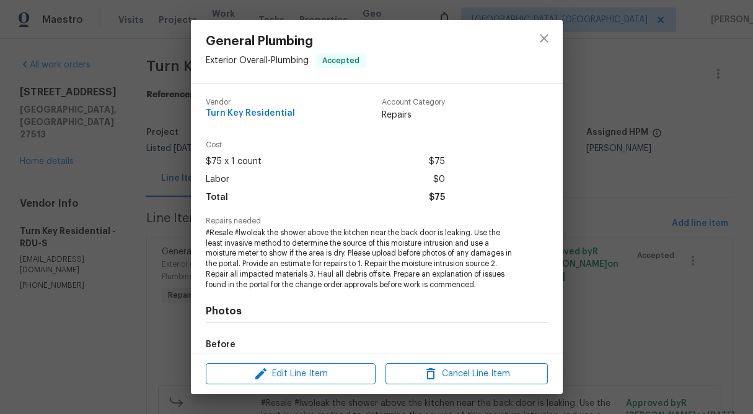
scroll to position [146, 0]
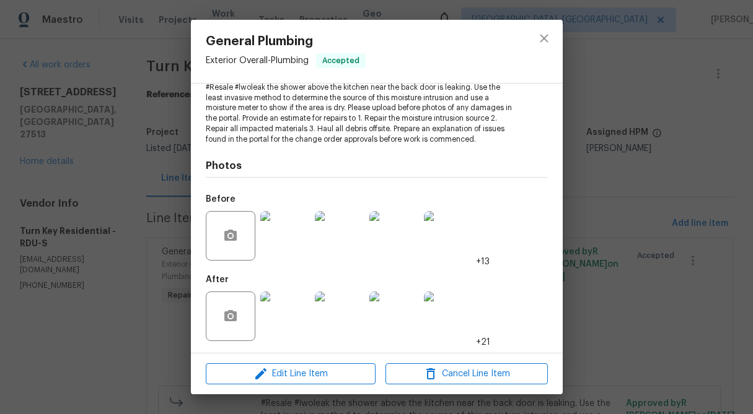
click at [284, 329] on img at bounding box center [285, 317] width 50 height 50
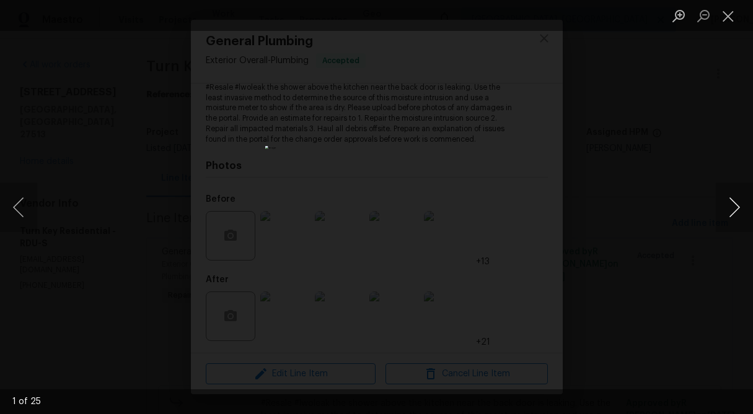
click at [732, 206] on button "Next image" at bounding box center [734, 208] width 37 height 50
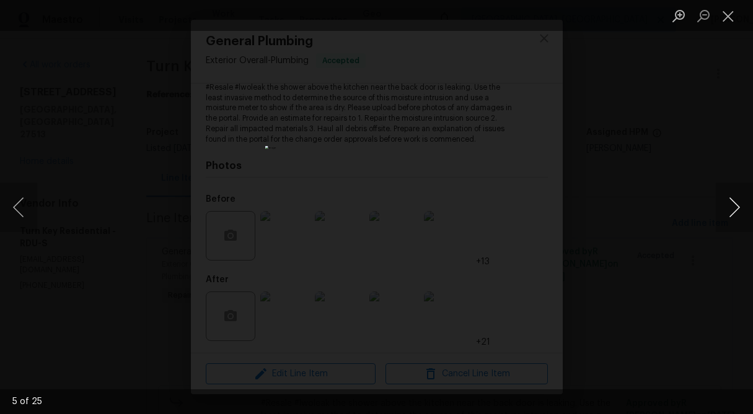
click at [732, 206] on button "Next image" at bounding box center [734, 208] width 37 height 50
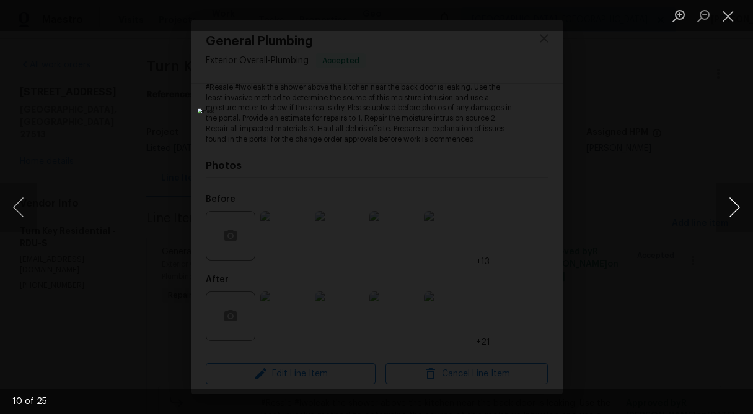
click at [732, 206] on button "Next image" at bounding box center [734, 208] width 37 height 50
click at [730, 11] on button "Close lightbox" at bounding box center [728, 16] width 25 height 22
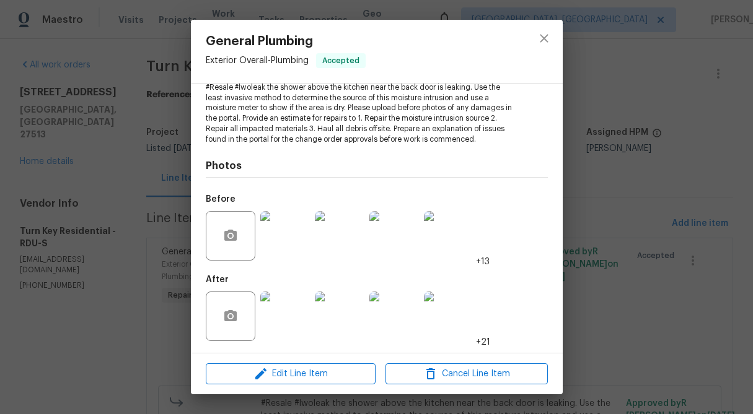
click at [457, 321] on img at bounding box center [449, 317] width 50 height 50
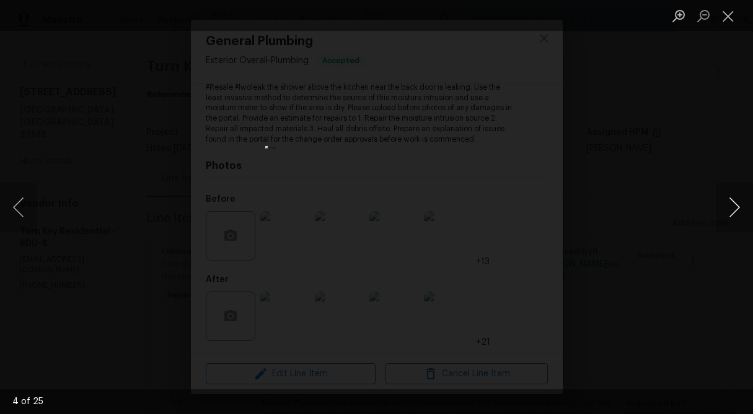
click at [737, 206] on button "Next image" at bounding box center [734, 208] width 37 height 50
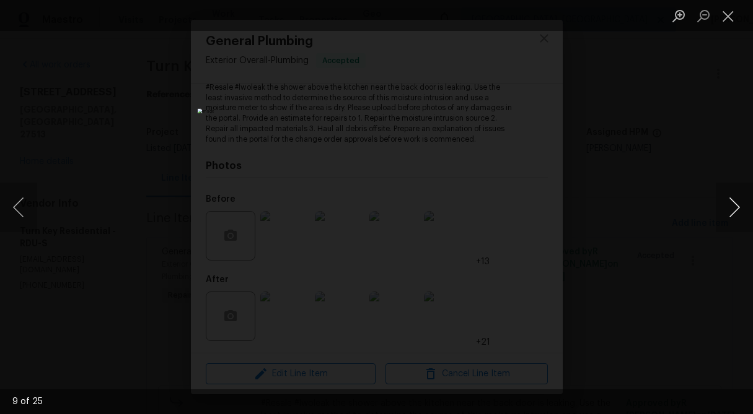
click at [737, 206] on button "Next image" at bounding box center [734, 208] width 37 height 50
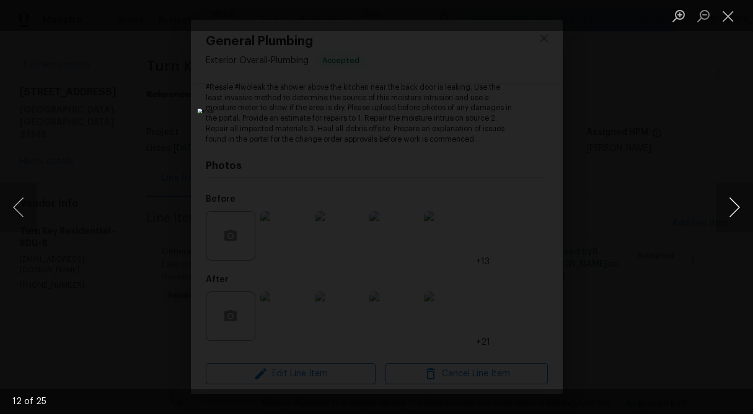
click at [737, 206] on button "Next image" at bounding box center [734, 208] width 37 height 50
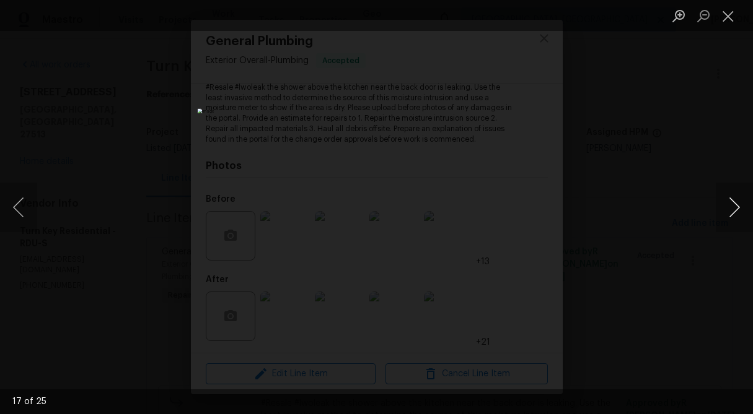
click at [737, 206] on button "Next image" at bounding box center [734, 208] width 37 height 50
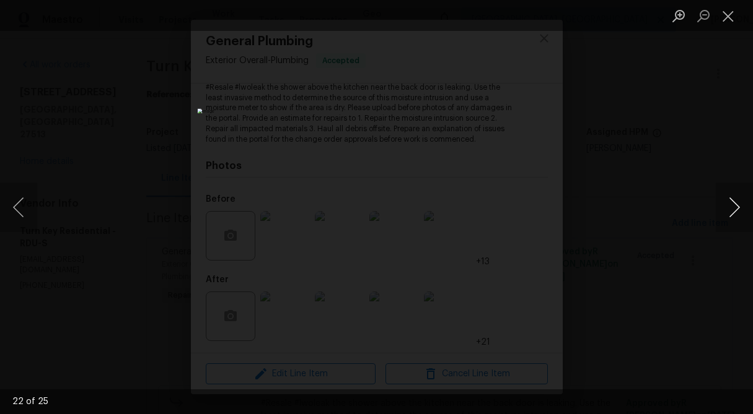
click at [737, 206] on button "Next image" at bounding box center [734, 208] width 37 height 50
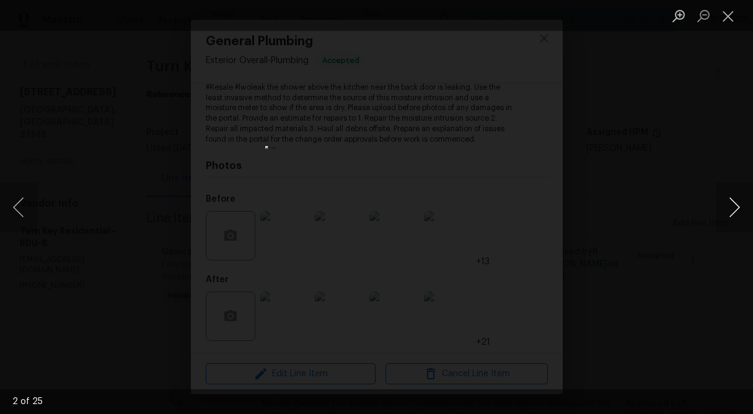
click at [737, 206] on button "Next image" at bounding box center [734, 208] width 37 height 50
click at [32, 204] on button "Previous image" at bounding box center [18, 208] width 37 height 50
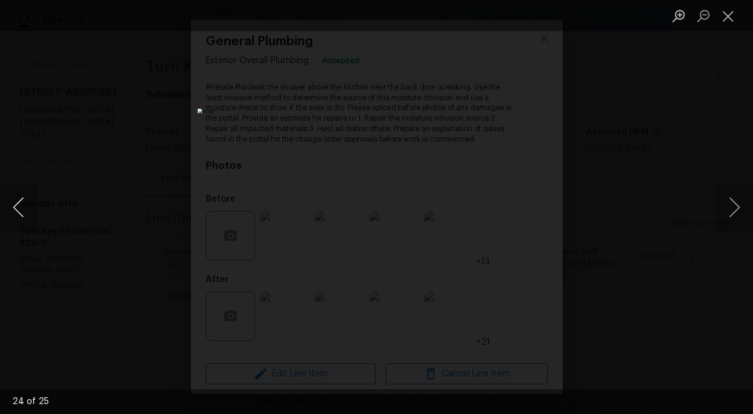
click at [32, 204] on button "Previous image" at bounding box center [18, 208] width 37 height 50
click at [727, 17] on button "Close lightbox" at bounding box center [728, 16] width 25 height 22
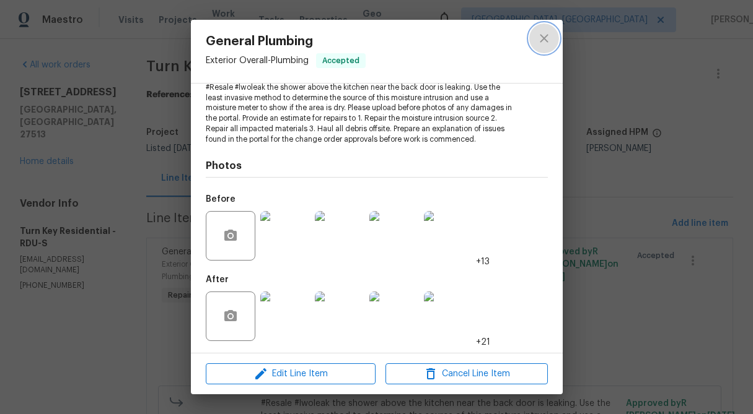
click at [544, 45] on icon "close" at bounding box center [543, 38] width 15 height 15
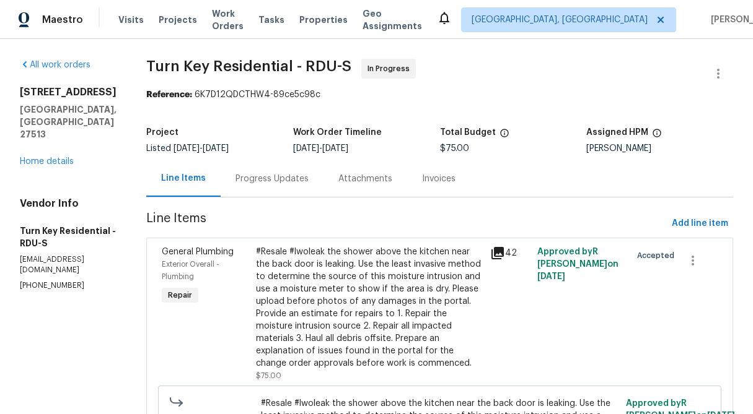
click at [356, 284] on div "#Resale #lwoleak the shower above the kitchen near the back door is leaking. Us…" at bounding box center [369, 308] width 227 height 124
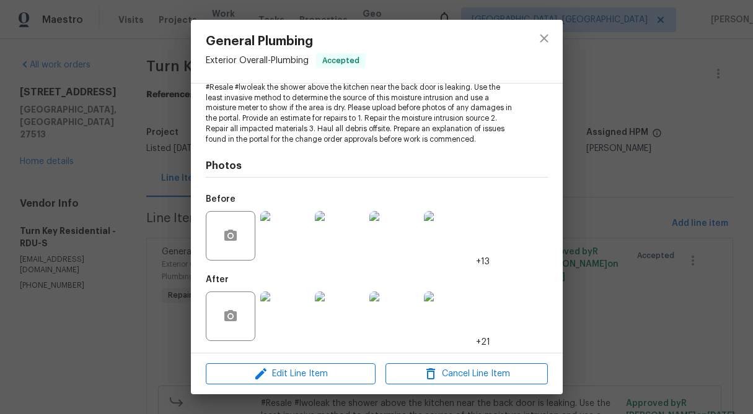
click at [470, 237] on img at bounding box center [449, 236] width 50 height 50
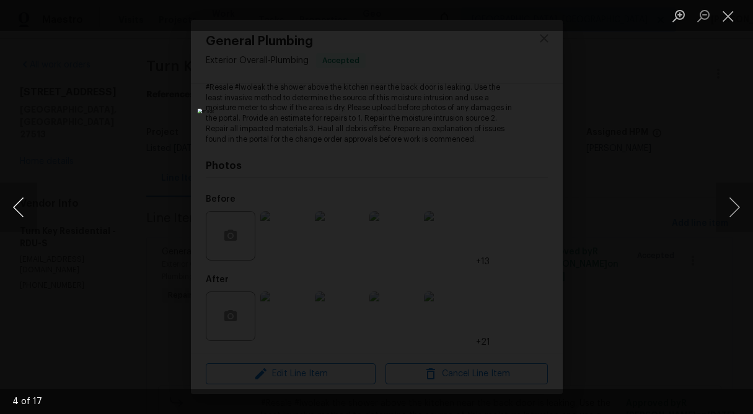
click at [29, 206] on button "Previous image" at bounding box center [18, 208] width 37 height 50
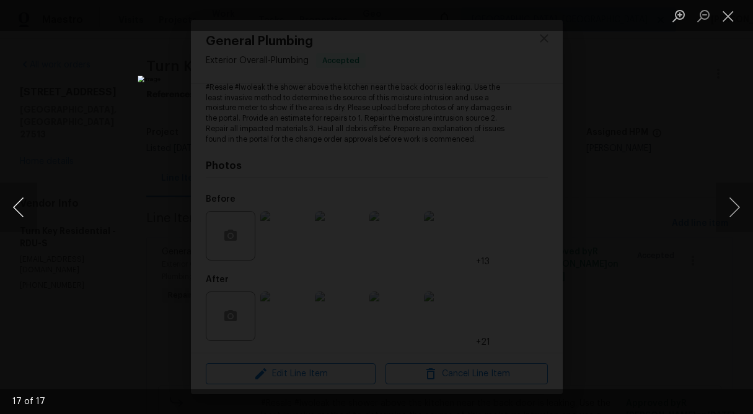
click at [29, 206] on button "Previous image" at bounding box center [18, 208] width 37 height 50
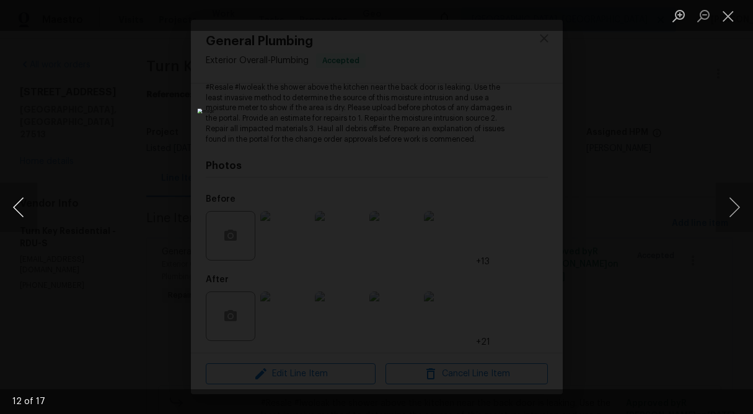
click at [29, 206] on button "Previous image" at bounding box center [18, 208] width 37 height 50
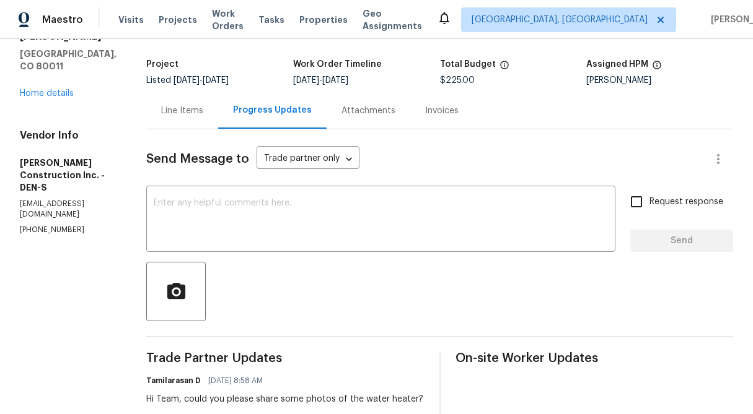
scroll to position [46, 0]
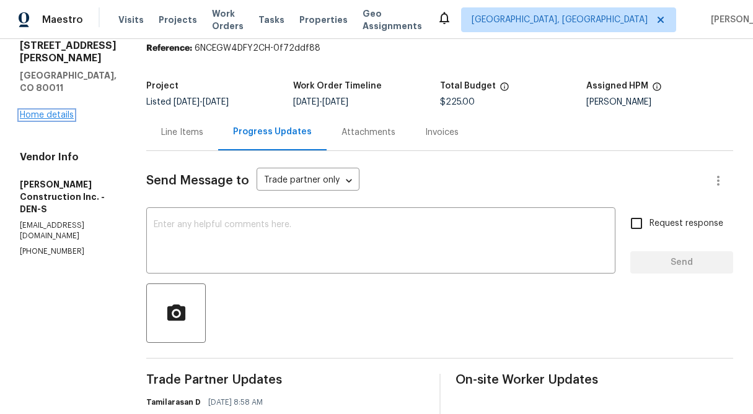
click at [60, 111] on link "Home details" at bounding box center [47, 115] width 54 height 9
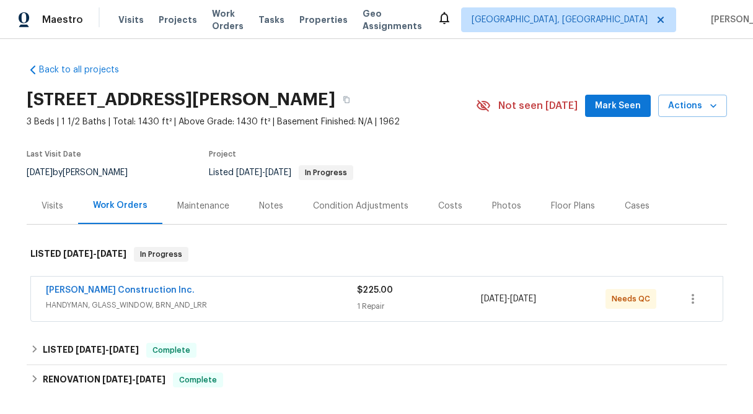
click at [367, 292] on span "$225.00" at bounding box center [375, 290] width 36 height 9
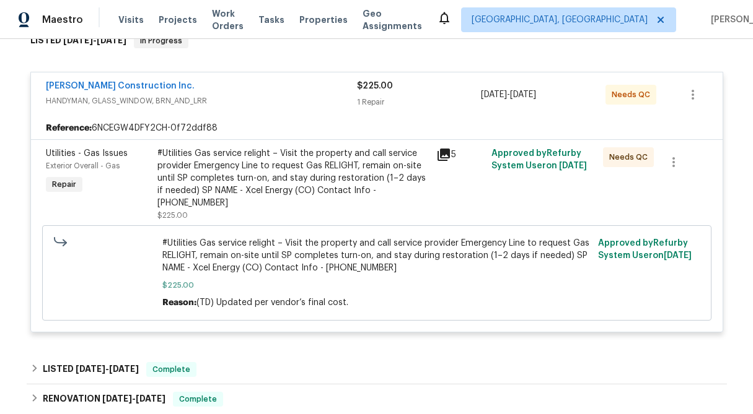
scroll to position [216, 0]
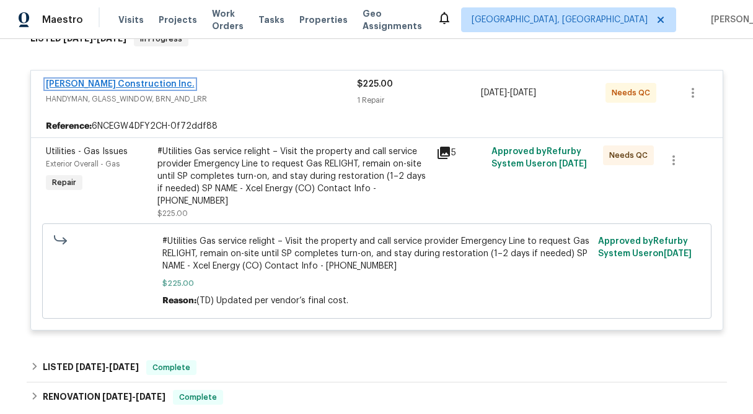
click at [113, 85] on link "[PERSON_NAME] Construction Inc." at bounding box center [120, 84] width 149 height 9
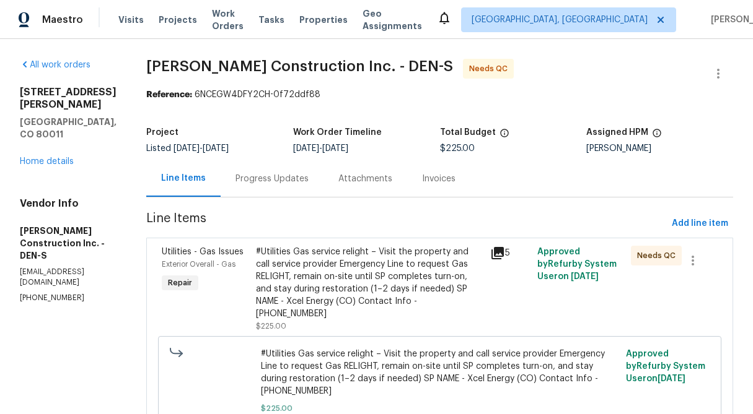
click at [289, 195] on div "Progress Updates" at bounding box center [272, 178] width 103 height 37
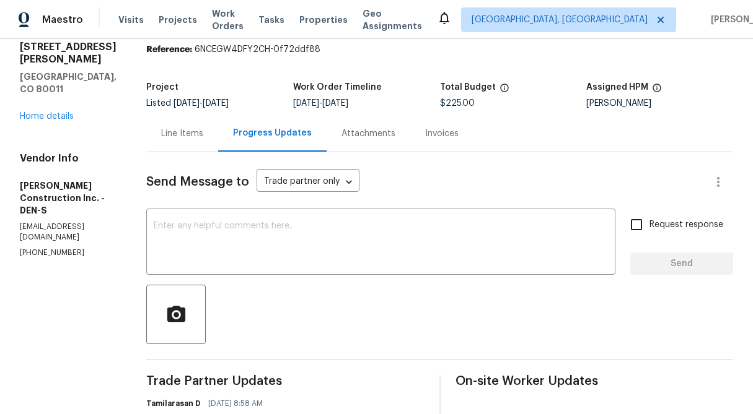
scroll to position [43, 0]
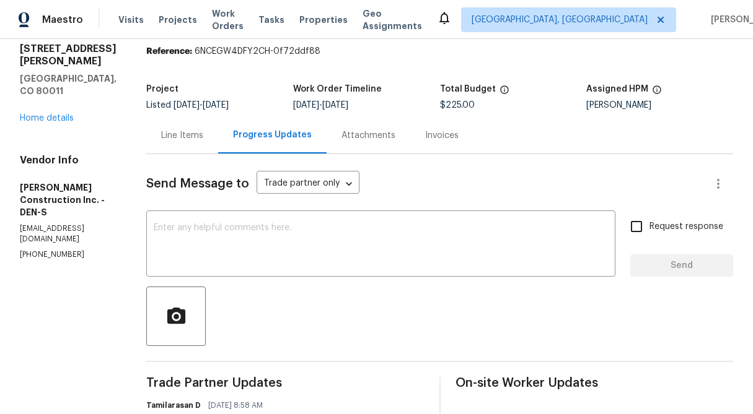
click at [196, 136] on div "Line Items" at bounding box center [182, 135] width 42 height 12
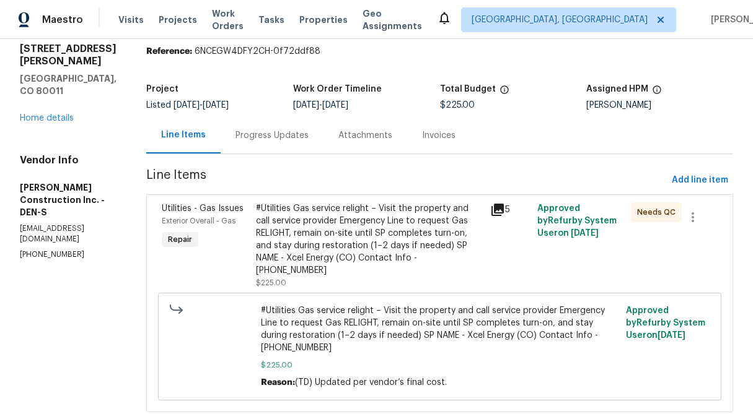
click at [356, 207] on div "#Utilities Gas service relight – Visit the property and call service provider E…" at bounding box center [369, 240] width 227 height 74
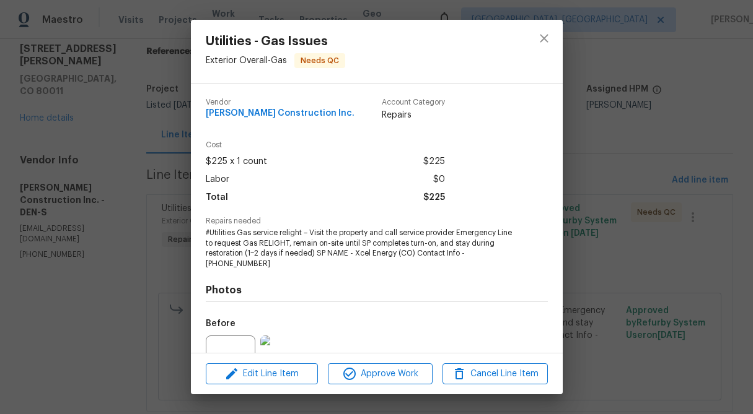
scroll to position [125, 0]
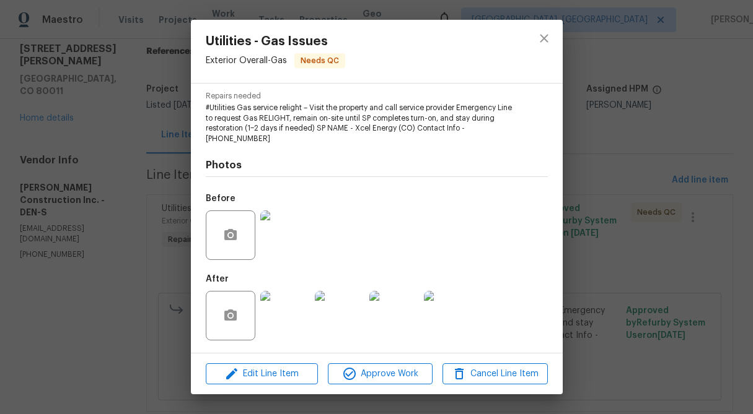
click at [297, 316] on img at bounding box center [285, 316] width 50 height 50
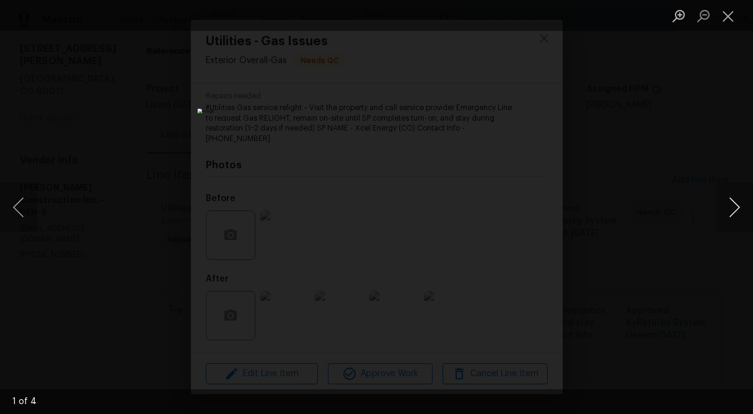
click at [735, 213] on button "Next image" at bounding box center [734, 208] width 37 height 50
click at [726, 15] on button "Close lightbox" at bounding box center [728, 16] width 25 height 22
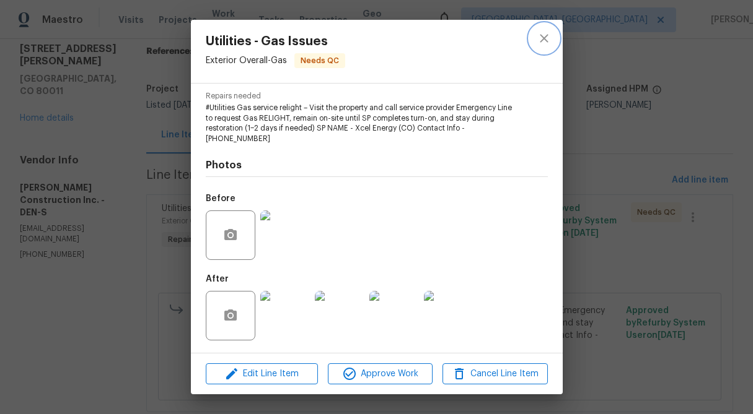
click at [544, 40] on icon "close" at bounding box center [544, 38] width 8 height 8
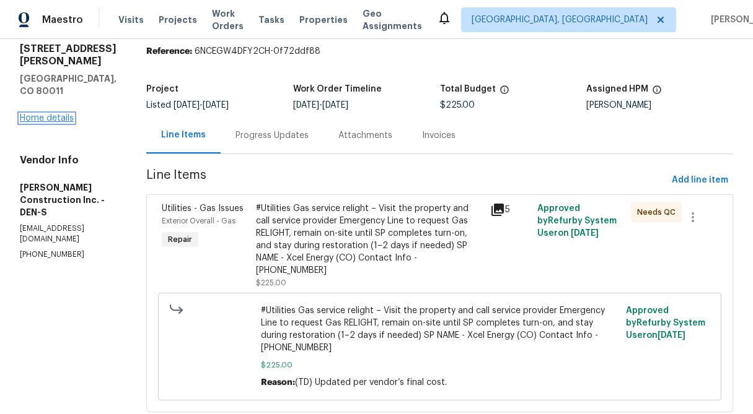
click at [53, 114] on link "Home details" at bounding box center [47, 118] width 54 height 9
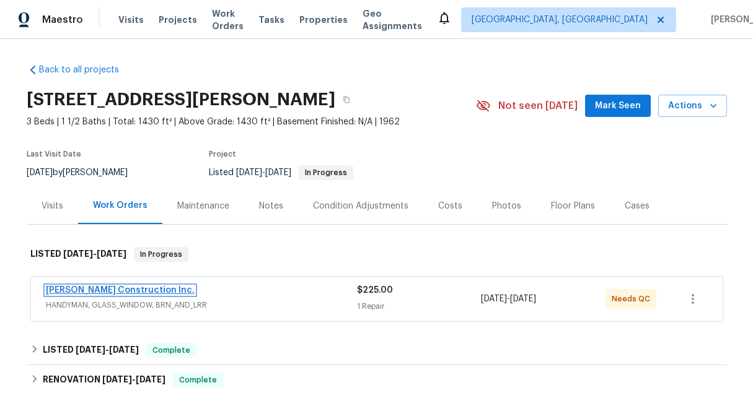
click at [128, 286] on link "[PERSON_NAME] Construction Inc." at bounding box center [120, 290] width 149 height 9
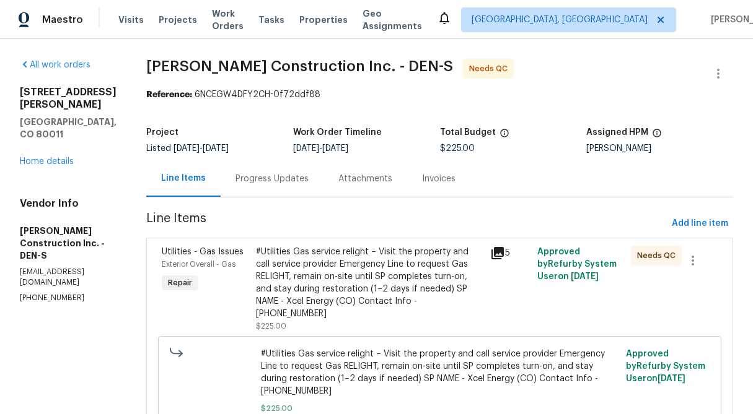
click at [279, 182] on div "Progress Updates" at bounding box center [271, 179] width 73 height 12
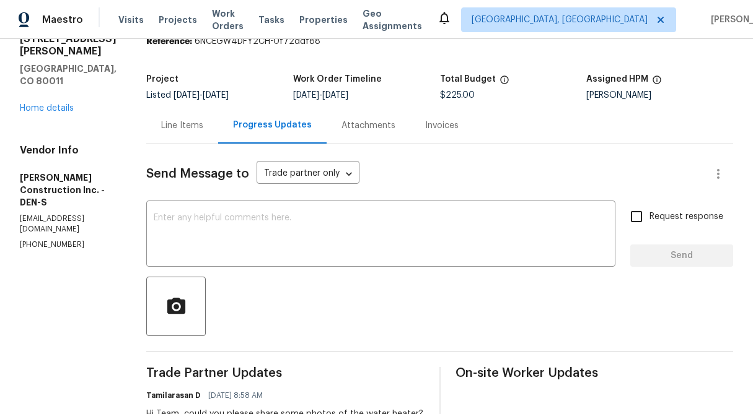
scroll to position [46, 0]
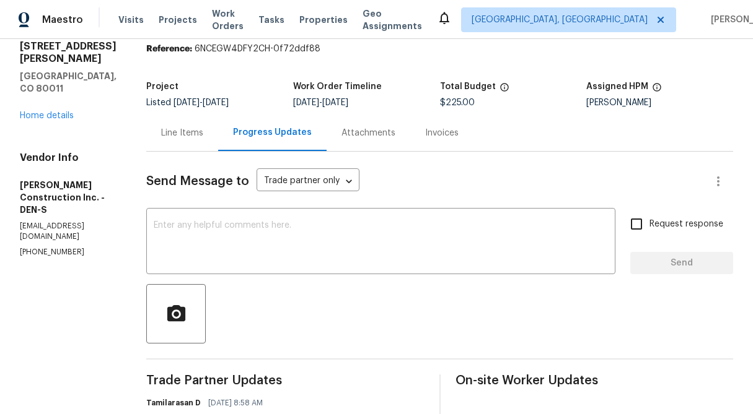
click at [218, 130] on div "Line Items" at bounding box center [182, 133] width 72 height 37
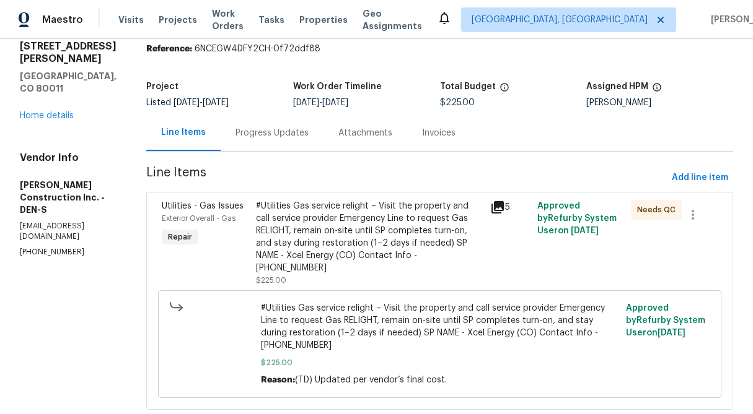
click at [359, 212] on div "#Utilities Gas service relight – Visit the property and call service provider E…" at bounding box center [369, 237] width 227 height 74
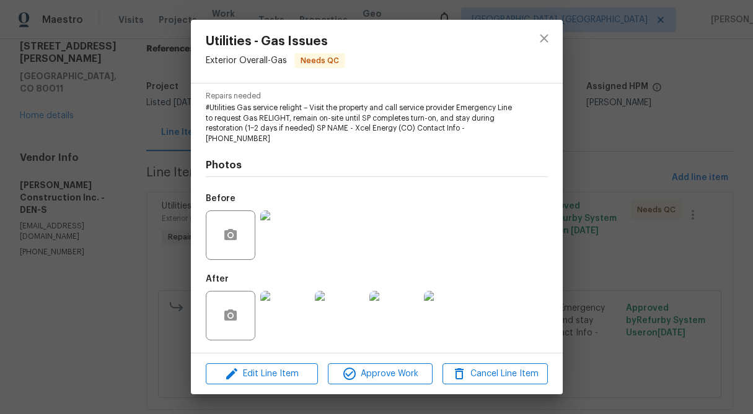
scroll to position [125, 0]
click at [289, 325] on img at bounding box center [285, 317] width 50 height 50
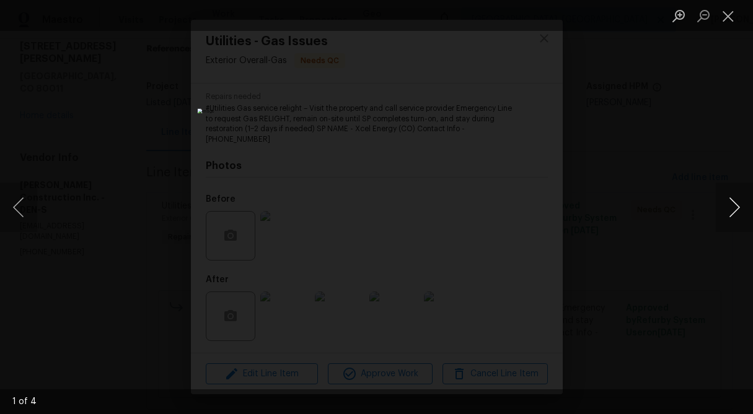
click at [726, 202] on button "Next image" at bounding box center [734, 208] width 37 height 50
click at [726, 21] on button "Close lightbox" at bounding box center [728, 16] width 25 height 22
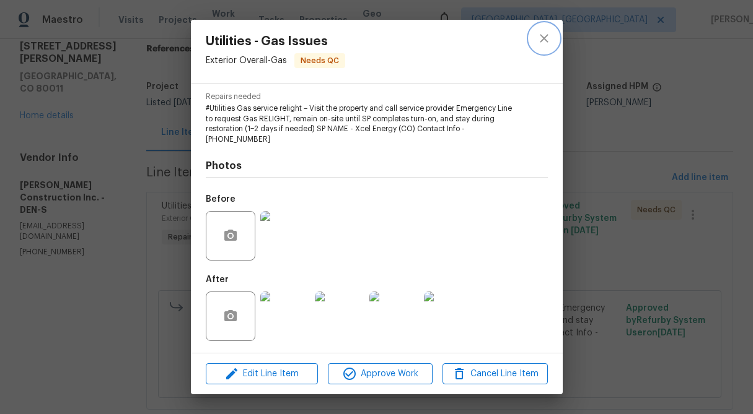
click at [550, 32] on icon "close" at bounding box center [543, 38] width 15 height 15
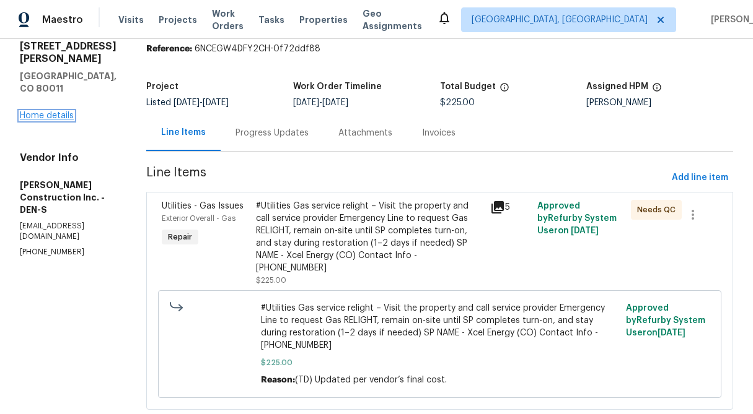
click at [59, 112] on link "Home details" at bounding box center [47, 116] width 54 height 9
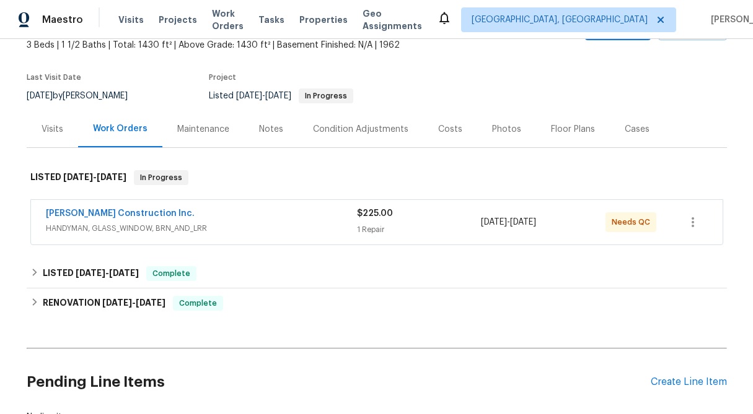
scroll to position [72, 0]
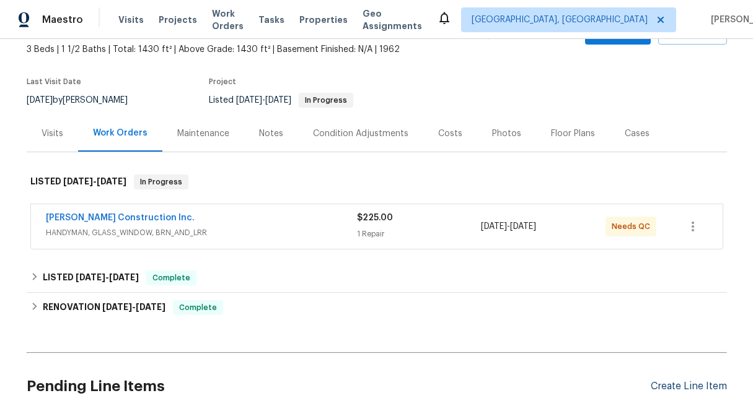
click at [695, 386] on div "Create Line Item" at bounding box center [688, 387] width 76 height 12
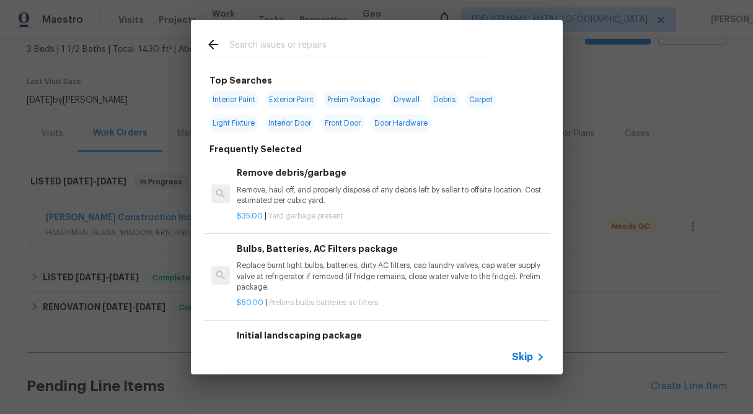
click at [527, 355] on span "Skip" at bounding box center [522, 357] width 21 height 12
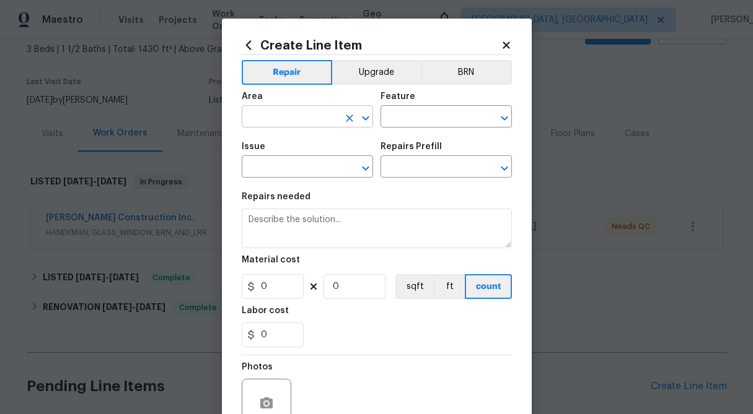
click at [269, 117] on input "text" at bounding box center [290, 117] width 97 height 19
click at [279, 144] on li "HVAC" at bounding box center [307, 146] width 131 height 20
type input "HVAC"
click at [418, 113] on input "text" at bounding box center [428, 117] width 97 height 19
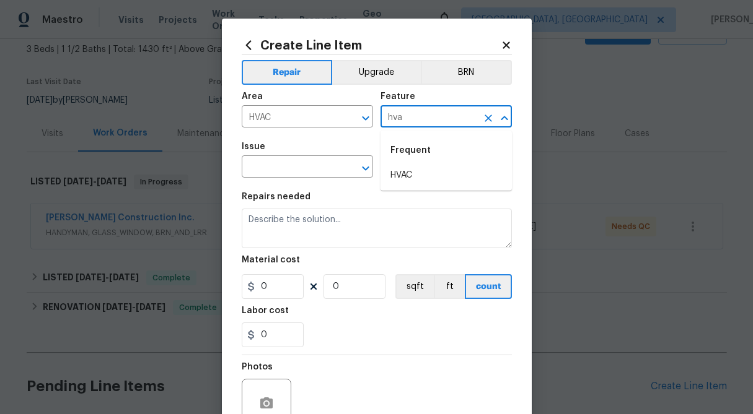
click at [426, 175] on li "HVAC" at bounding box center [445, 175] width 131 height 20
type input "HVAC"
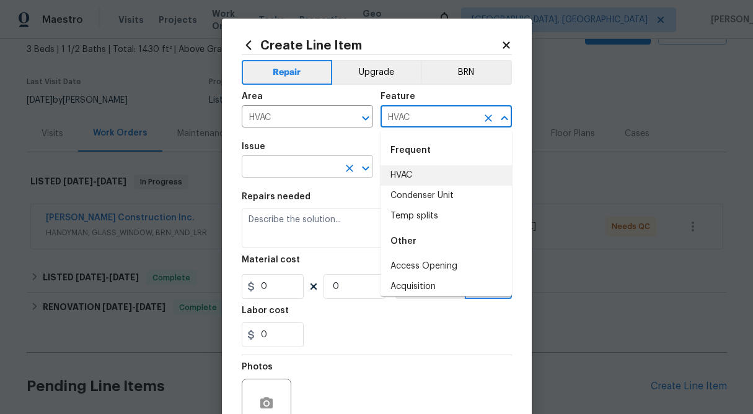
click at [302, 170] on input "text" at bounding box center [290, 168] width 97 height 19
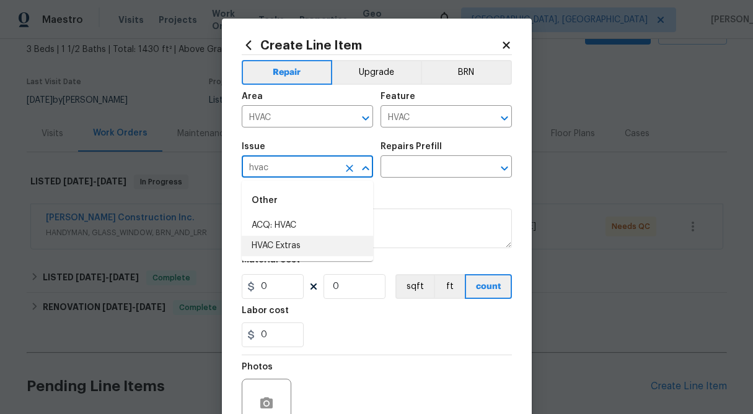
click at [293, 248] on li "HVAC Extras" at bounding box center [307, 246] width 131 height 20
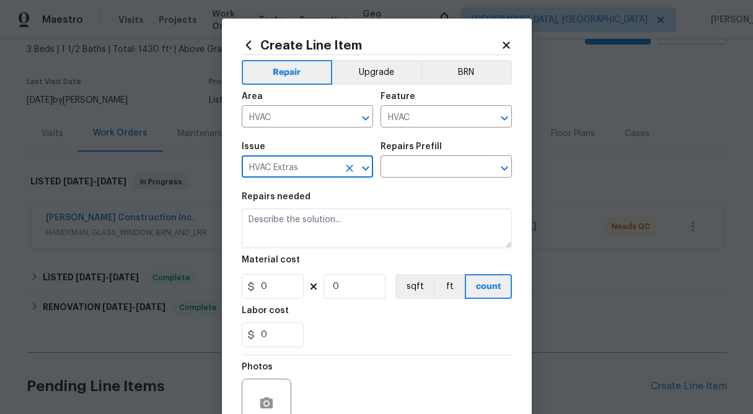
type input "HVAC Extras"
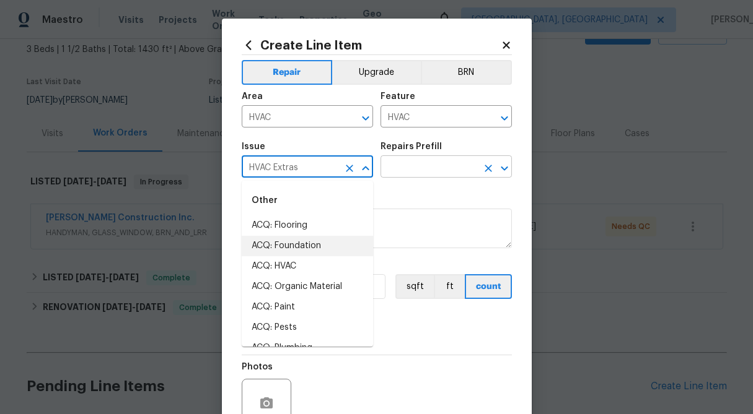
click at [451, 164] on input "text" at bounding box center [428, 168] width 97 height 19
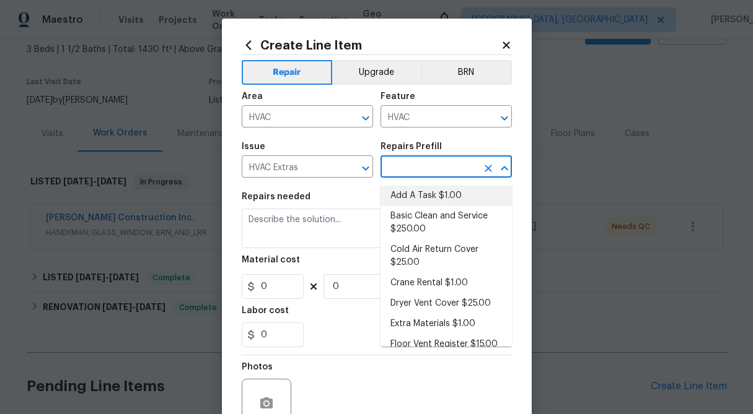
click at [448, 204] on li "Add A Task $1.00" at bounding box center [445, 196] width 131 height 20
type input "Add A Task $1.00"
type textarea "HPM to detail"
type input "1"
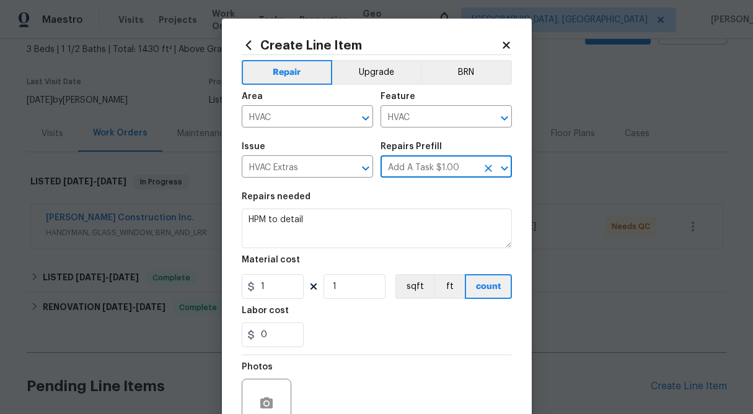
click at [504, 40] on icon at bounding box center [506, 45] width 11 height 11
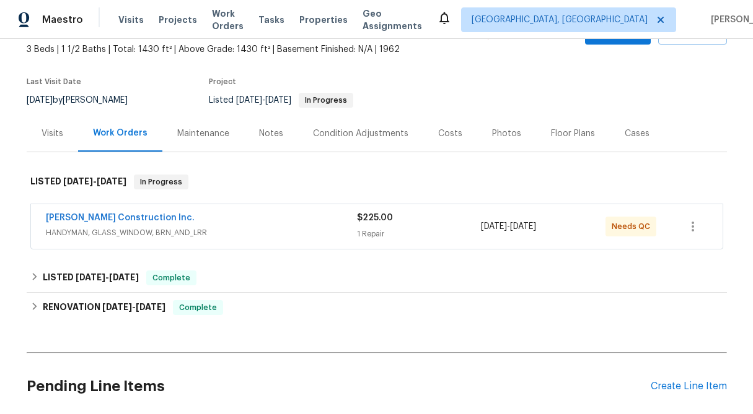
click at [247, 219] on div "Hanson Construction Inc." at bounding box center [201, 219] width 311 height 15
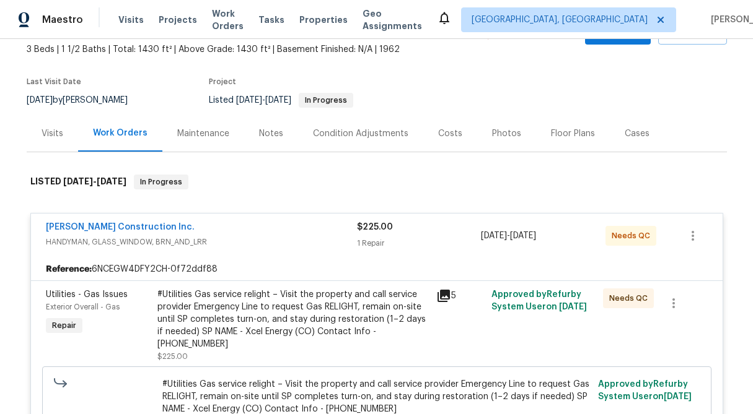
click at [258, 309] on div "#Utilities Gas service relight – Visit the property and call service provider E…" at bounding box center [292, 320] width 271 height 62
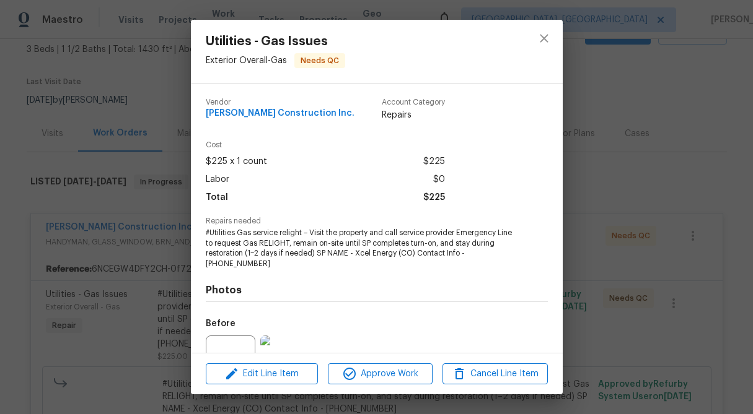
scroll to position [125, 0]
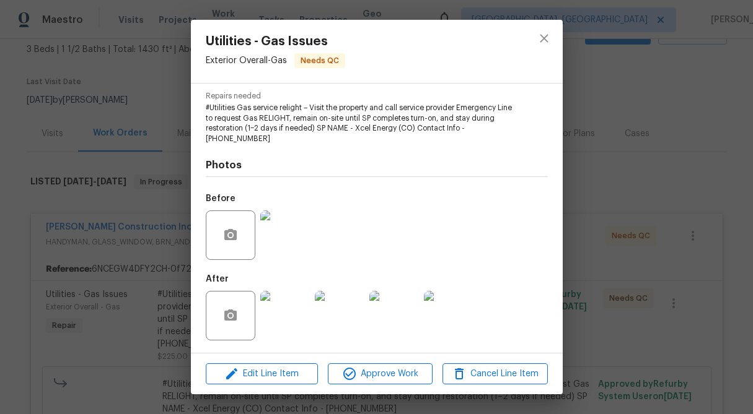
click at [291, 328] on img at bounding box center [285, 316] width 50 height 50
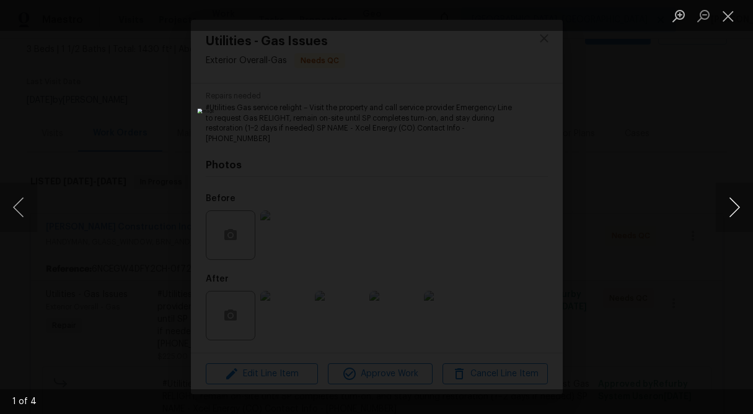
click at [730, 208] on button "Next image" at bounding box center [734, 208] width 37 height 50
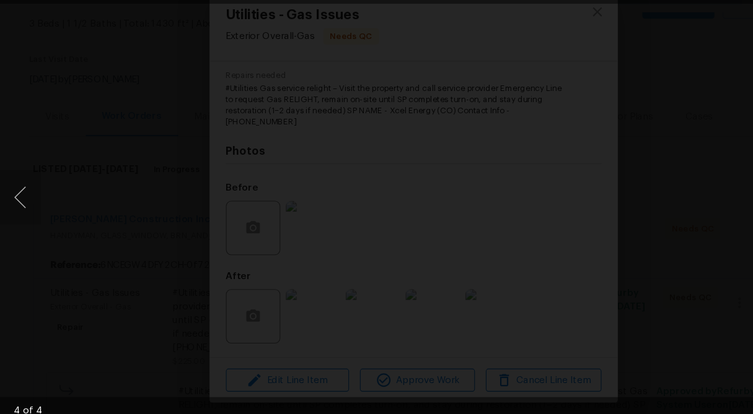
click at [518, 190] on div "Lightbox" at bounding box center [376, 207] width 753 height 414
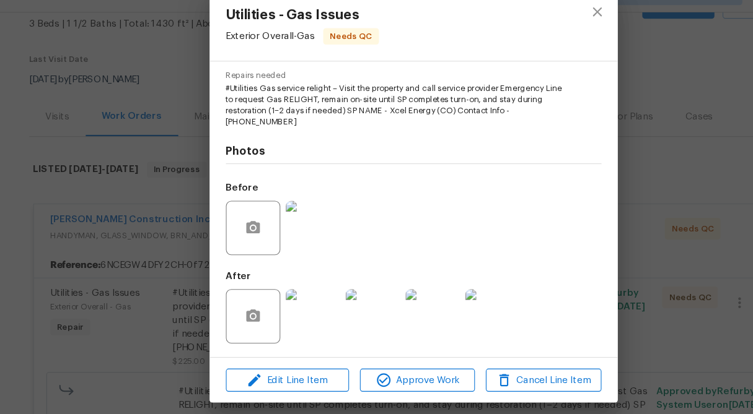
click at [390, 325] on img at bounding box center [394, 316] width 50 height 50
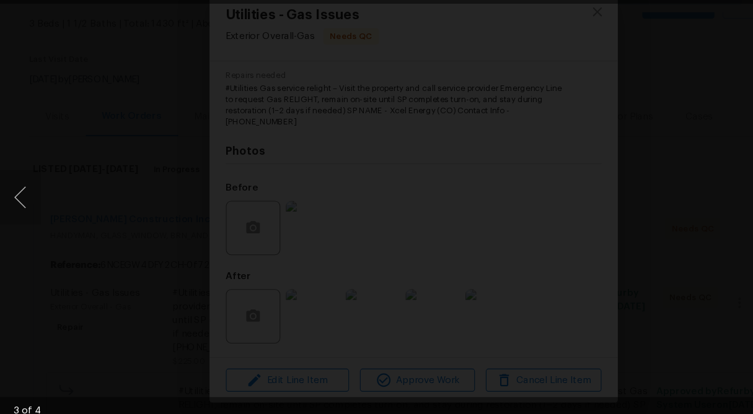
click at [523, 193] on div "Lightbox" at bounding box center [376, 207] width 753 height 414
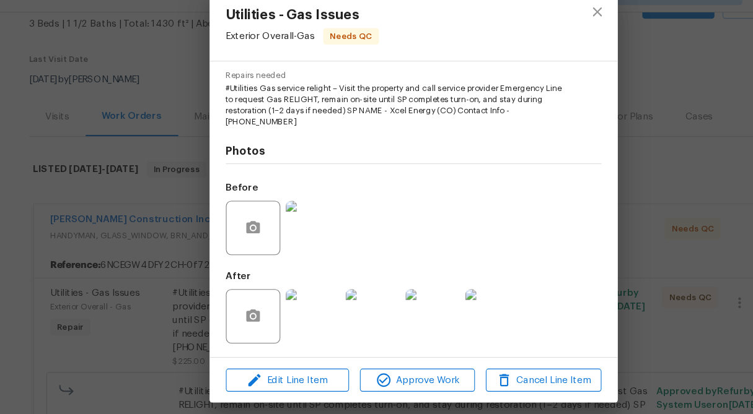
click at [450, 321] on img at bounding box center [449, 316] width 50 height 50
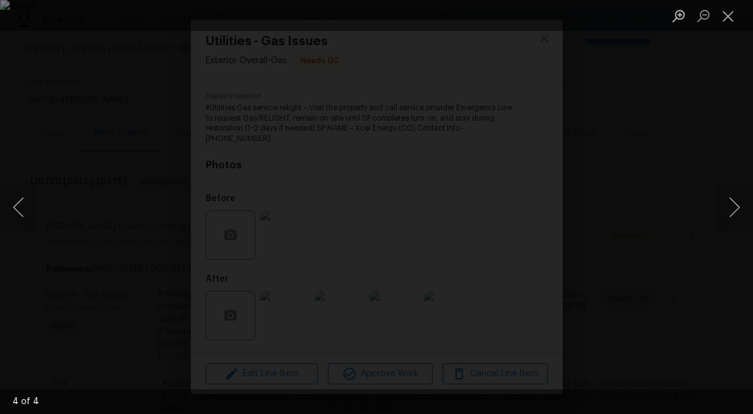
click at [120, 138] on div "Lightbox" at bounding box center [376, 207] width 753 height 414
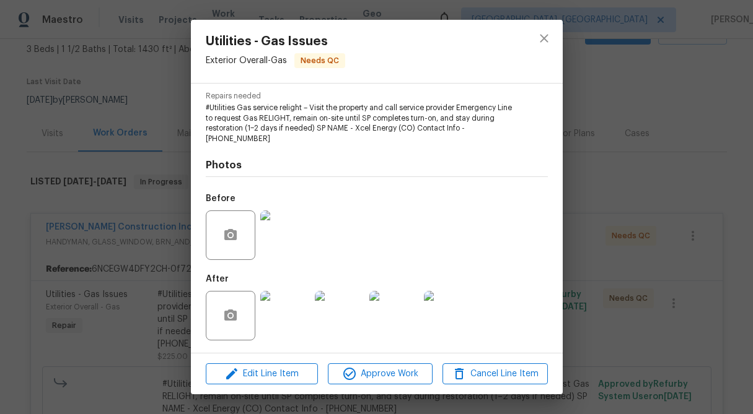
click at [120, 138] on div "Utilities - Gas Issues Exterior Overall - Gas Needs QC Vendor Hanson Constructi…" at bounding box center [376, 207] width 753 height 414
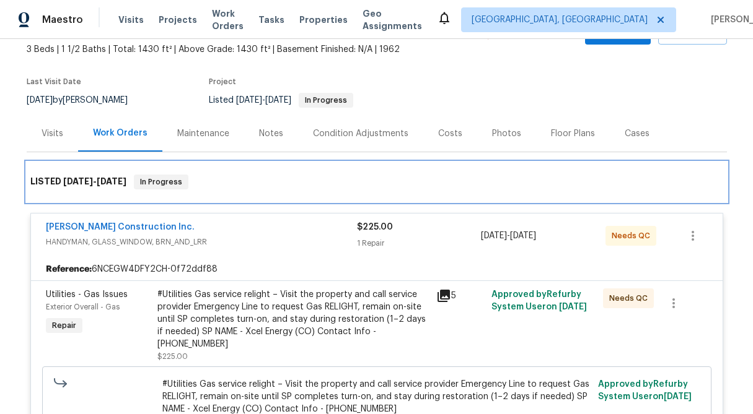
click at [538, 180] on div "LISTED 9/18/25 - 9/24/25 In Progress" at bounding box center [376, 182] width 693 height 15
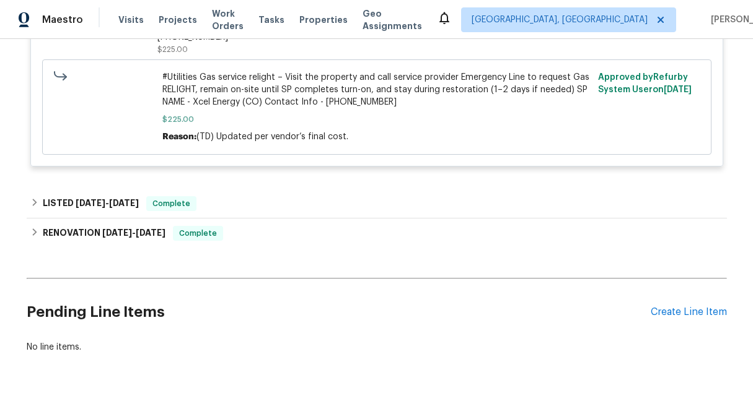
scroll to position [380, 0]
click at [693, 313] on div "Create Line Item" at bounding box center [688, 312] width 76 height 12
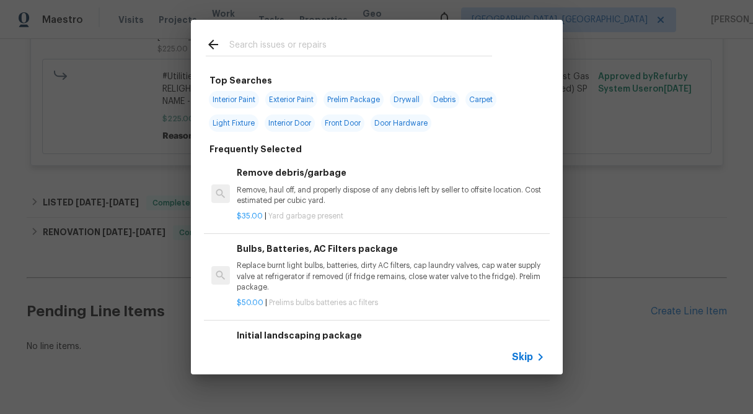
click at [523, 359] on span "Skip" at bounding box center [522, 357] width 21 height 12
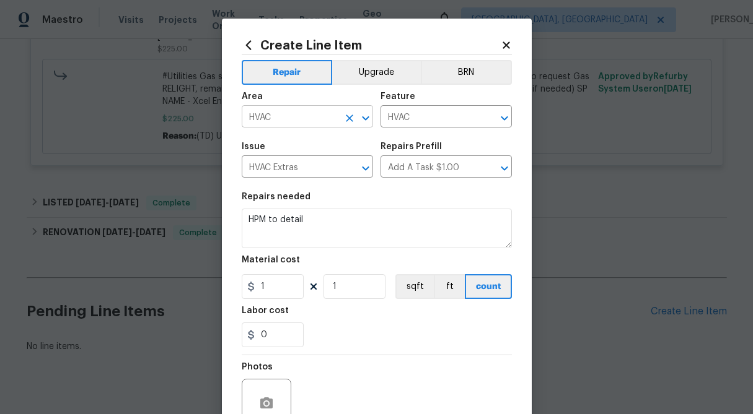
click at [343, 117] on icon "Clear" at bounding box center [349, 118] width 12 height 12
click at [328, 152] on li "Water Heater" at bounding box center [307, 146] width 131 height 20
type input "Water Heater"
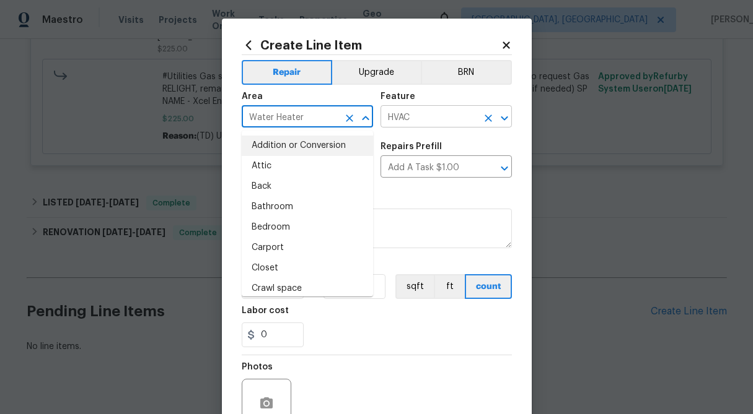
click at [489, 115] on icon "Clear" at bounding box center [488, 118] width 12 height 12
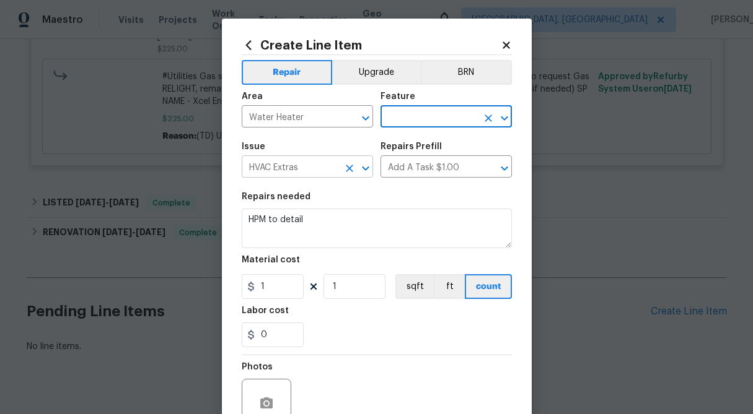
click at [344, 167] on icon "Clear" at bounding box center [349, 168] width 12 height 12
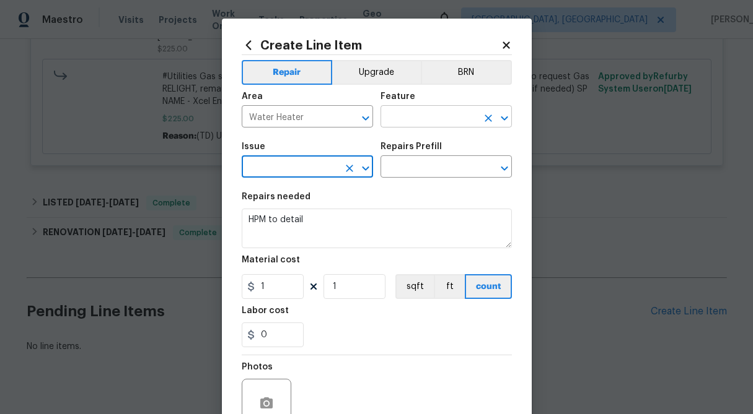
click at [439, 110] on input "text" at bounding box center [428, 117] width 97 height 19
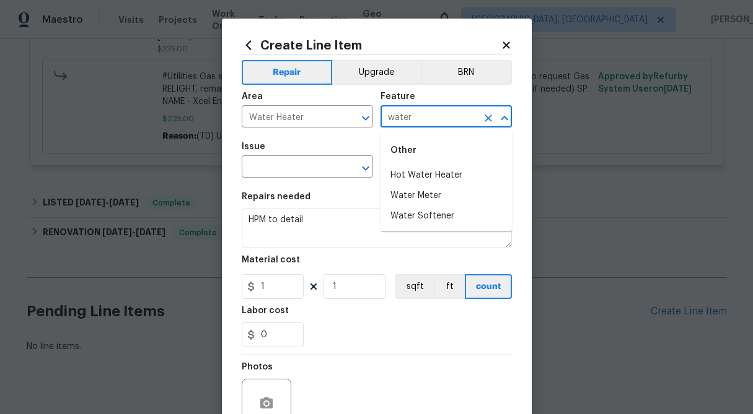
type input "water"
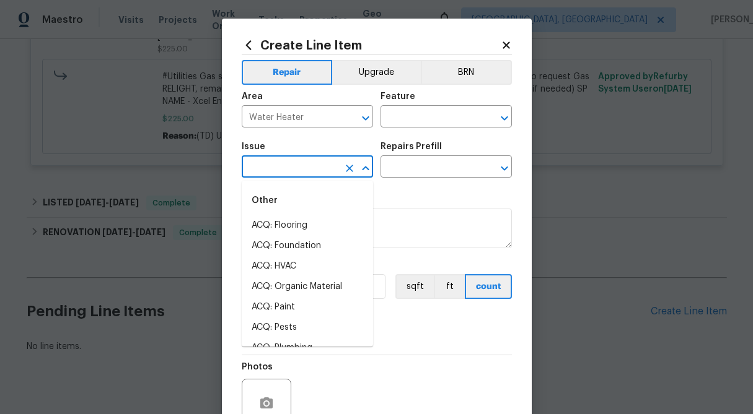
click at [315, 171] on input "text" at bounding box center [290, 168] width 97 height 19
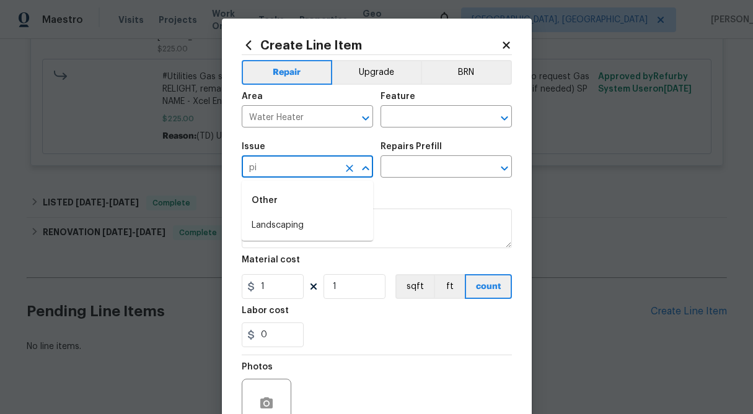
type input "p"
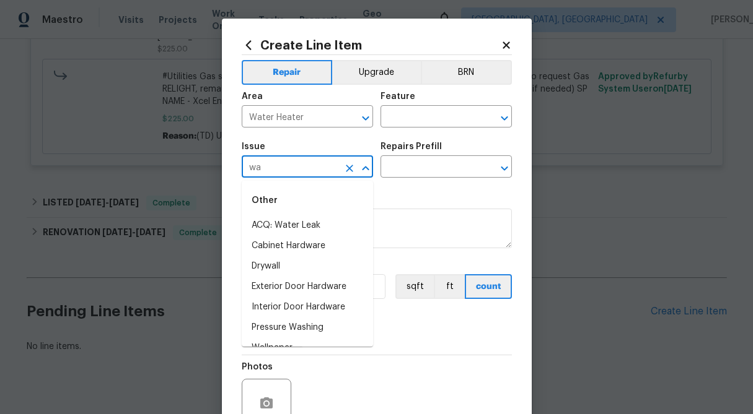
type input "w"
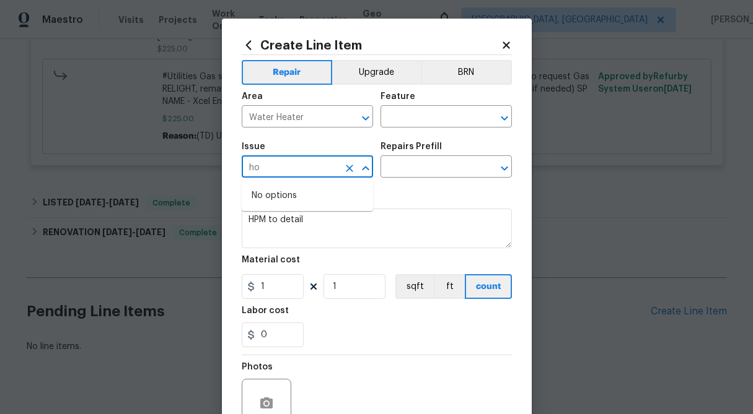
type input "h"
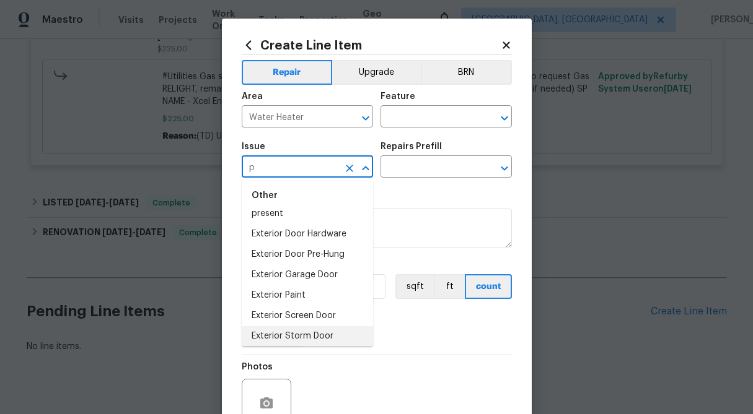
scroll to position [0, 0]
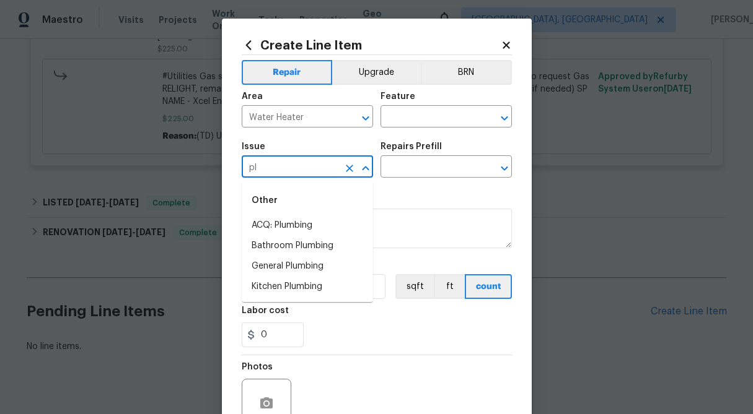
type input "p"
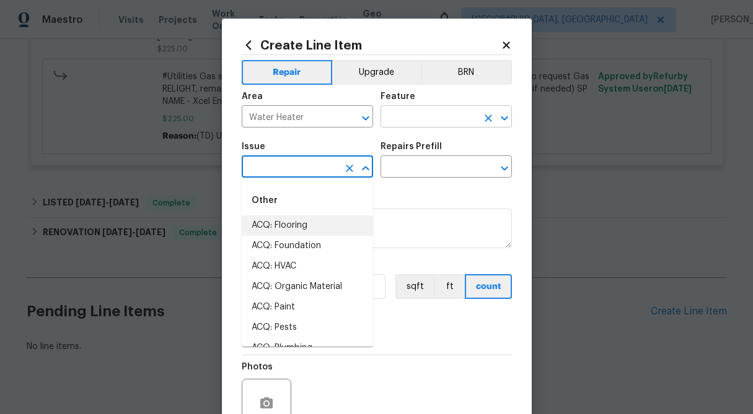
click at [413, 121] on input "text" at bounding box center [428, 117] width 97 height 19
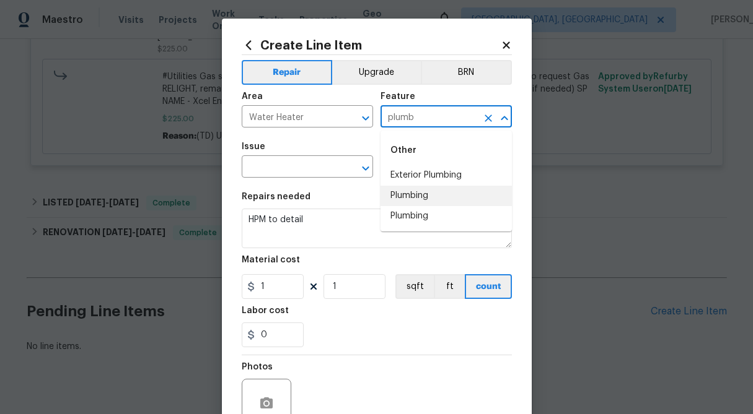
click at [405, 199] on li "Plumbing" at bounding box center [445, 196] width 131 height 20
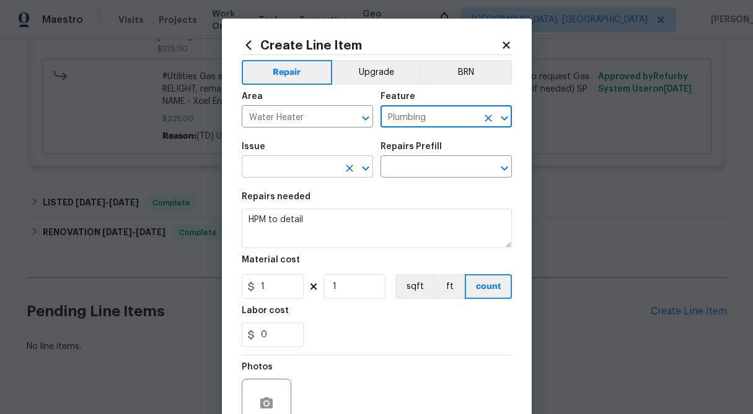
type input "Plumbing"
click at [300, 168] on input "text" at bounding box center [290, 168] width 97 height 19
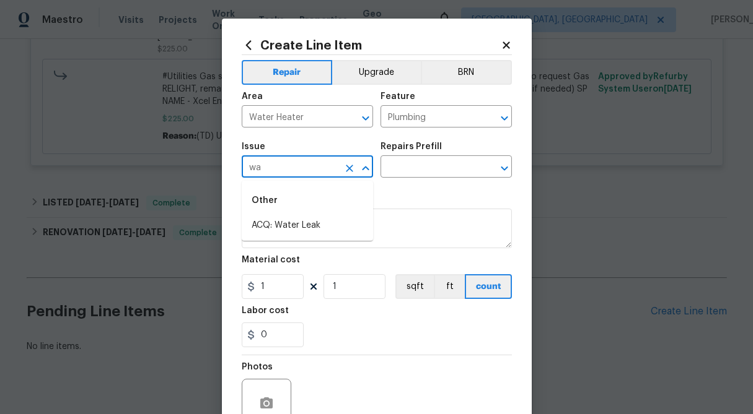
type input "w"
click at [302, 273] on li "General Plumbing" at bounding box center [307, 266] width 131 height 20
click at [487, 118] on icon "Clear" at bounding box center [487, 118] width 7 height 7
type input "General Plumbing"
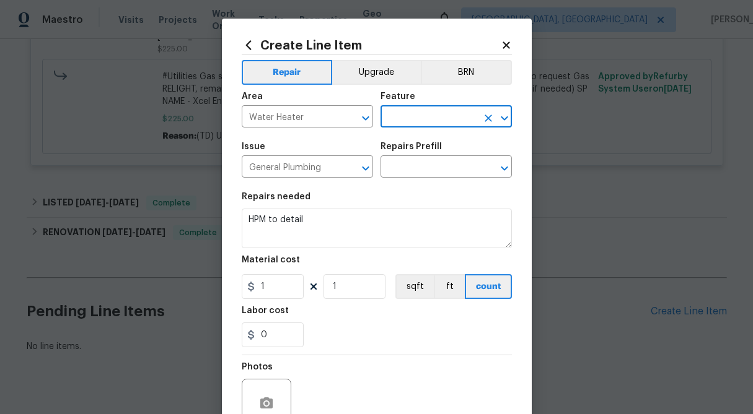
click at [434, 118] on input "text" at bounding box center [428, 117] width 97 height 19
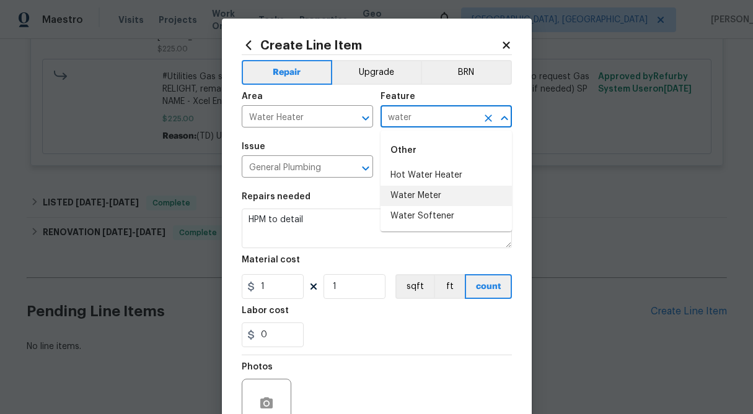
click at [398, 197] on li "Water Meter" at bounding box center [445, 196] width 131 height 20
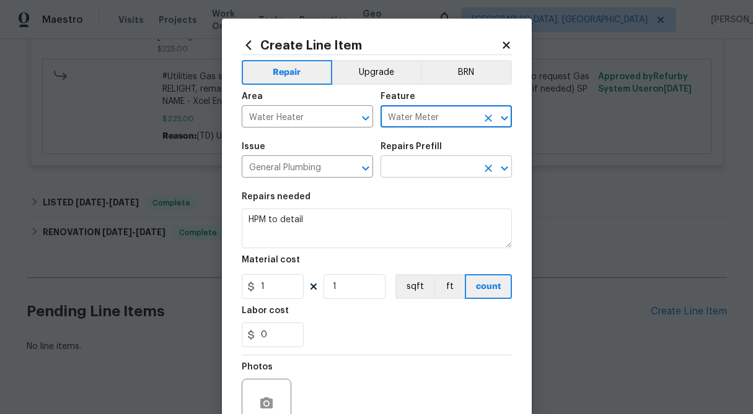
type input "Water Meter"
click at [421, 168] on input "text" at bounding box center [428, 168] width 97 height 19
click at [514, 48] on div "Create Line Item Repair Upgrade BRN Area Water Heater ​ Feature Water Meter ​ I…" at bounding box center [377, 267] width 310 height 496
click at [501, 42] on icon at bounding box center [506, 45] width 11 height 11
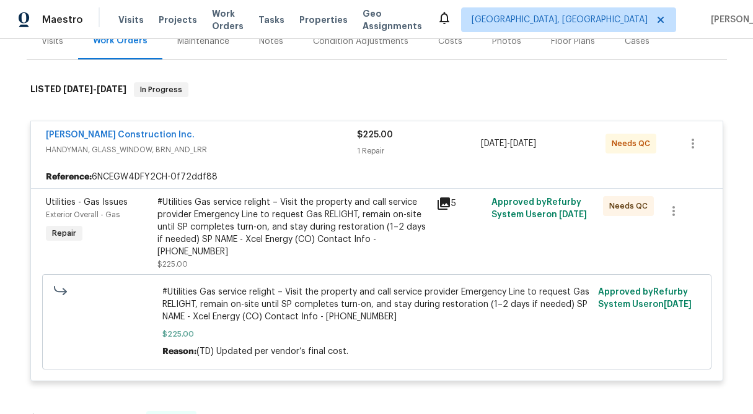
scroll to position [158, 0]
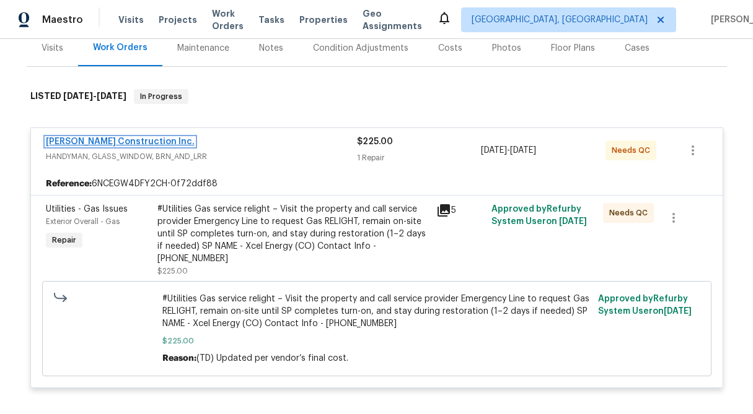
click at [121, 138] on link "Hanson Construction Inc." at bounding box center [120, 142] width 149 height 9
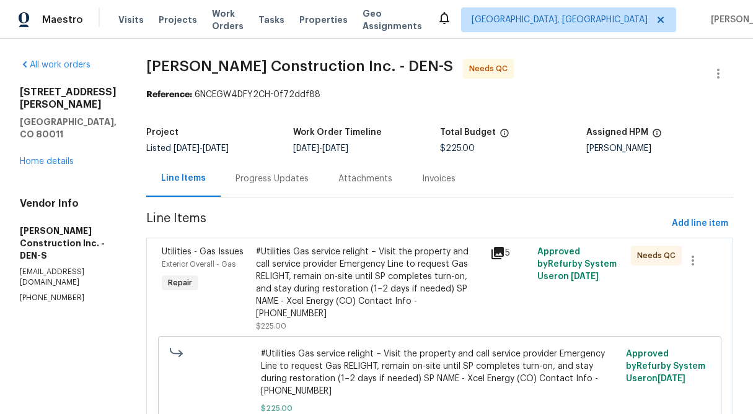
click at [309, 181] on div "Progress Updates" at bounding box center [271, 179] width 73 height 12
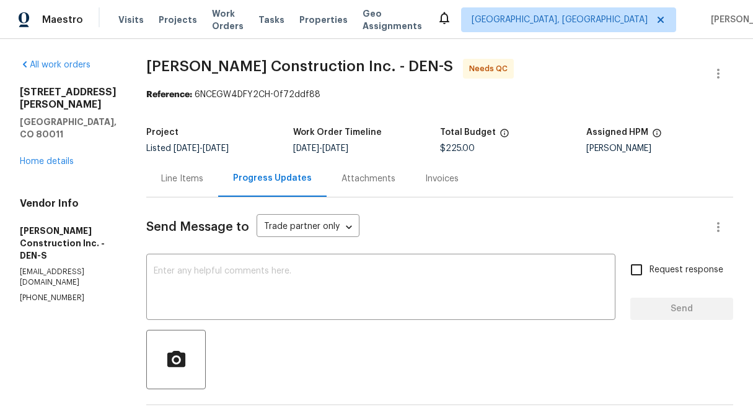
click at [200, 170] on div "Line Items" at bounding box center [182, 178] width 72 height 37
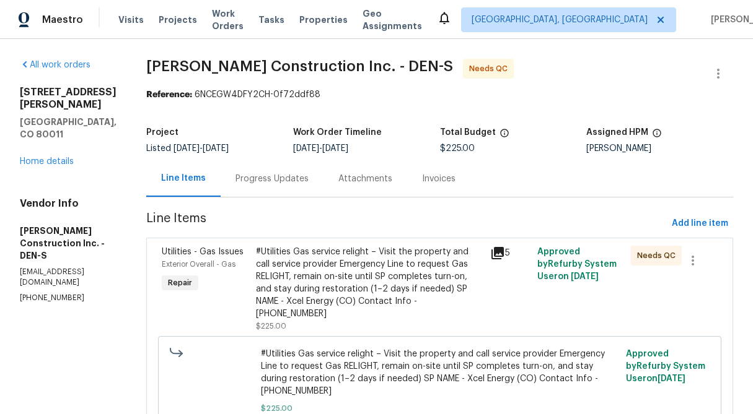
scroll to position [77, 0]
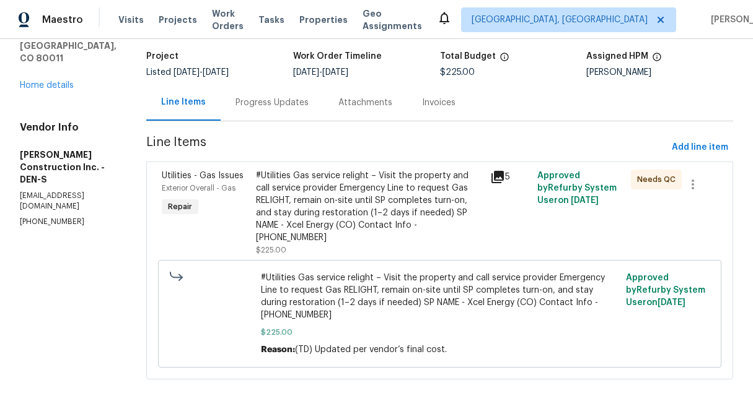
click at [356, 224] on div "#Utilities Gas service relight – Visit the property and call service provider E…" at bounding box center [369, 207] width 227 height 74
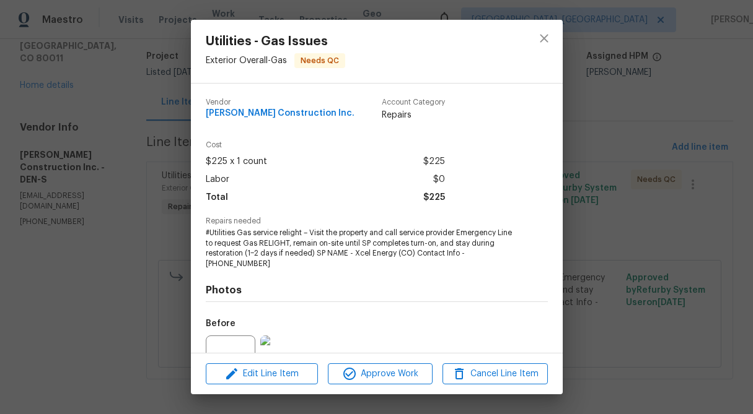
scroll to position [125, 0]
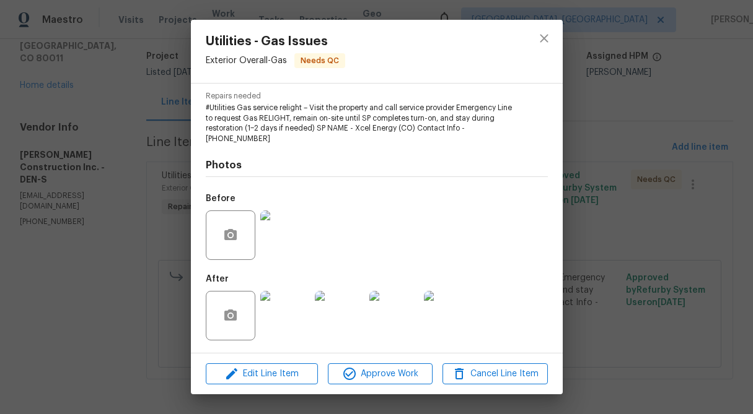
click at [292, 338] on img at bounding box center [285, 316] width 50 height 50
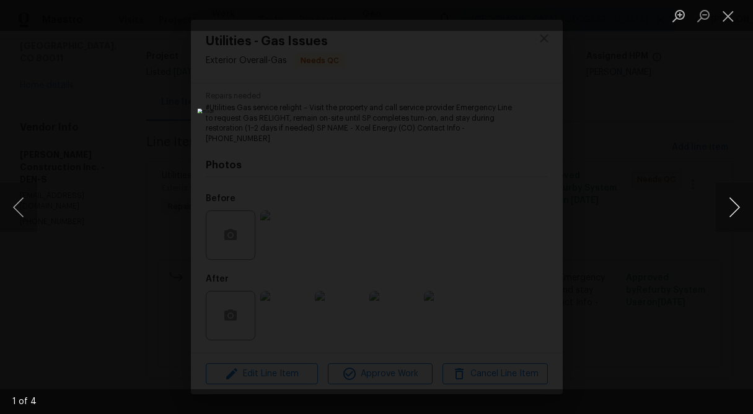
click at [729, 222] on button "Next image" at bounding box center [734, 208] width 37 height 50
click at [730, 193] on button "Next image" at bounding box center [734, 208] width 37 height 50
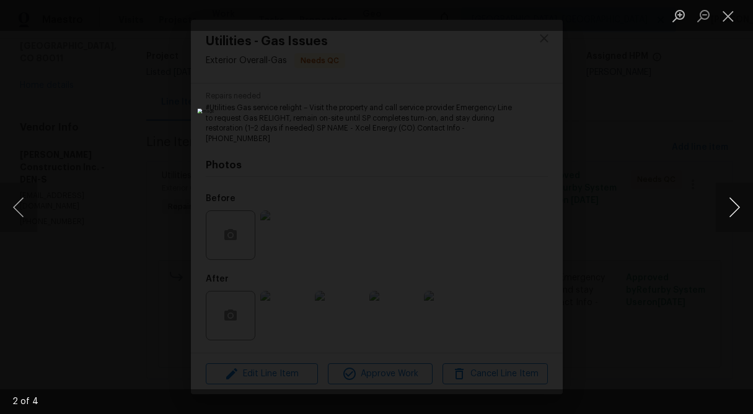
click at [730, 193] on button "Next image" at bounding box center [734, 208] width 37 height 50
click at [725, 7] on button "Close lightbox" at bounding box center [728, 16] width 25 height 22
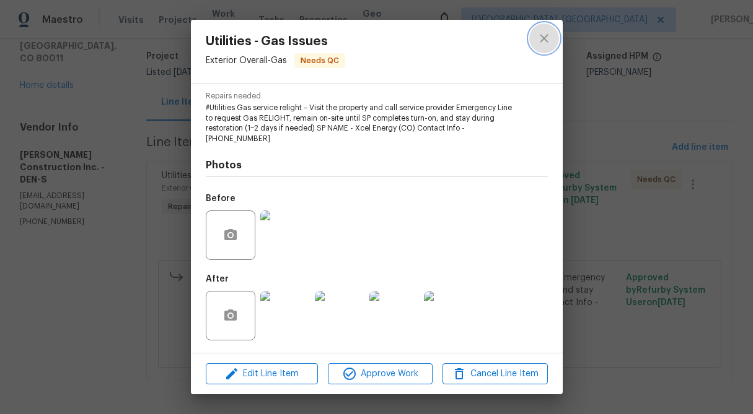
click at [543, 37] on icon "close" at bounding box center [544, 38] width 8 height 8
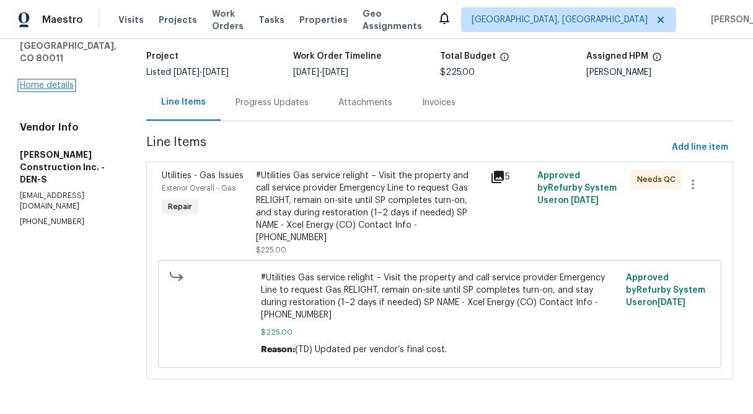
click at [59, 81] on link "Home details" at bounding box center [47, 85] width 54 height 9
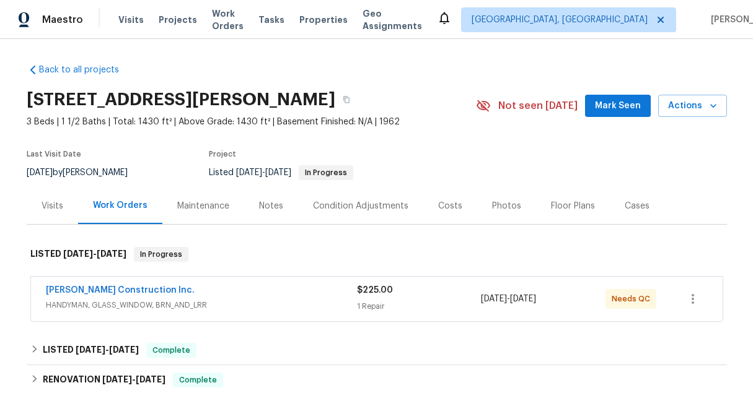
scroll to position [170, 0]
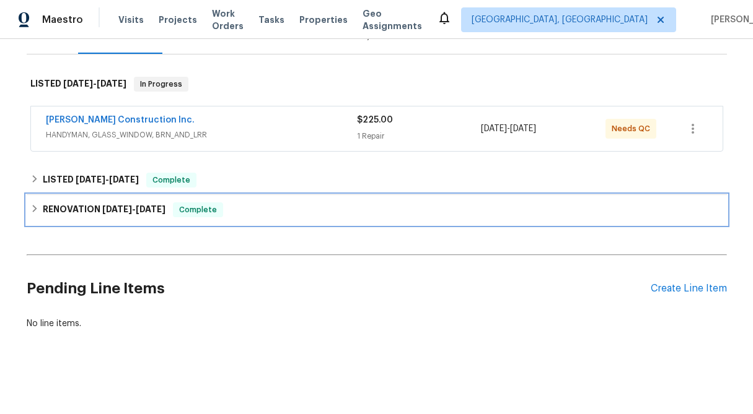
click at [28, 205] on div "RENOVATION 5/28/25 - 9/11/25 Complete" at bounding box center [377, 210] width 700 height 30
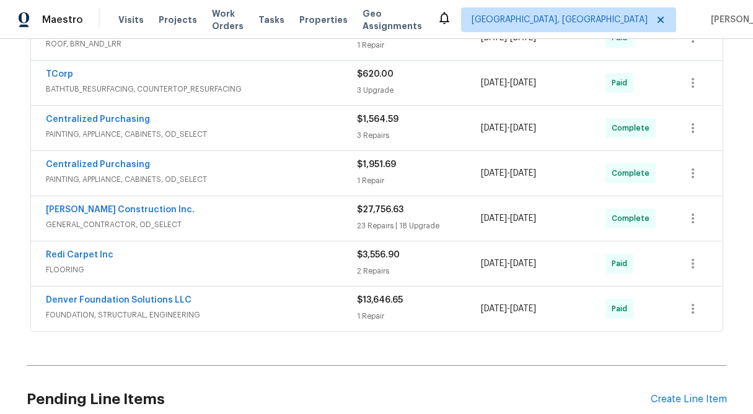
scroll to position [445, 0]
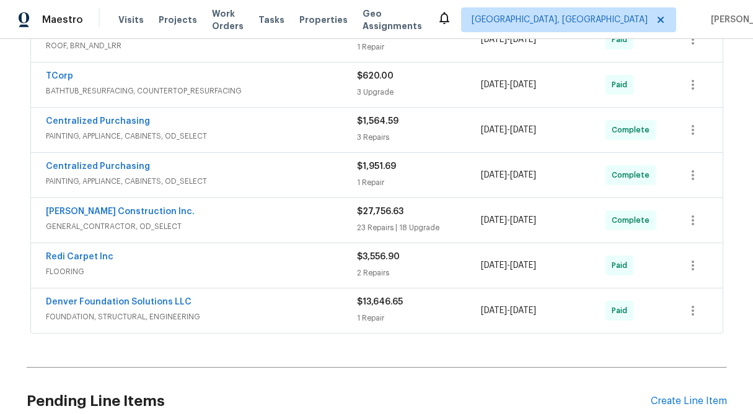
click at [401, 311] on div "$13,646.65 1 Repair" at bounding box center [419, 311] width 125 height 30
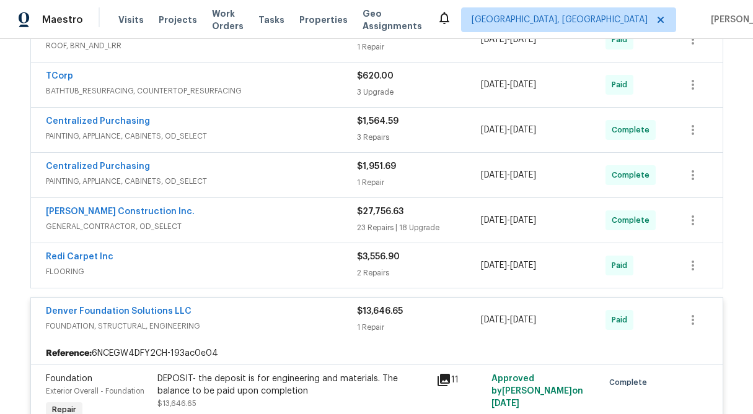
click at [388, 273] on div "2 Repairs" at bounding box center [419, 273] width 125 height 12
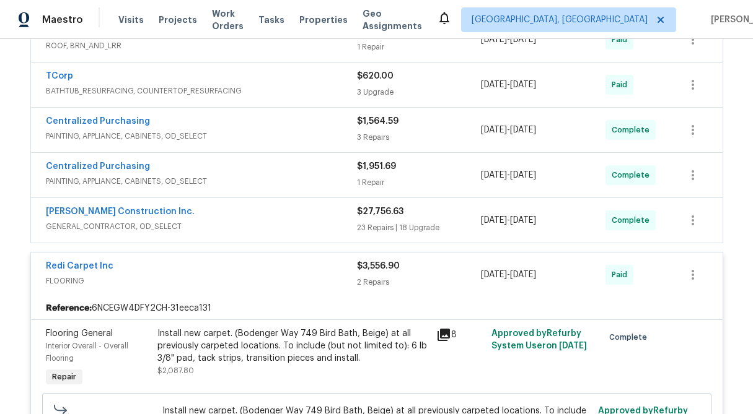
click at [379, 221] on div "$27,756.63 23 Repairs | 18 Upgrade" at bounding box center [419, 221] width 125 height 30
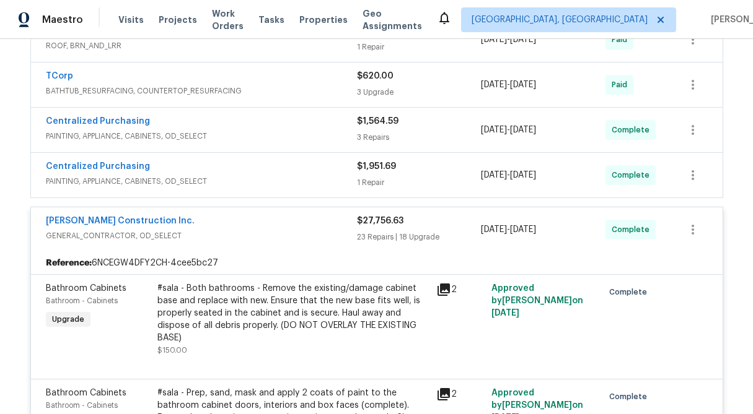
click at [377, 174] on div "$1,951.69 1 Repair" at bounding box center [419, 175] width 125 height 30
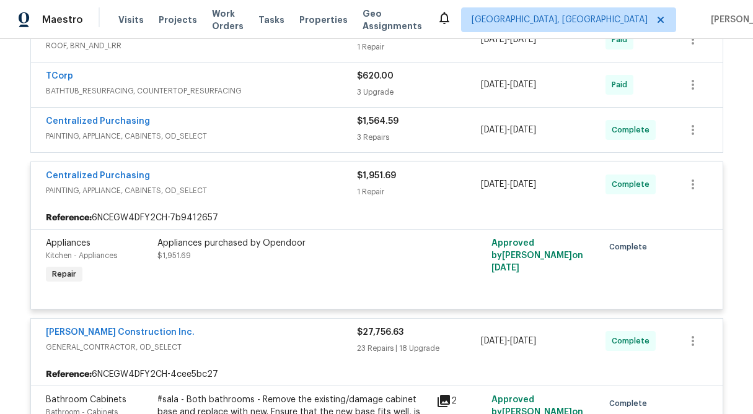
click at [374, 133] on div "3 Repairs" at bounding box center [419, 137] width 125 height 12
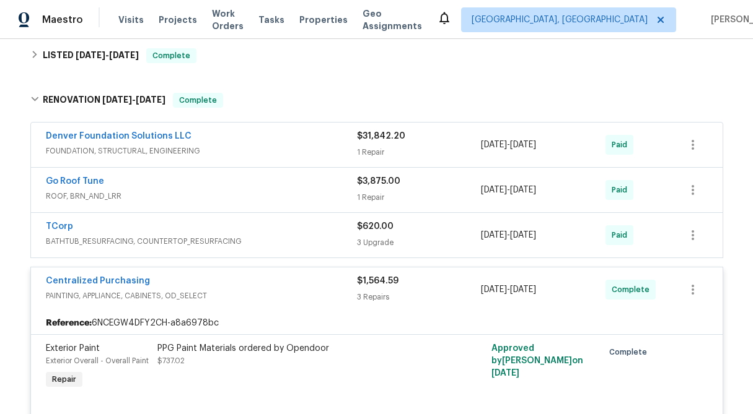
scroll to position [274, 0]
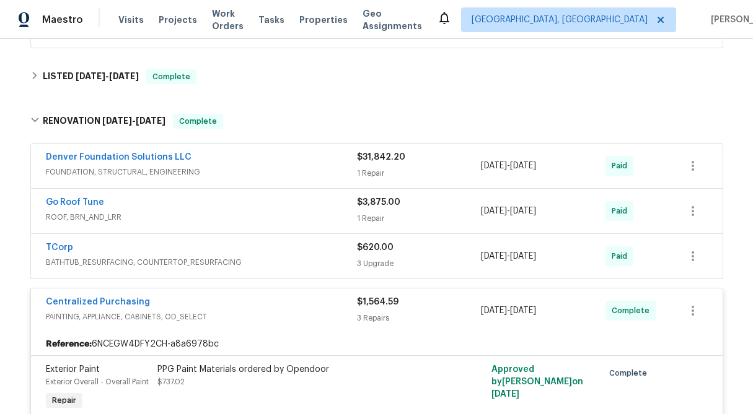
click at [392, 250] on span "$620.00" at bounding box center [375, 247] width 37 height 9
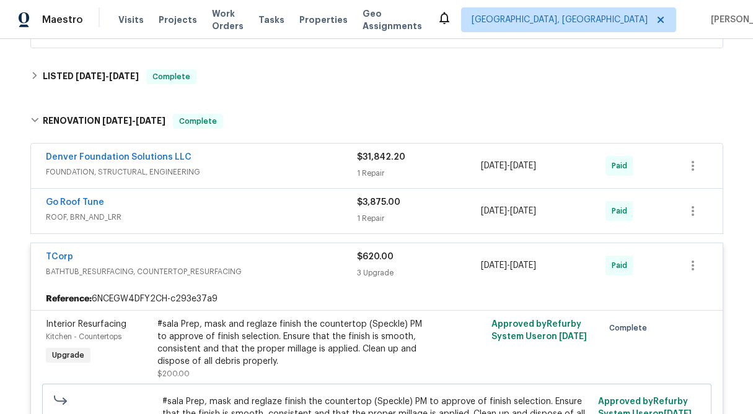
click at [387, 219] on div "1 Repair" at bounding box center [419, 218] width 125 height 12
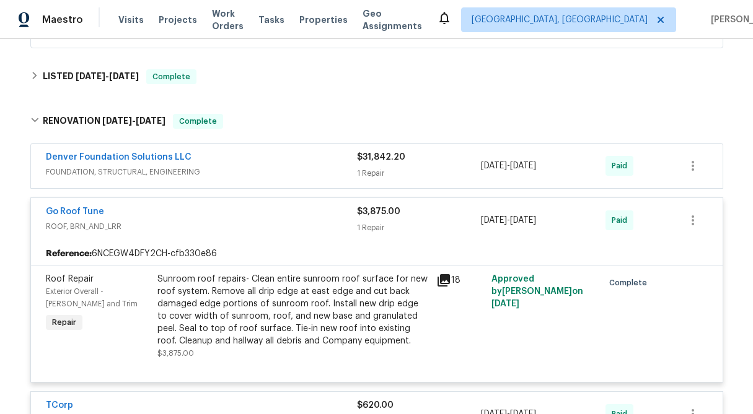
click at [390, 162] on div "$31,842.20" at bounding box center [419, 157] width 125 height 12
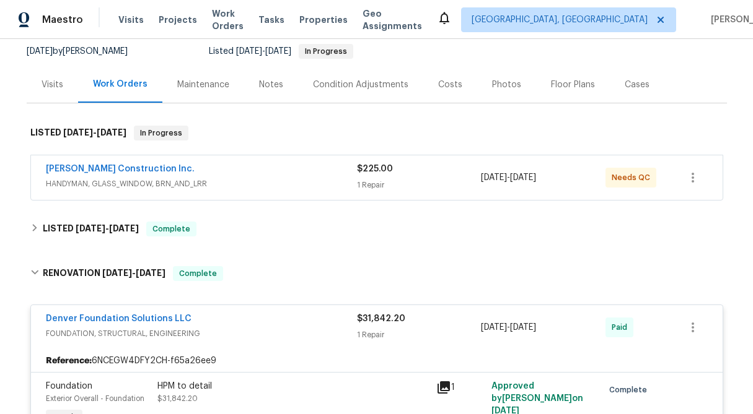
scroll to position [118, 0]
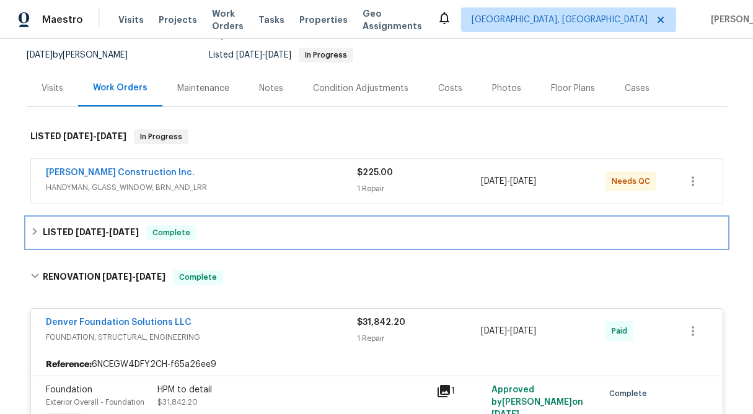
click at [37, 232] on icon at bounding box center [34, 231] width 9 height 9
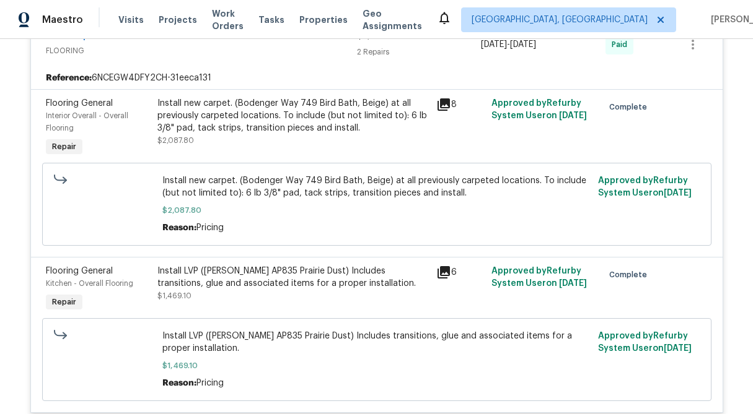
scroll to position [6614, 0]
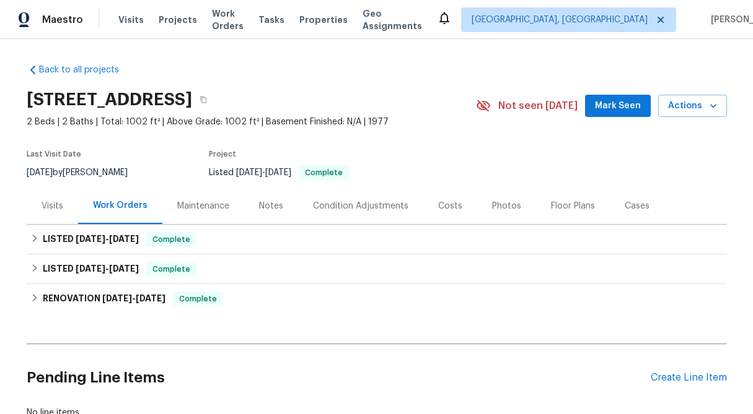
scroll to position [98, 0]
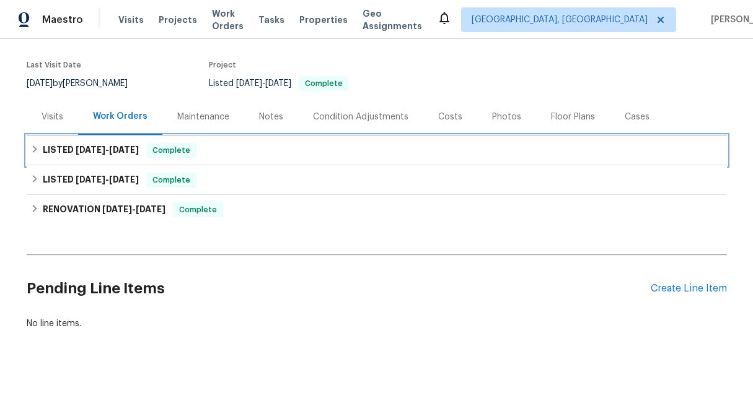
click at [30, 146] on icon at bounding box center [34, 149] width 9 height 9
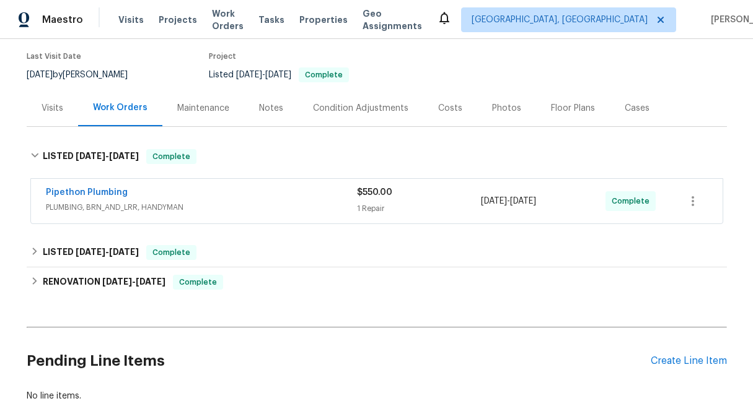
click at [355, 213] on span "PLUMBING, BRN_AND_LRR, HANDYMAN" at bounding box center [201, 207] width 311 height 12
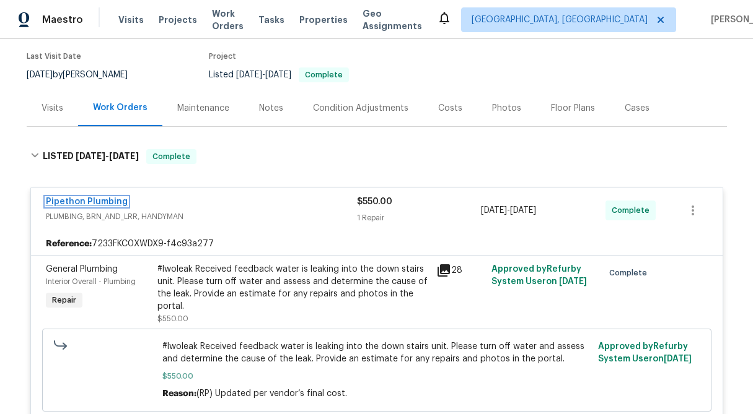
click at [112, 206] on link "Pipethon Plumbing" at bounding box center [87, 202] width 82 height 9
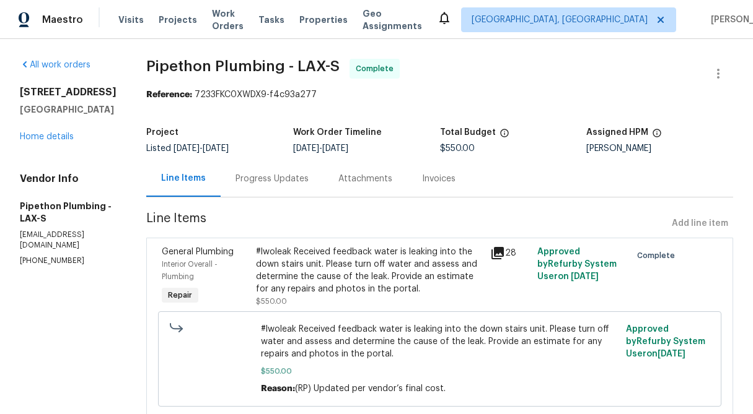
click at [287, 176] on div "Progress Updates" at bounding box center [271, 179] width 73 height 12
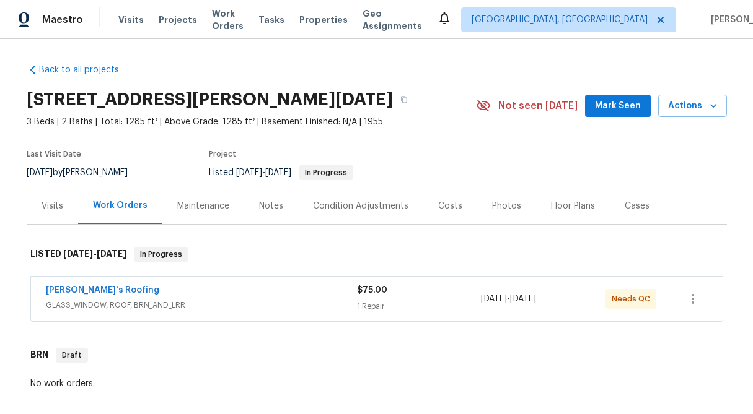
click at [368, 295] on div "$75.00" at bounding box center [419, 290] width 125 height 12
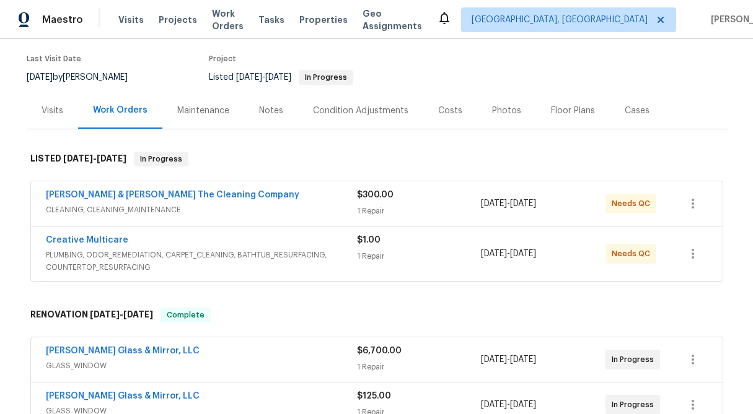
scroll to position [96, 0]
click at [369, 250] on div "1 Repair" at bounding box center [419, 256] width 125 height 12
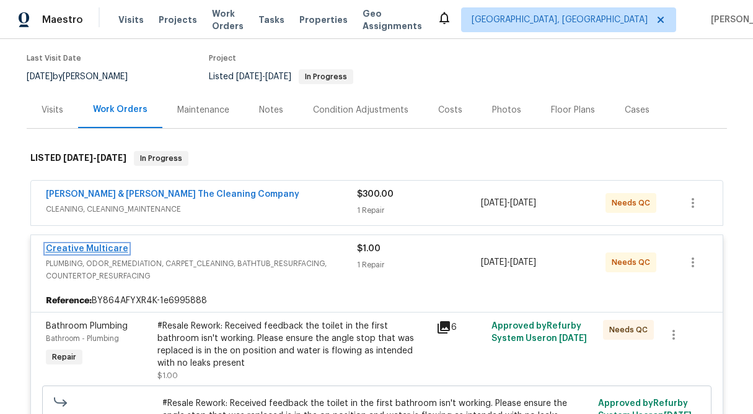
click at [105, 250] on link "Creative Multicare" at bounding box center [87, 249] width 82 height 9
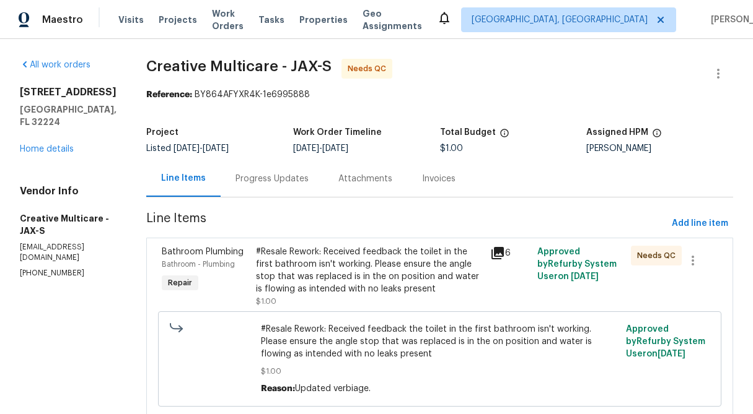
click at [309, 178] on div "Progress Updates" at bounding box center [271, 179] width 73 height 12
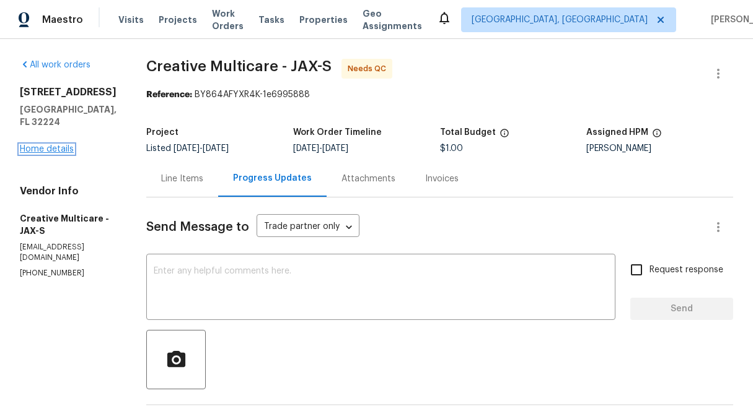
click at [64, 145] on link "Home details" at bounding box center [47, 149] width 54 height 9
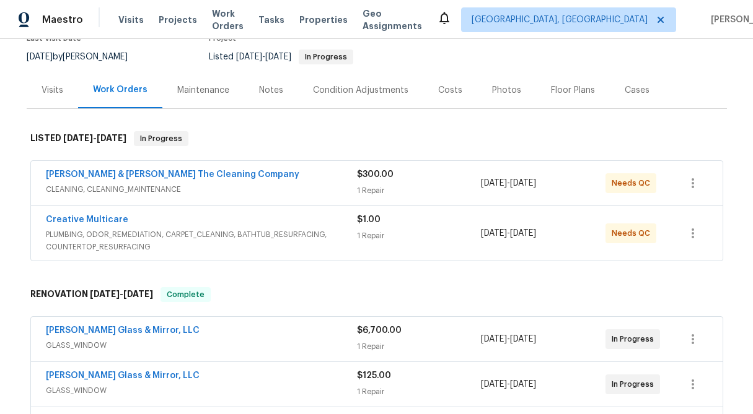
scroll to position [116, 0]
click at [102, 217] on link "Creative Multicare" at bounding box center [87, 219] width 82 height 9
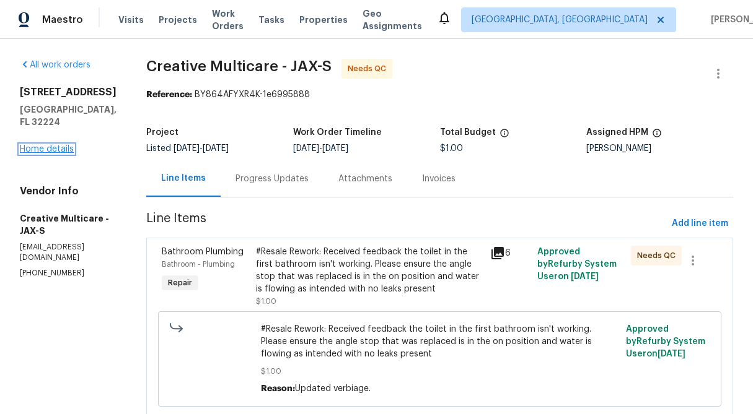
click at [42, 145] on link "Home details" at bounding box center [47, 149] width 54 height 9
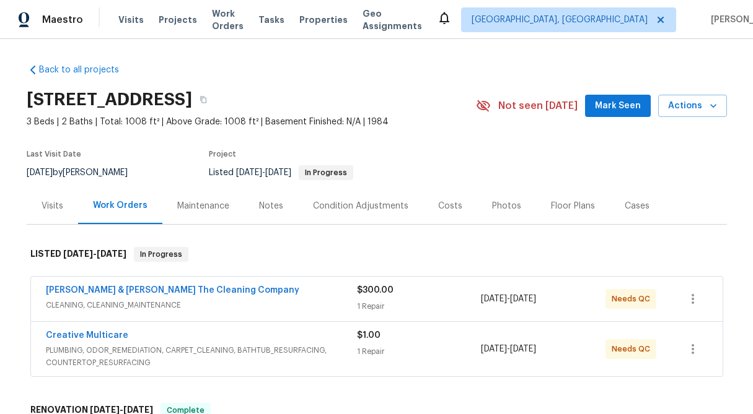
click at [401, 305] on div "1 Repair" at bounding box center [419, 306] width 125 height 12
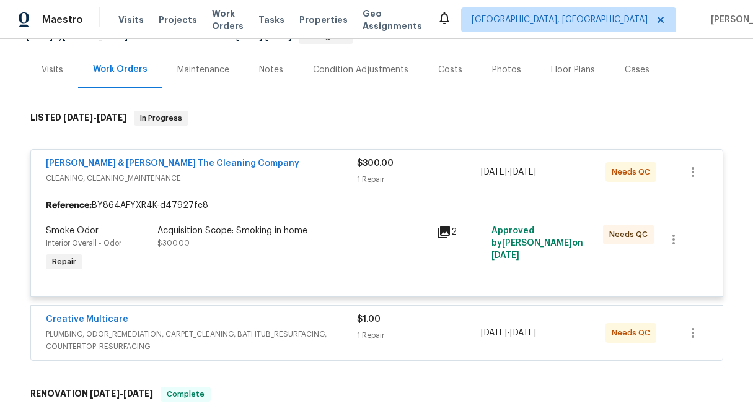
scroll to position [137, 0]
click at [380, 167] on div "$300.00" at bounding box center [419, 163] width 125 height 12
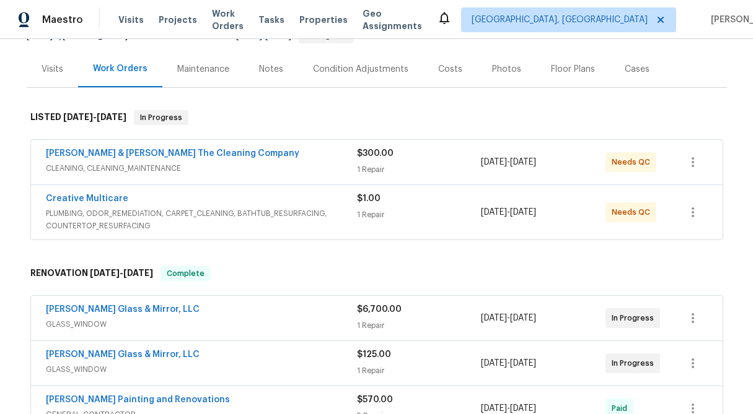
click at [380, 146] on div "[PERSON_NAME] & [PERSON_NAME] The Cleaning Company CLEANING, CLEANING_MAINTENAN…" at bounding box center [376, 162] width 691 height 45
click at [373, 162] on div "$300.00 1 Repair" at bounding box center [419, 162] width 125 height 30
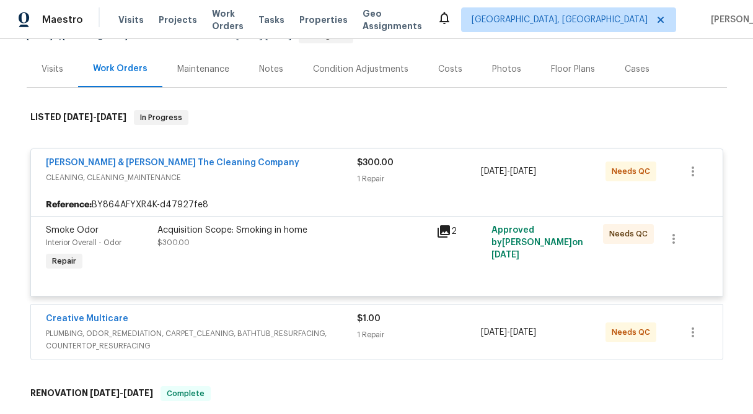
click at [373, 162] on span "$300.00" at bounding box center [375, 163] width 37 height 9
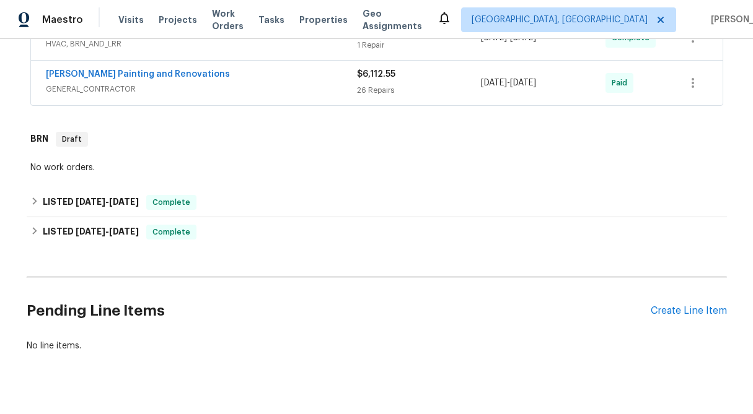
scroll to position [735, 0]
click at [25, 202] on div "Back to all projects [STREET_ADDRESS] 3 Beds | 2 Baths | Total: 1008 ft² | Abov…" at bounding box center [376, 226] width 753 height 375
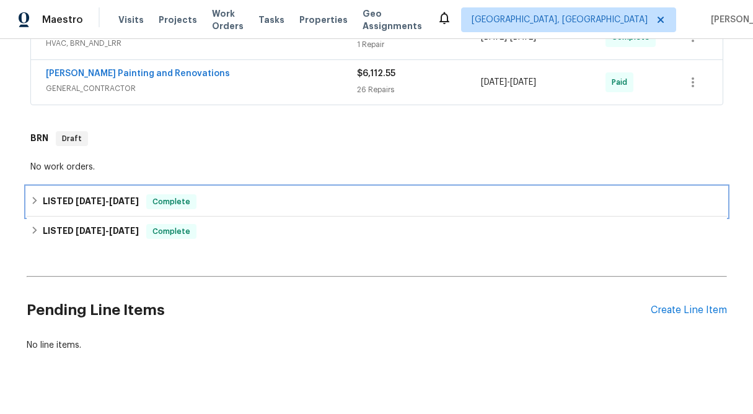
click at [34, 204] on icon at bounding box center [34, 200] width 9 height 9
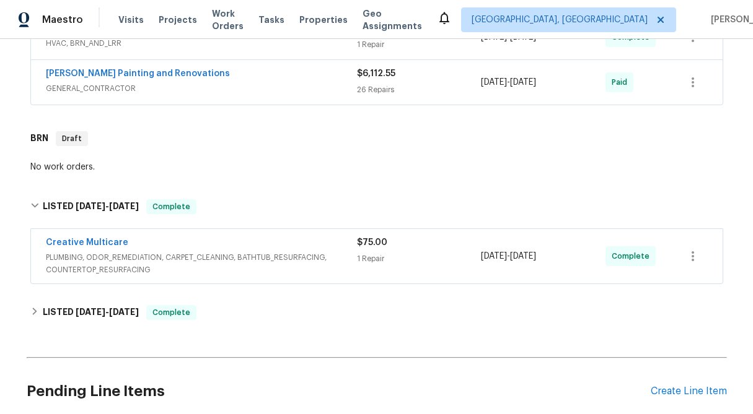
click at [390, 268] on div "$75.00 1 Repair" at bounding box center [419, 257] width 125 height 40
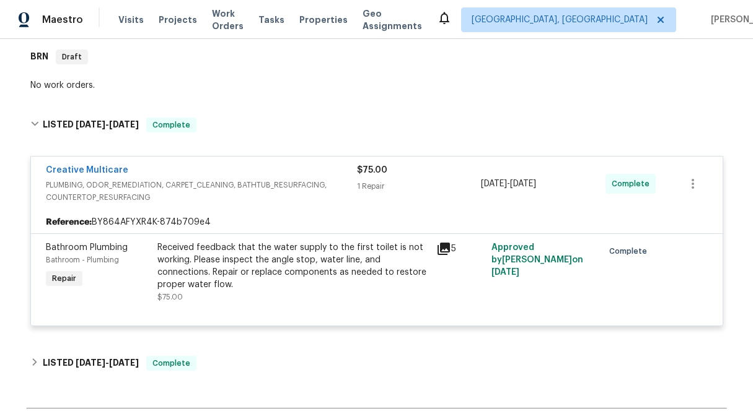
scroll to position [818, 0]
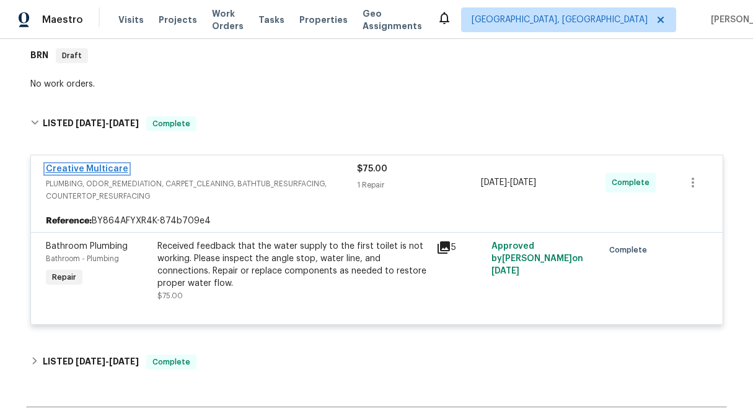
click at [89, 168] on link "Creative Multicare" at bounding box center [87, 169] width 82 height 9
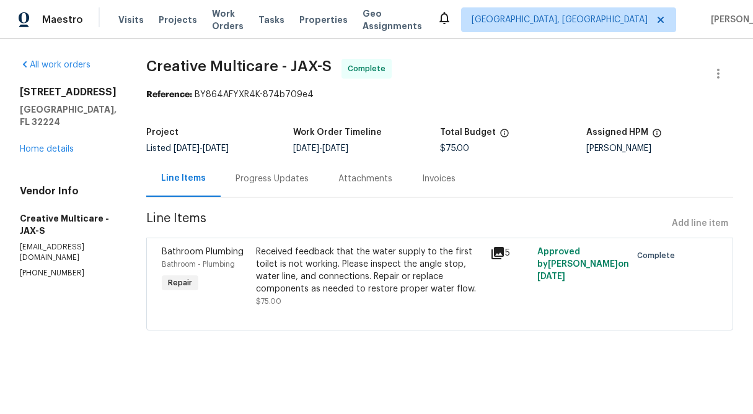
click at [309, 181] on div "Progress Updates" at bounding box center [271, 179] width 73 height 12
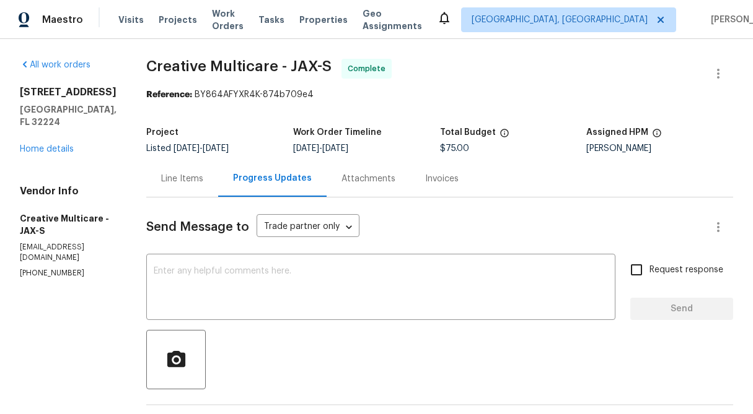
click at [203, 184] on div "Line Items" at bounding box center [182, 179] width 42 height 12
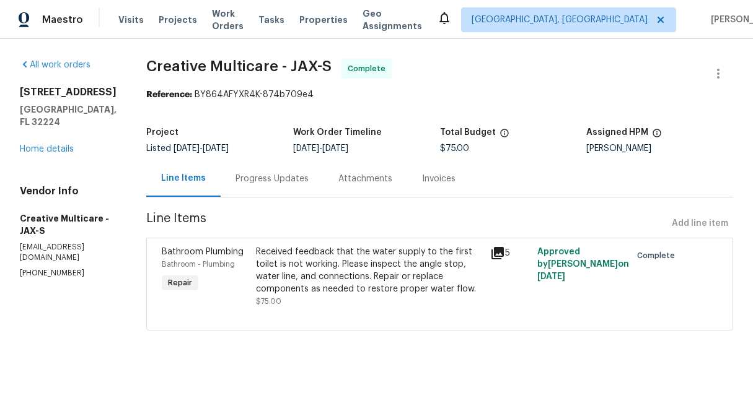
click at [309, 183] on div "Progress Updates" at bounding box center [271, 179] width 73 height 12
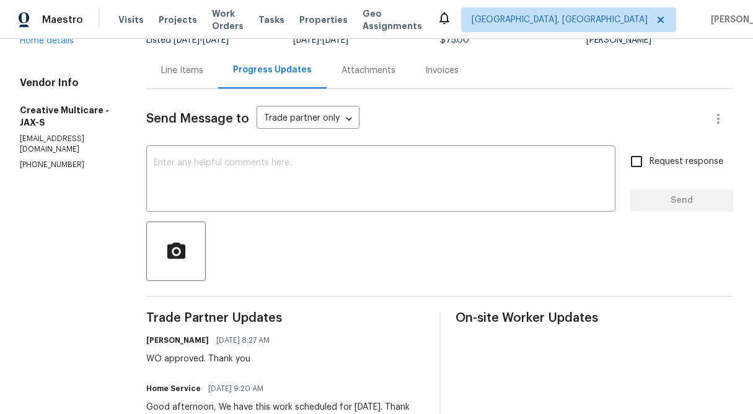
scroll to position [93, 0]
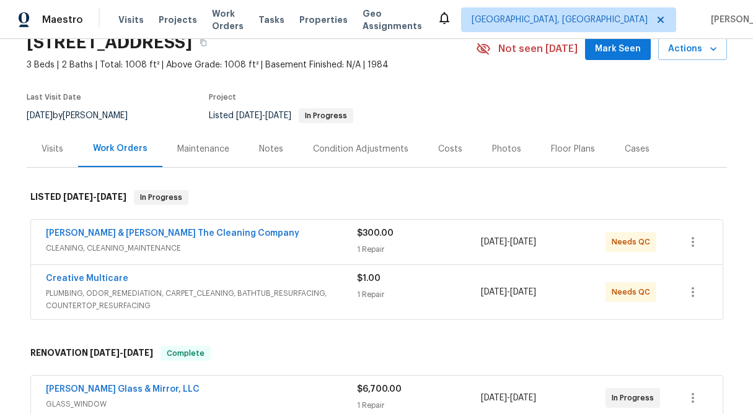
scroll to position [165, 0]
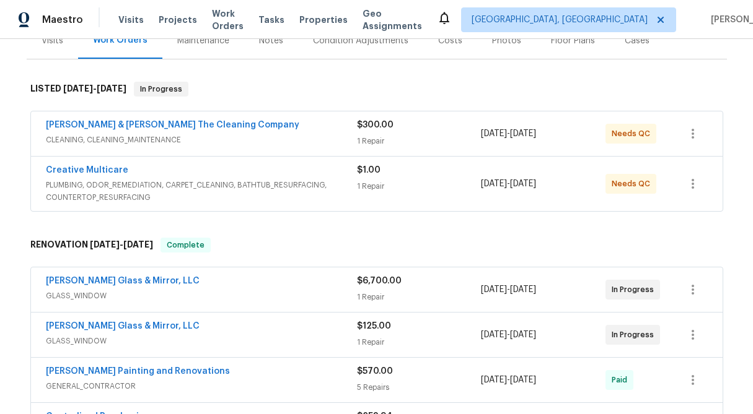
click at [372, 183] on div "1 Repair" at bounding box center [419, 186] width 125 height 12
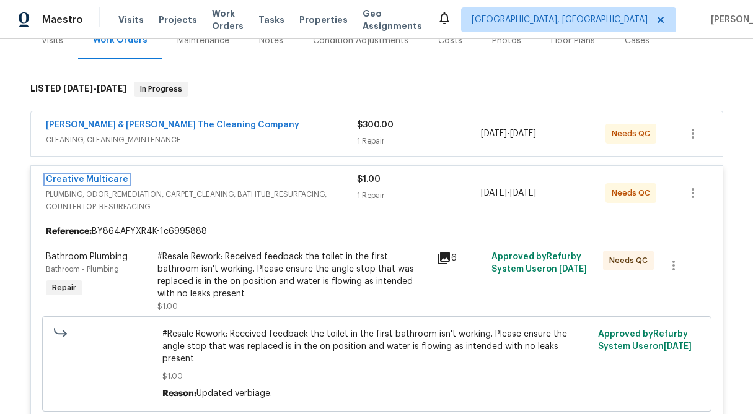
click at [113, 177] on link "Creative Multicare" at bounding box center [87, 179] width 82 height 9
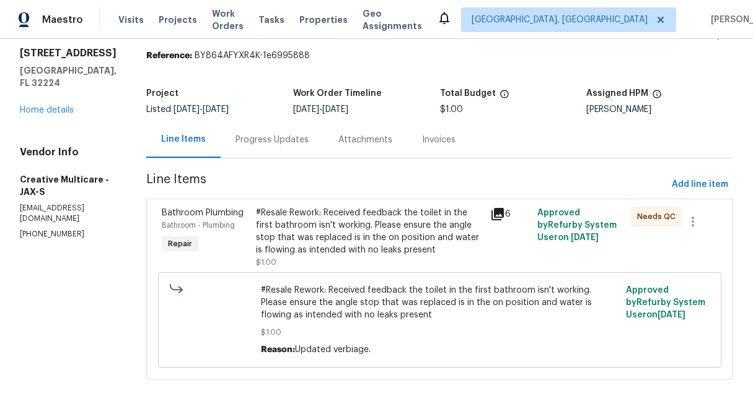
click at [323, 134] on div "Progress Updates" at bounding box center [272, 139] width 103 height 37
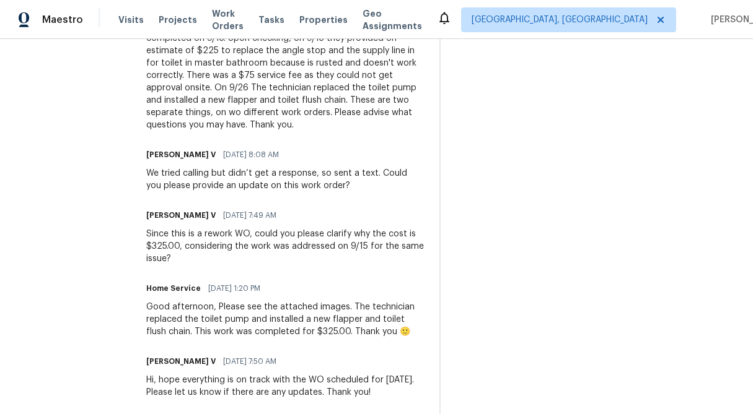
scroll to position [502, 0]
